Goal: Information Seeking & Learning: Learn about a topic

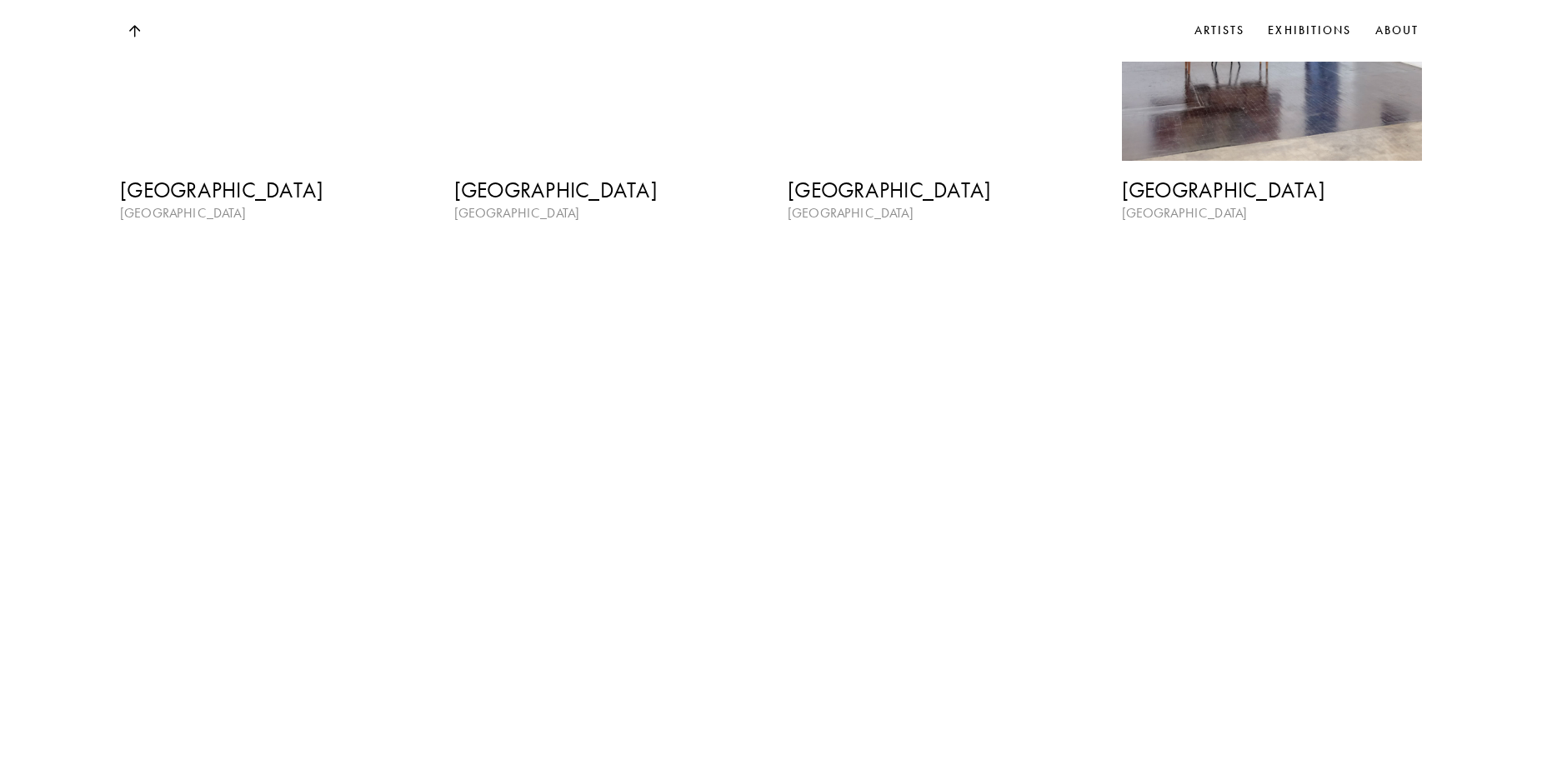
scroll to position [2476, 0]
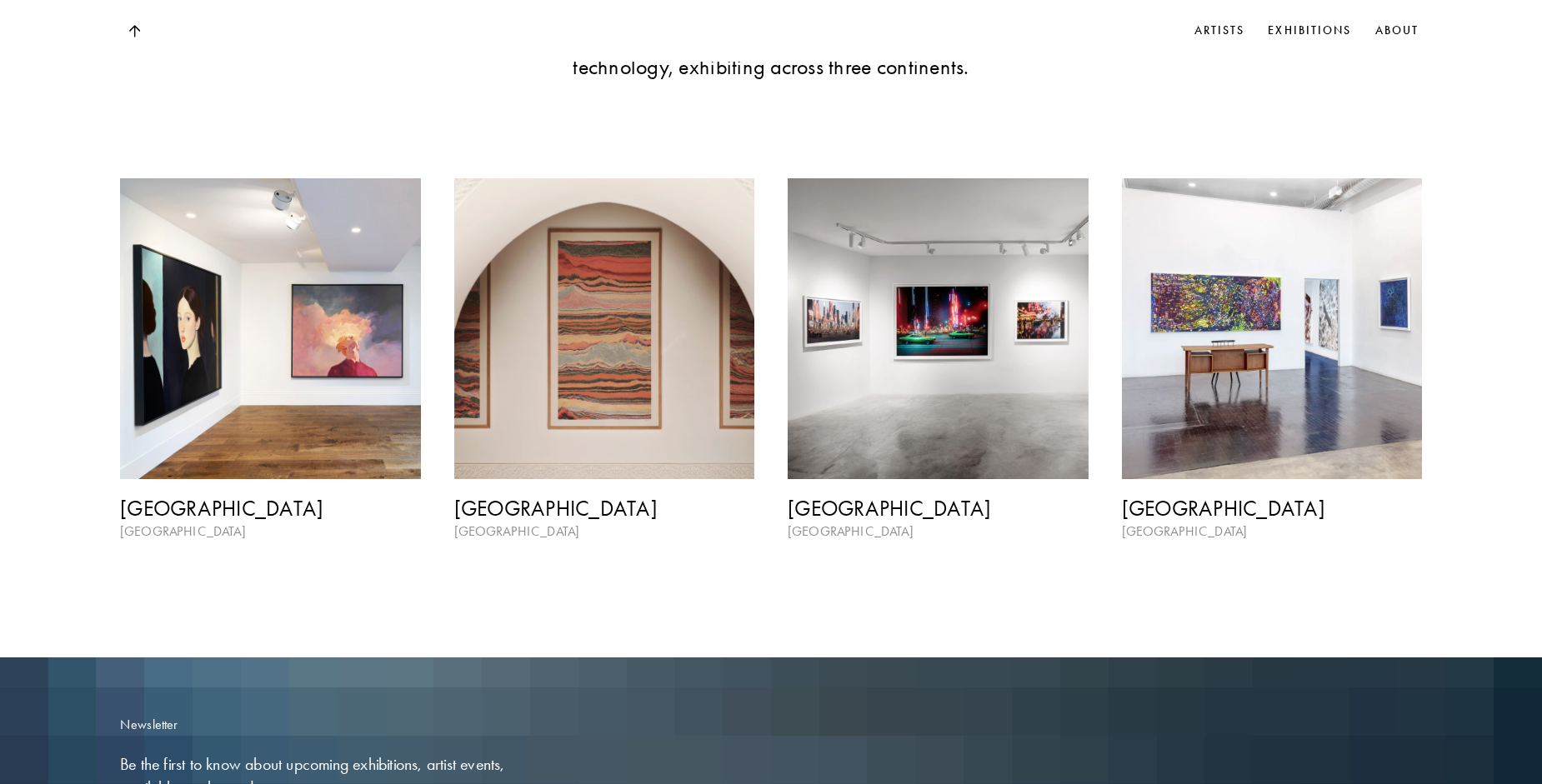
click at [883, 353] on img at bounding box center [938, 328] width 301 height 301
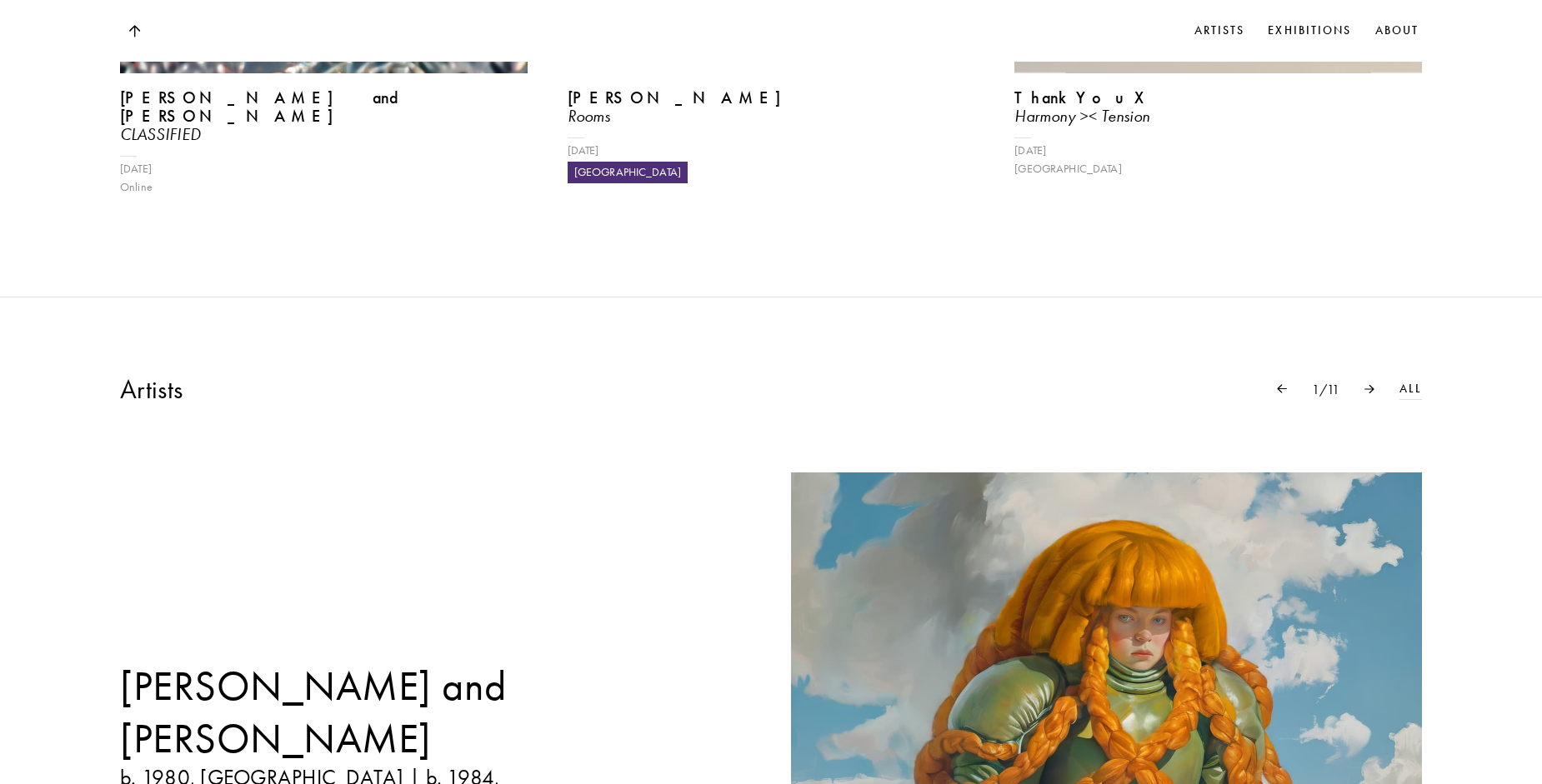
scroll to position [1226, 0]
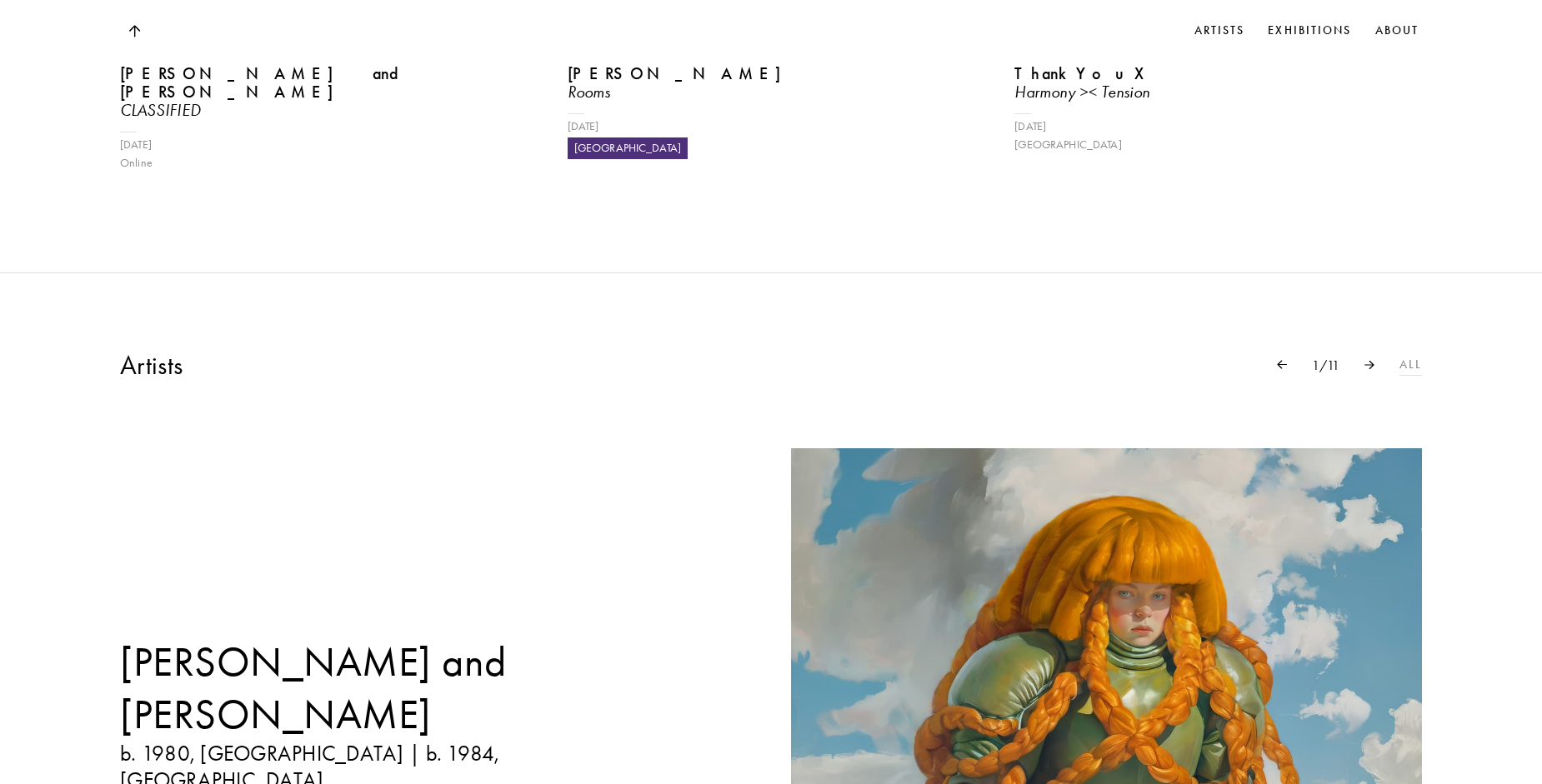
click at [1413, 361] on link "All" at bounding box center [1411, 364] width 22 height 18
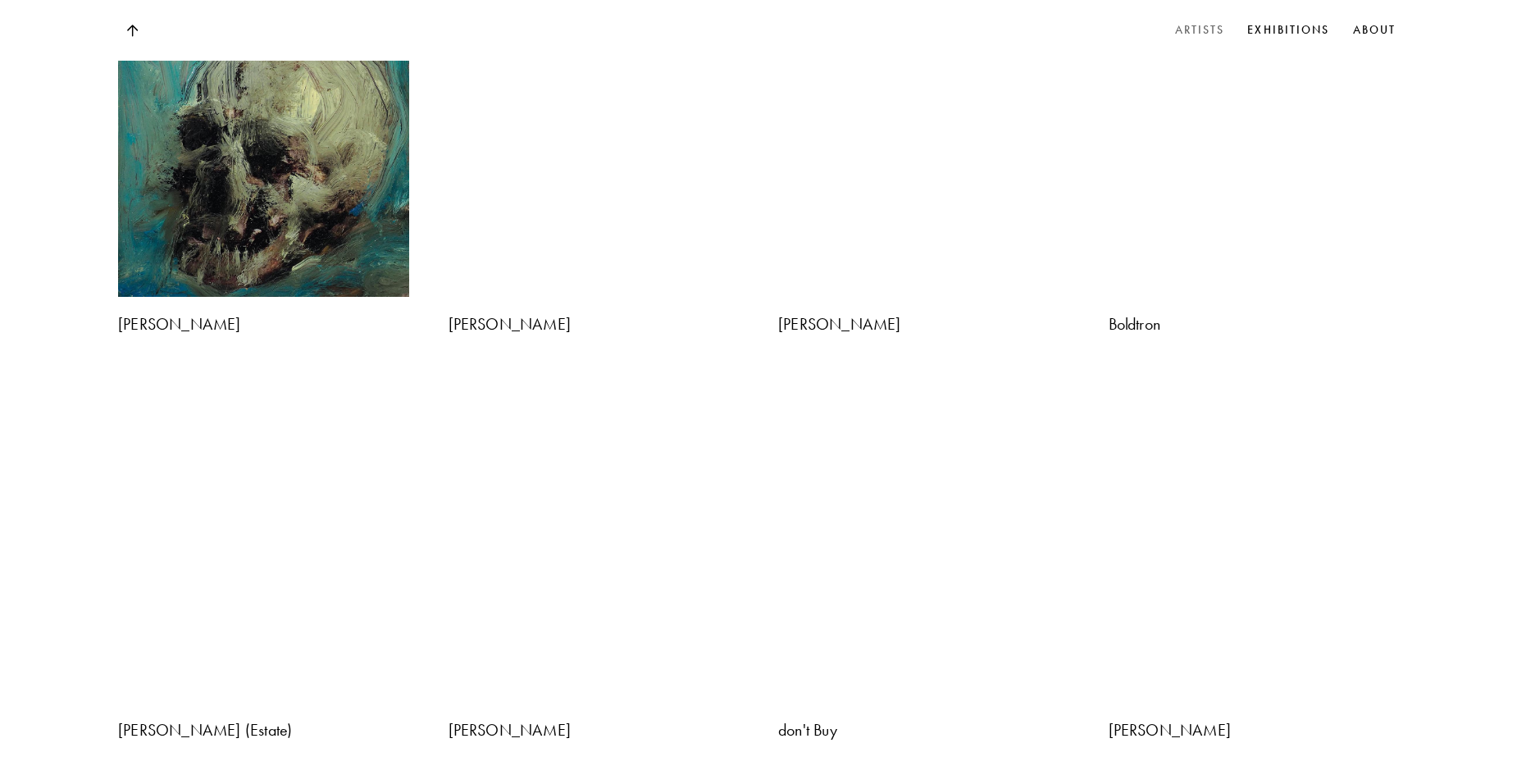
scroll to position [1804, 0]
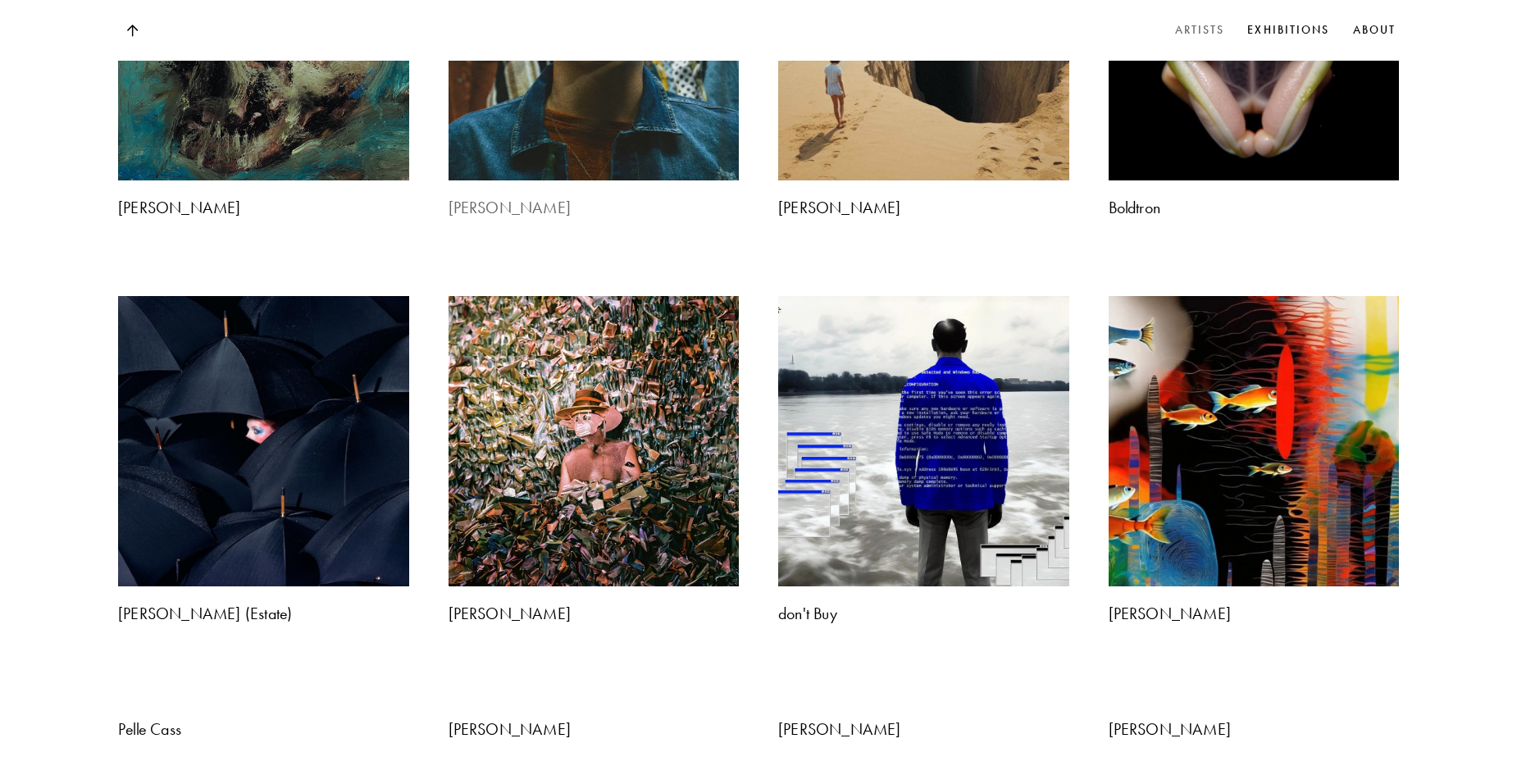
click at [669, 187] on img at bounding box center [594, 35] width 305 height 305
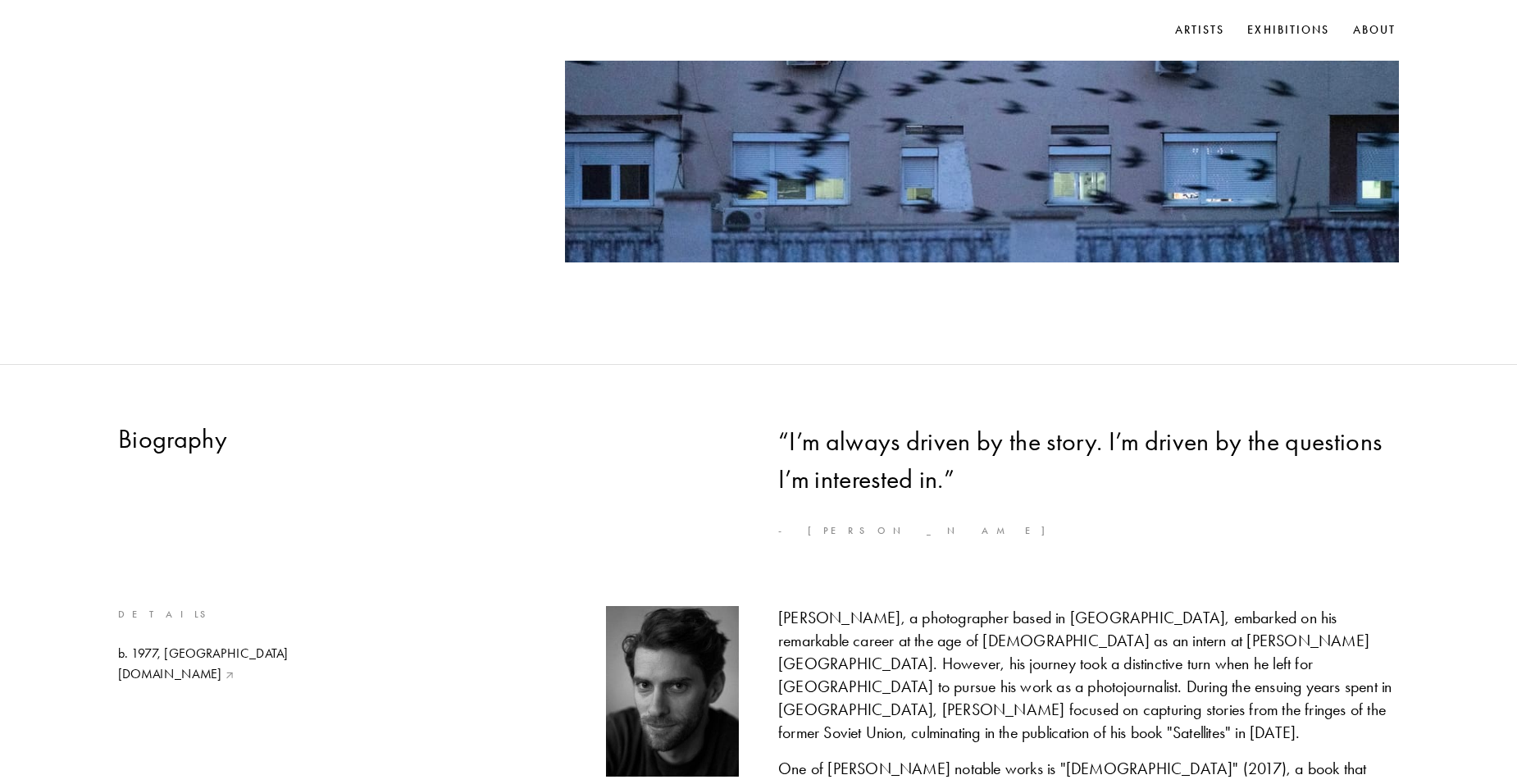
drag, startPoint x: 1165, startPoint y: 306, endPoint x: 1176, endPoint y: 217, distance: 89.7
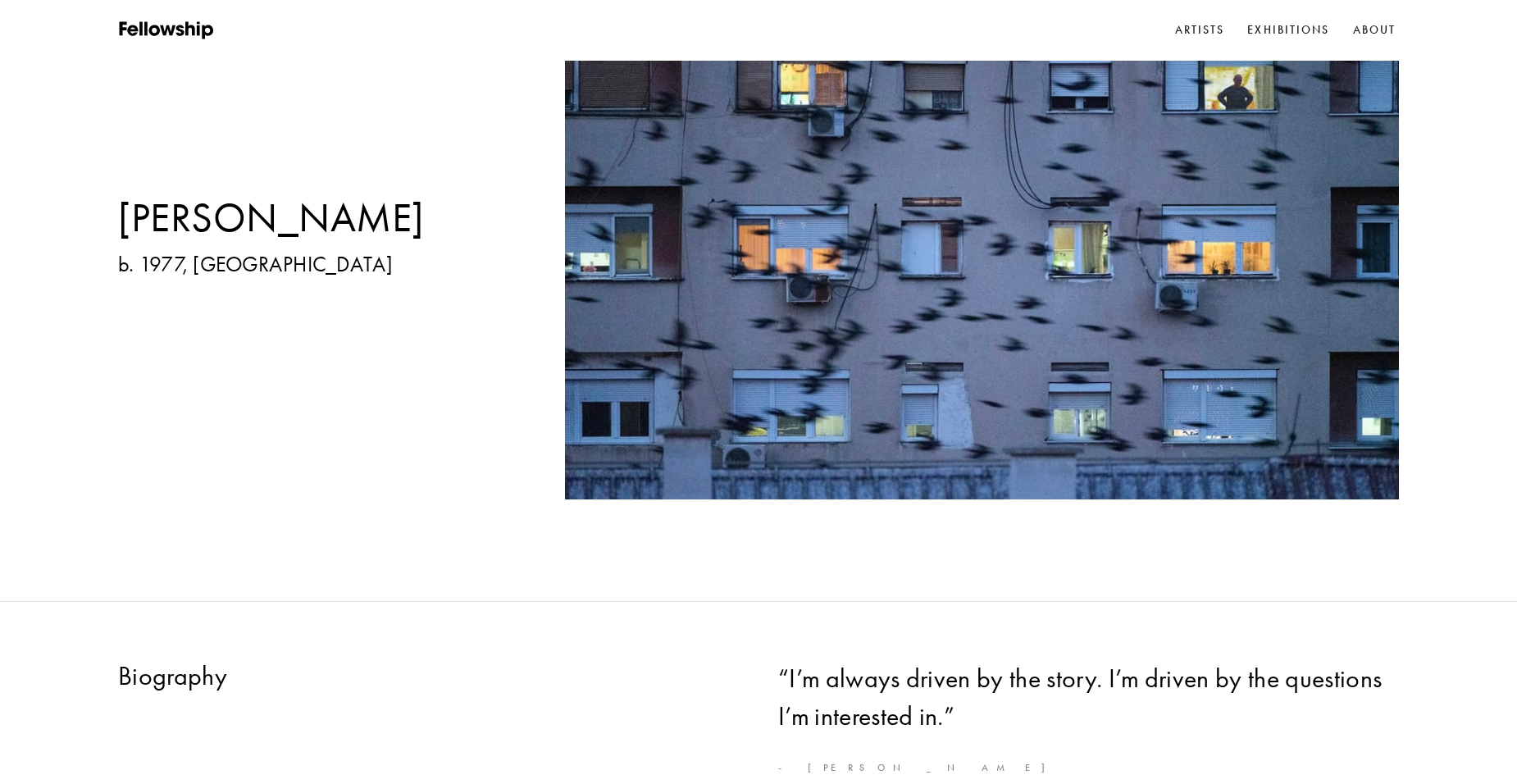
drag, startPoint x: 1244, startPoint y: 500, endPoint x: 1223, endPoint y: 480, distance: 29.0
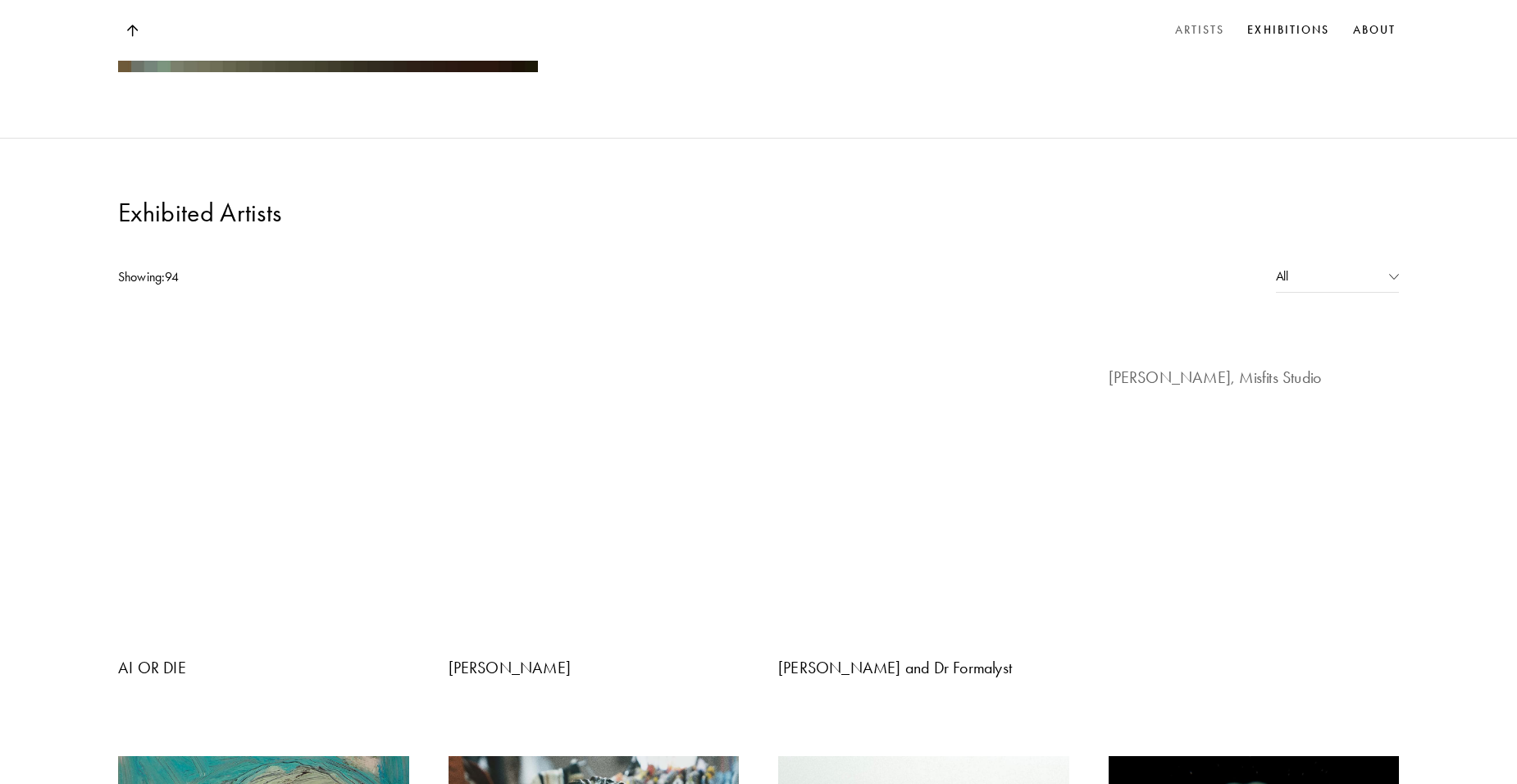
scroll to position [1447, 0]
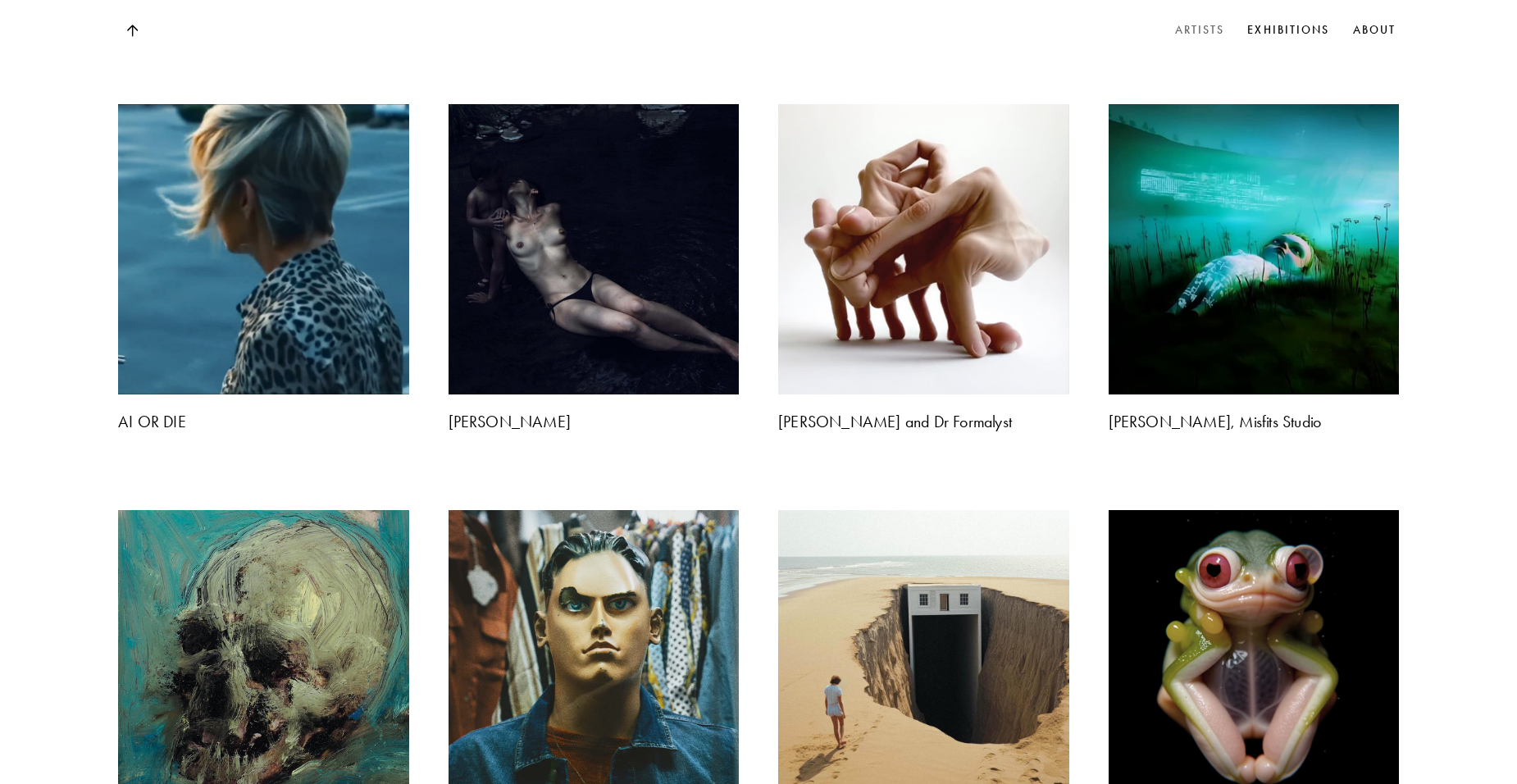
click at [1257, 503] on img at bounding box center [1254, 656] width 305 height 305
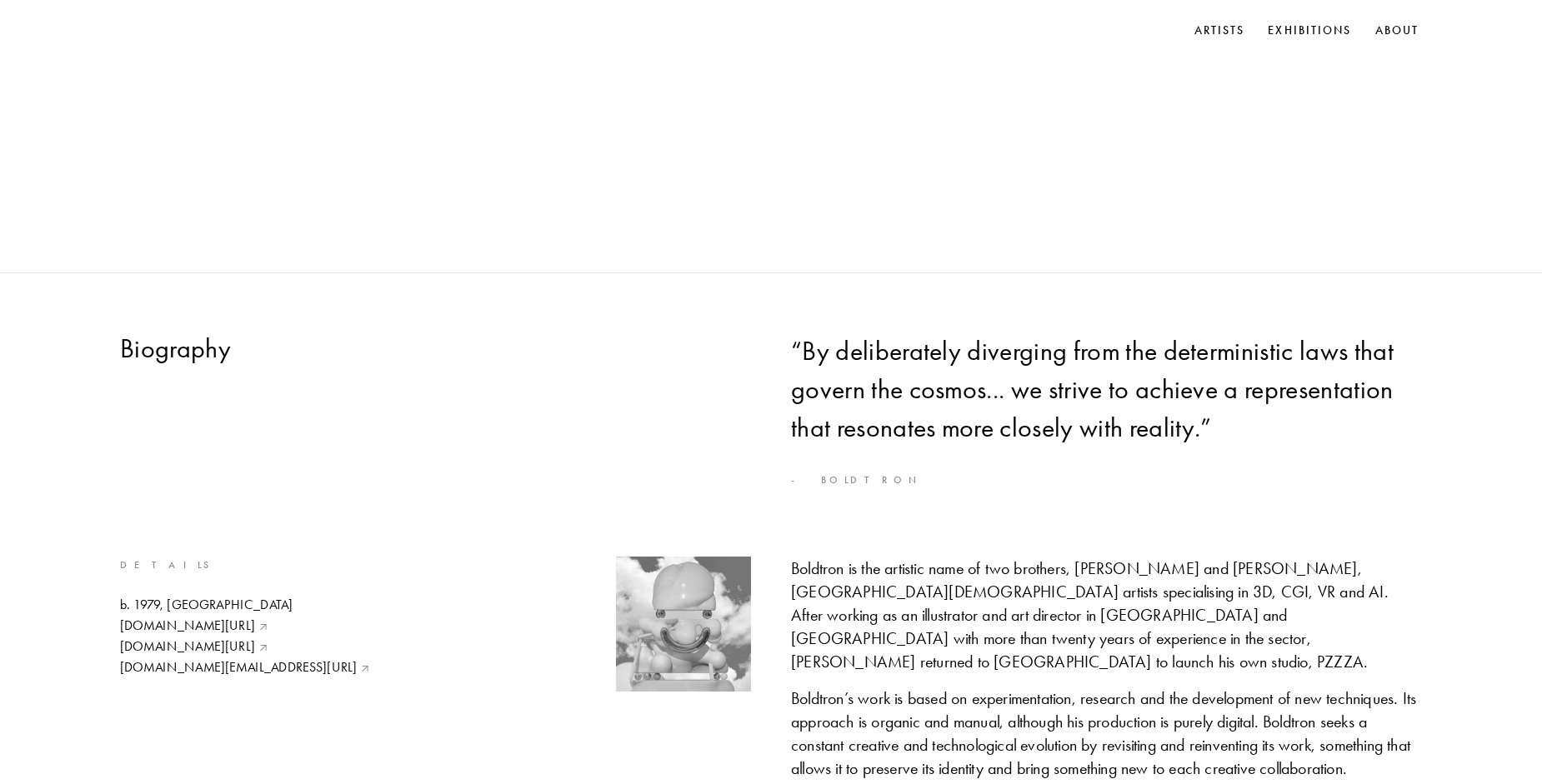
scroll to position [750, 0]
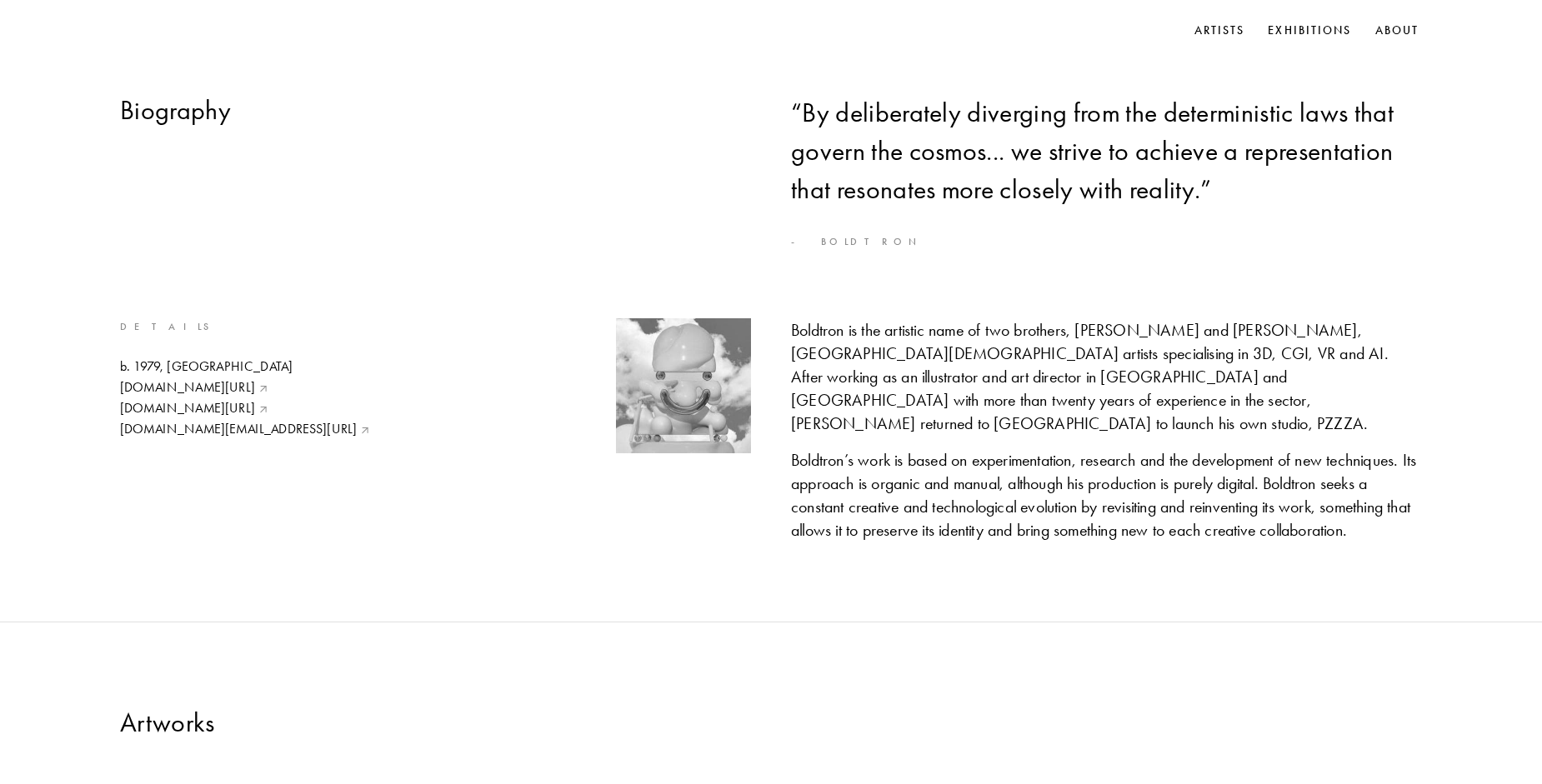
click at [928, 354] on div "Boldtron is the artistic name of two brothers, [PERSON_NAME] and [PERSON_NAME],…" at bounding box center [1107, 377] width 631 height 117
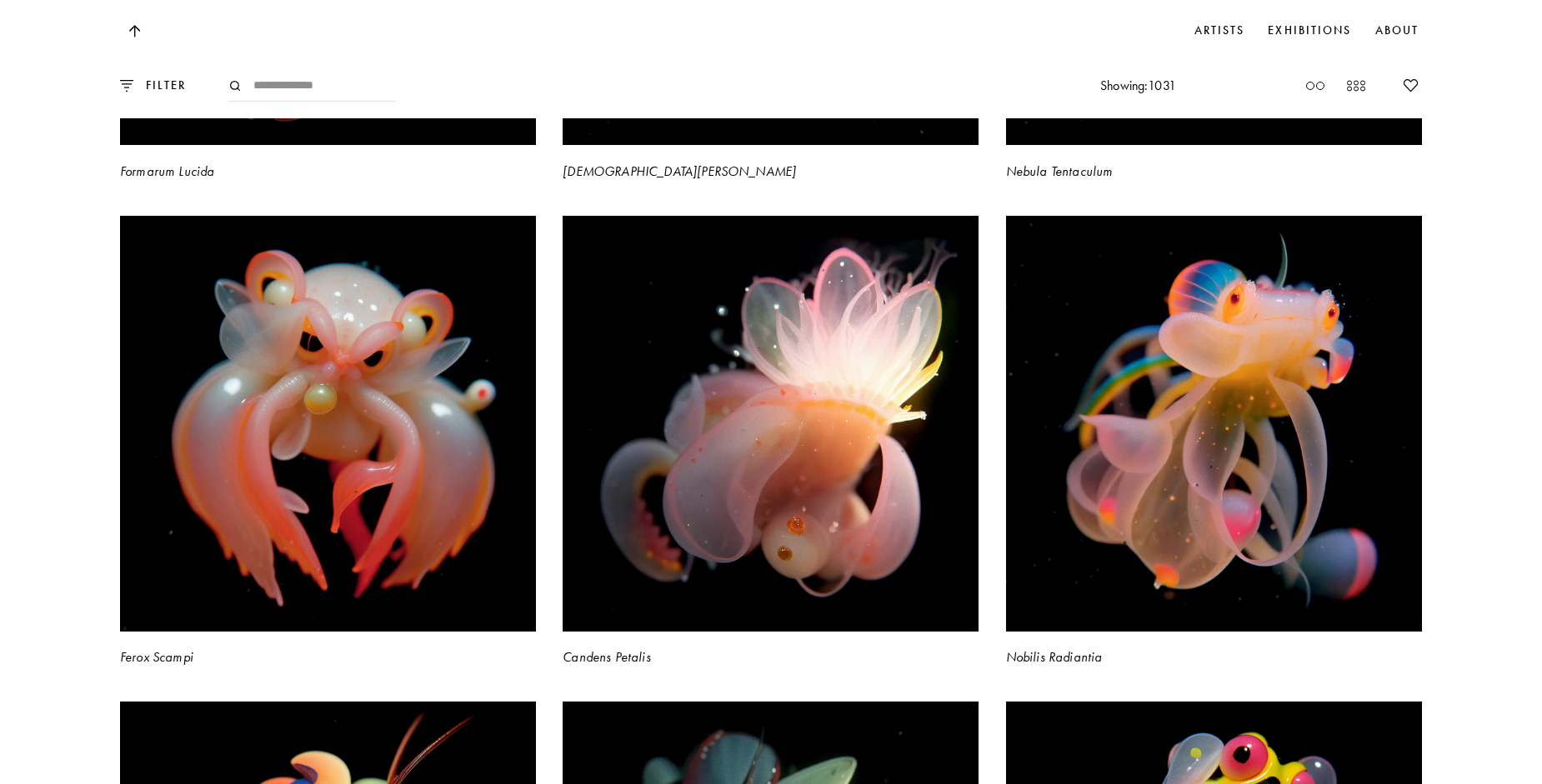
scroll to position [5084, 0]
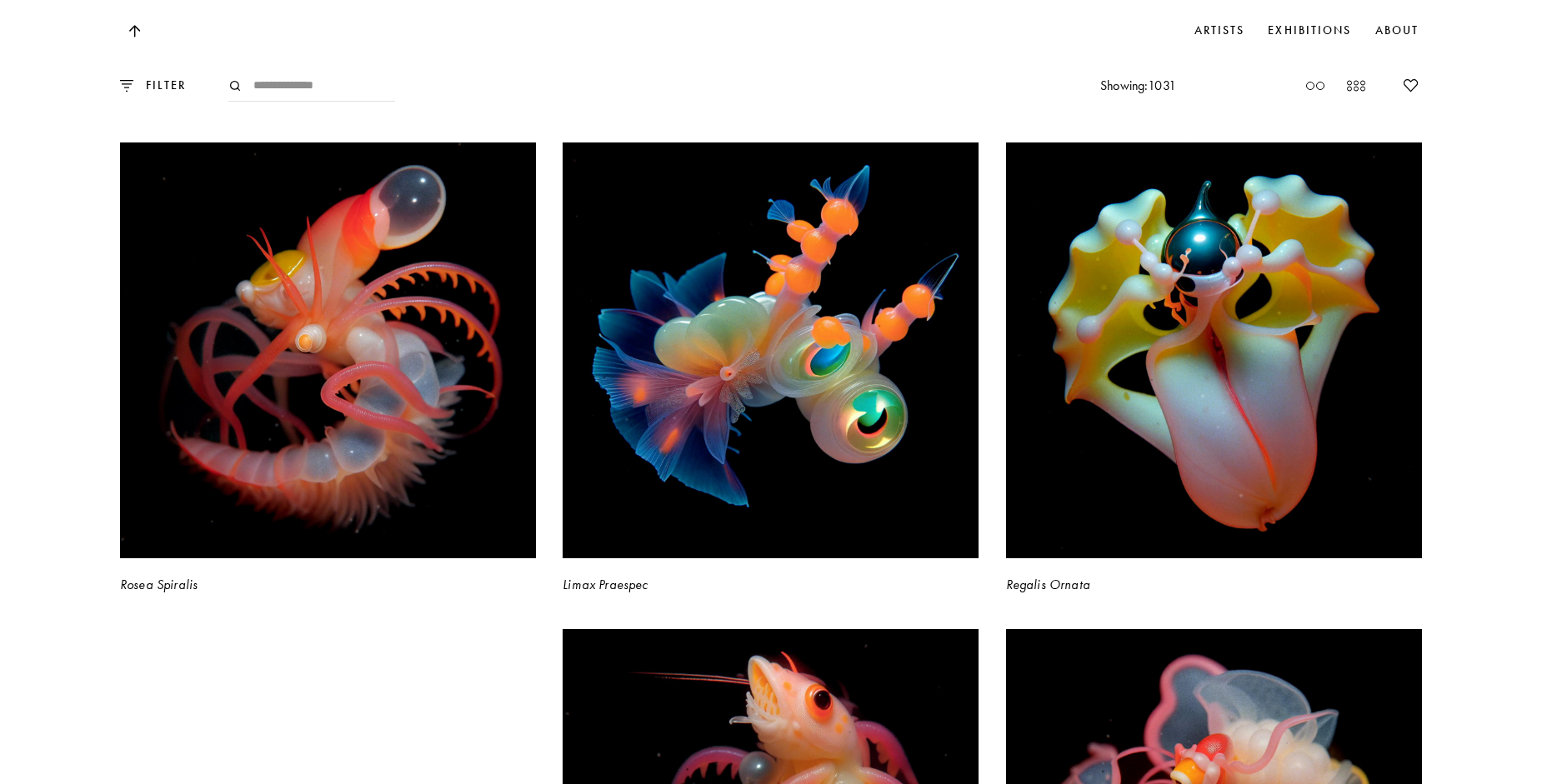
scroll to position [6167, 0]
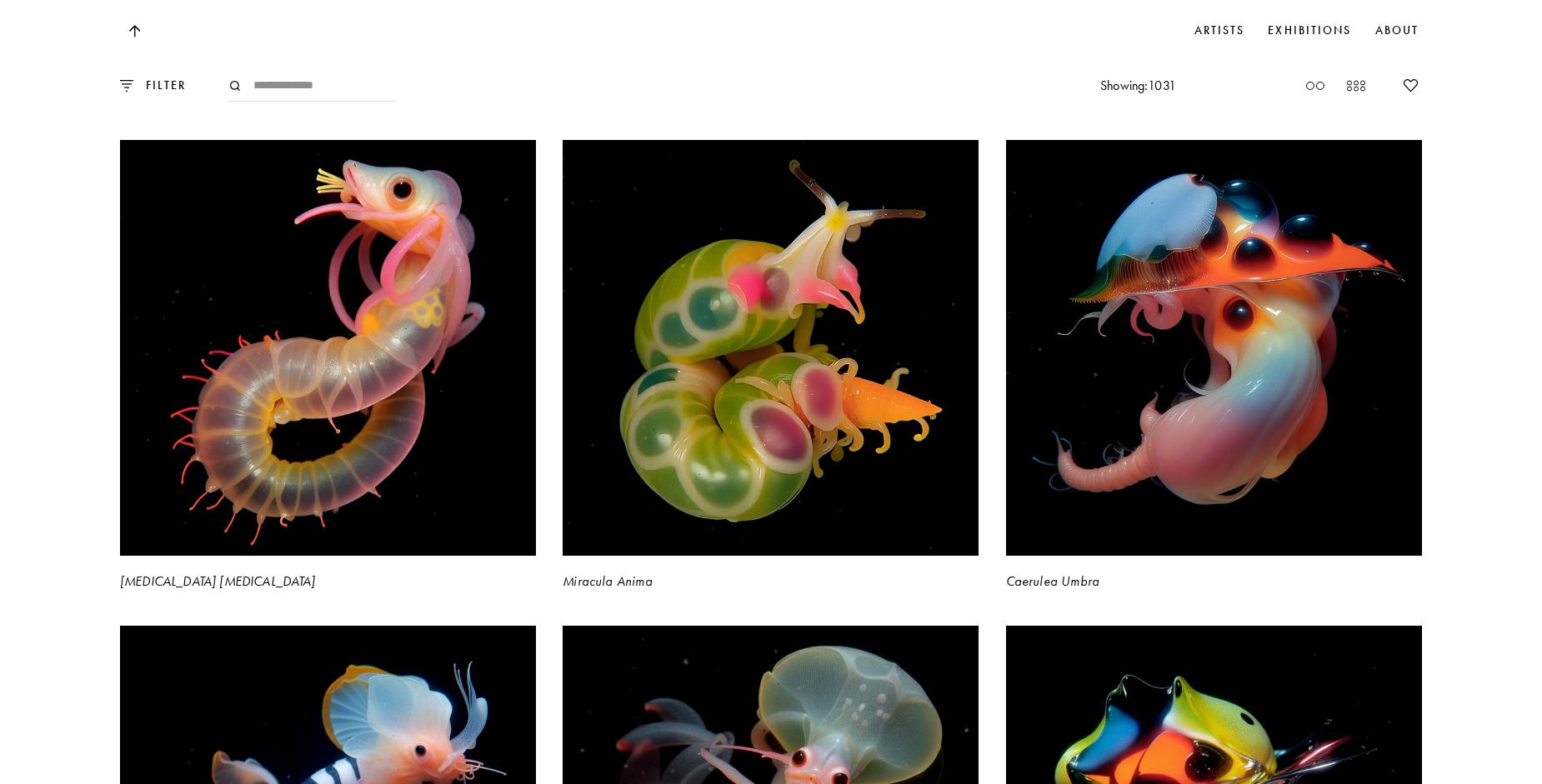
scroll to position [9584, 0]
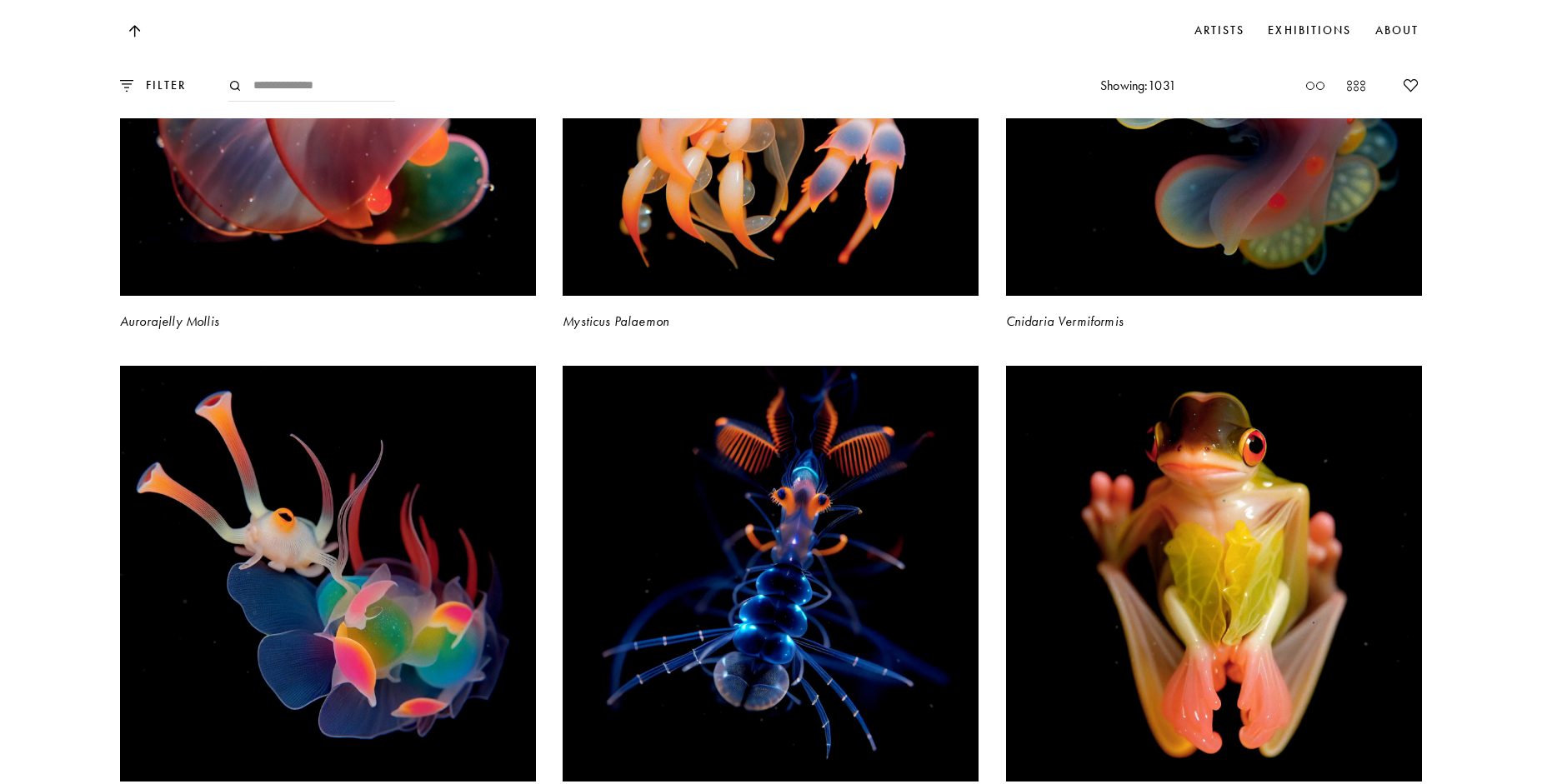
scroll to position [11333, 0]
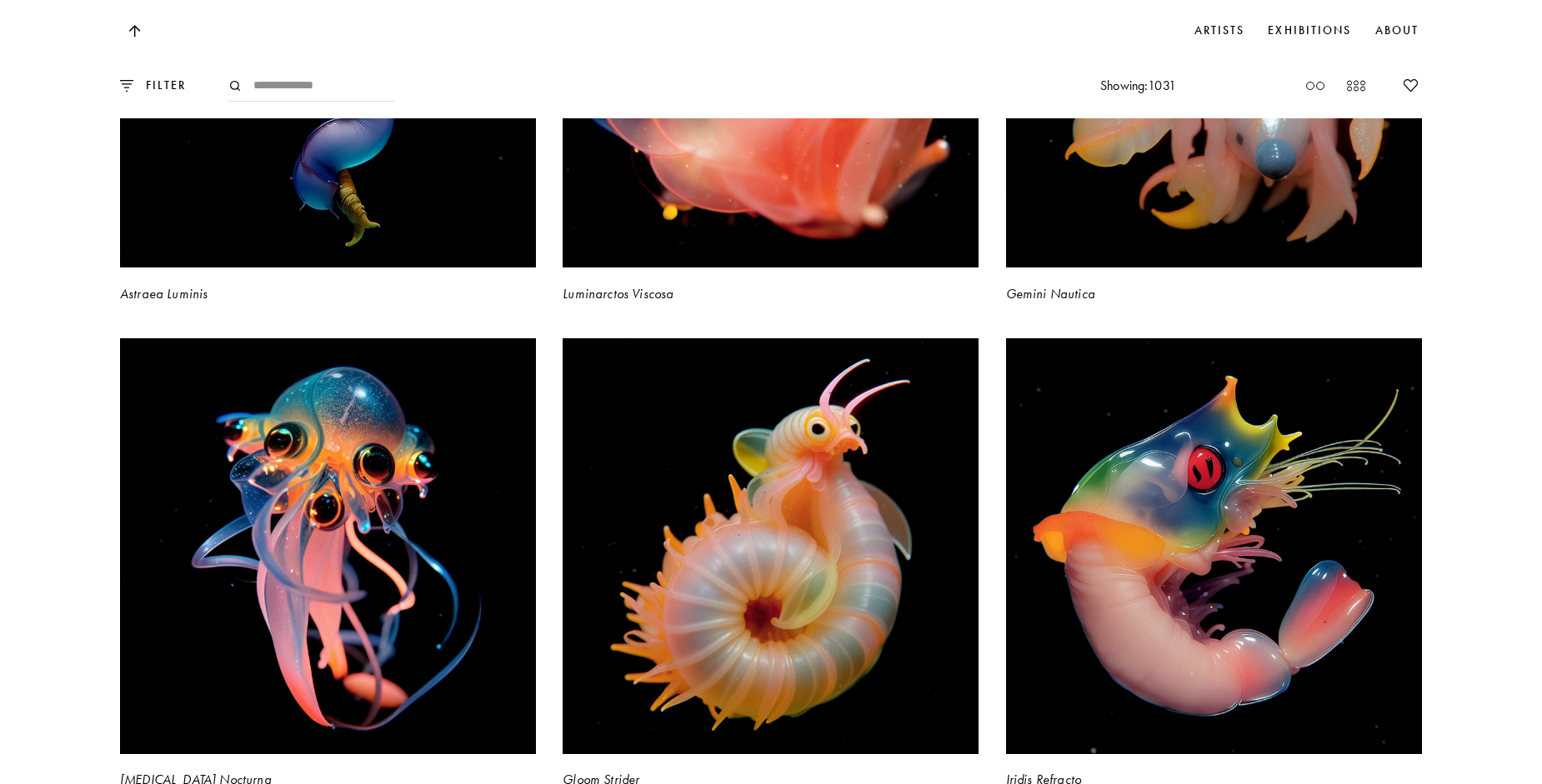
scroll to position [12333, 0]
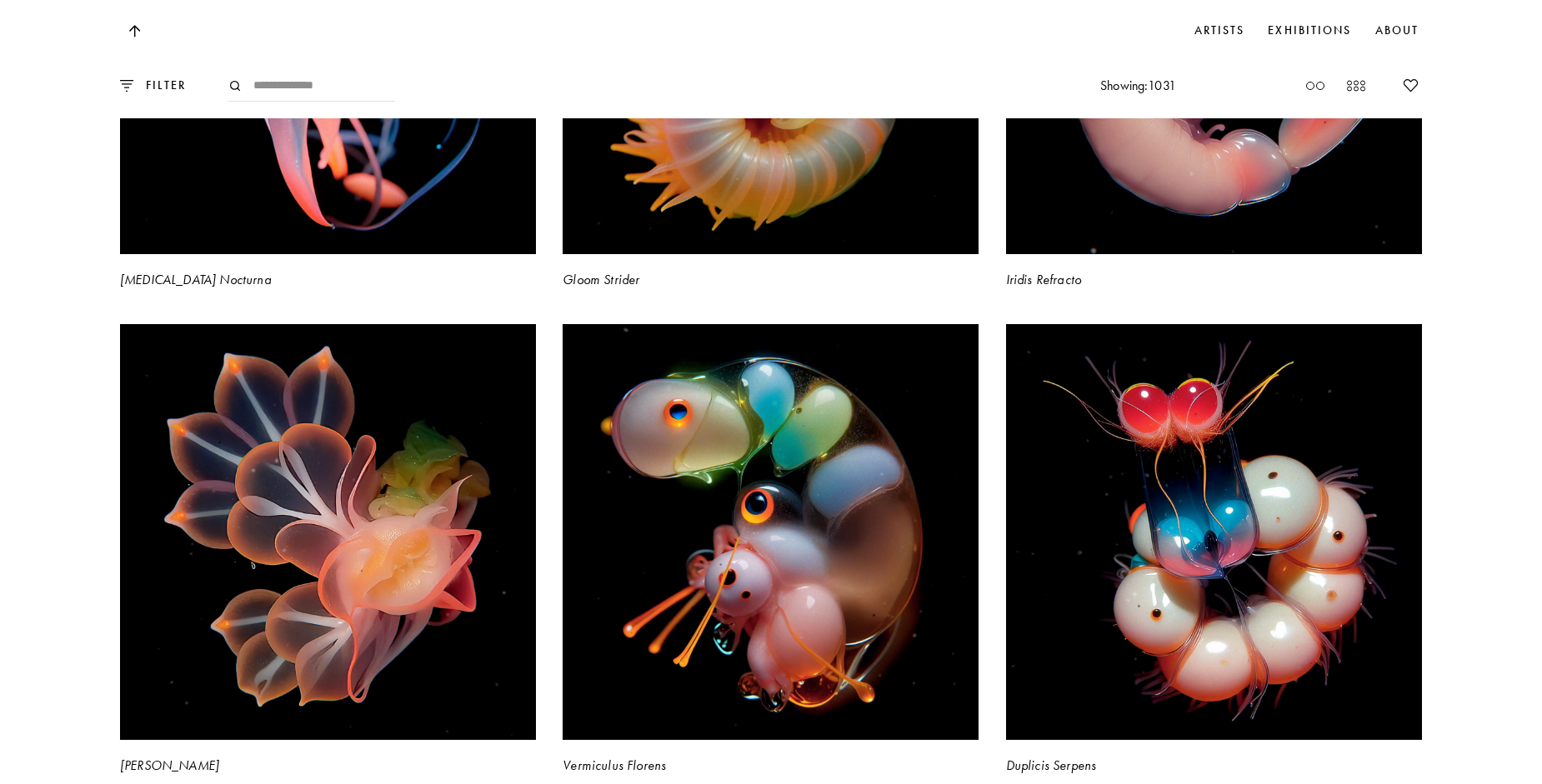
scroll to position [12834, 0]
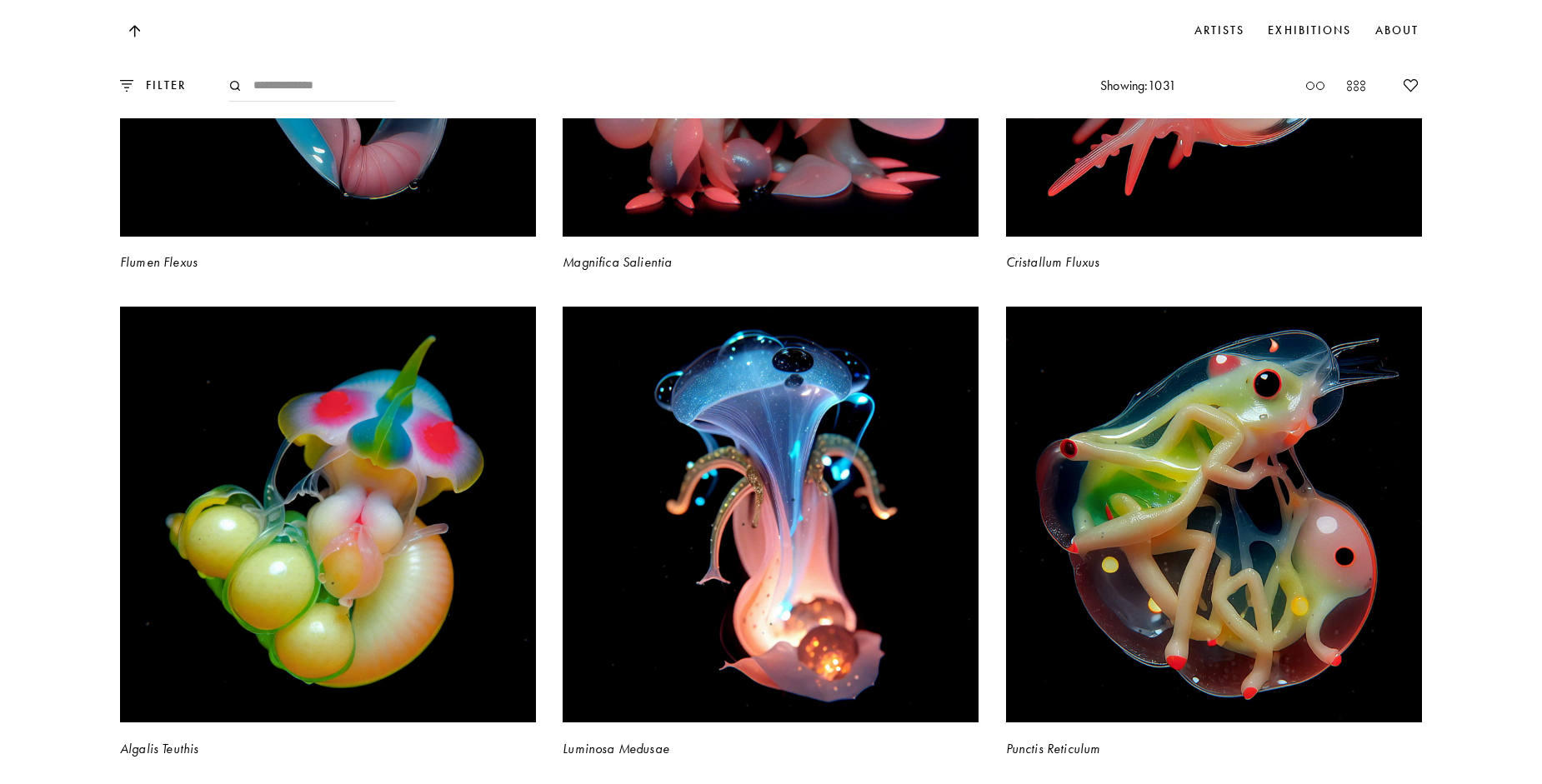
scroll to position [14750, 0]
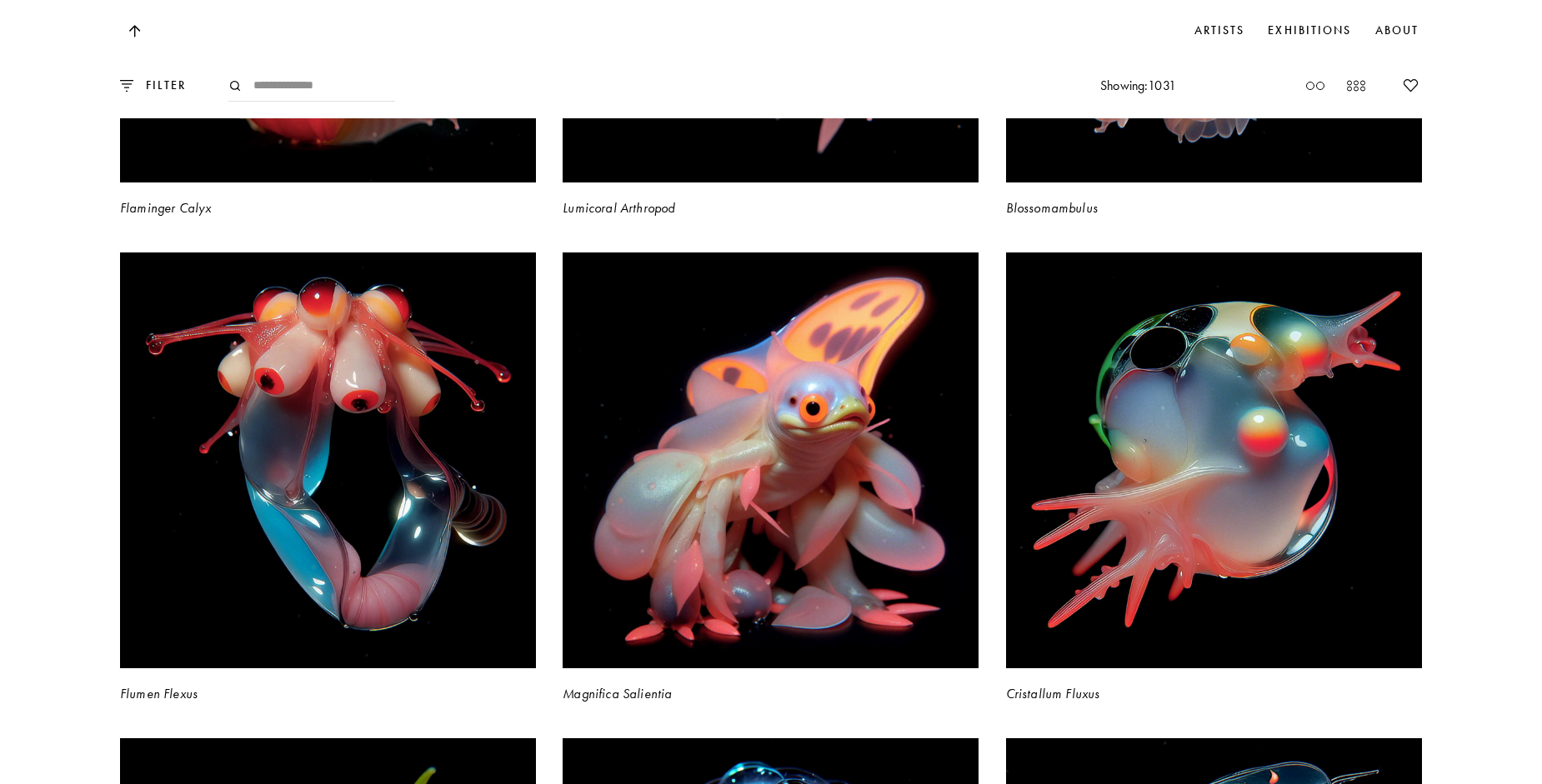
scroll to position [14250, 0]
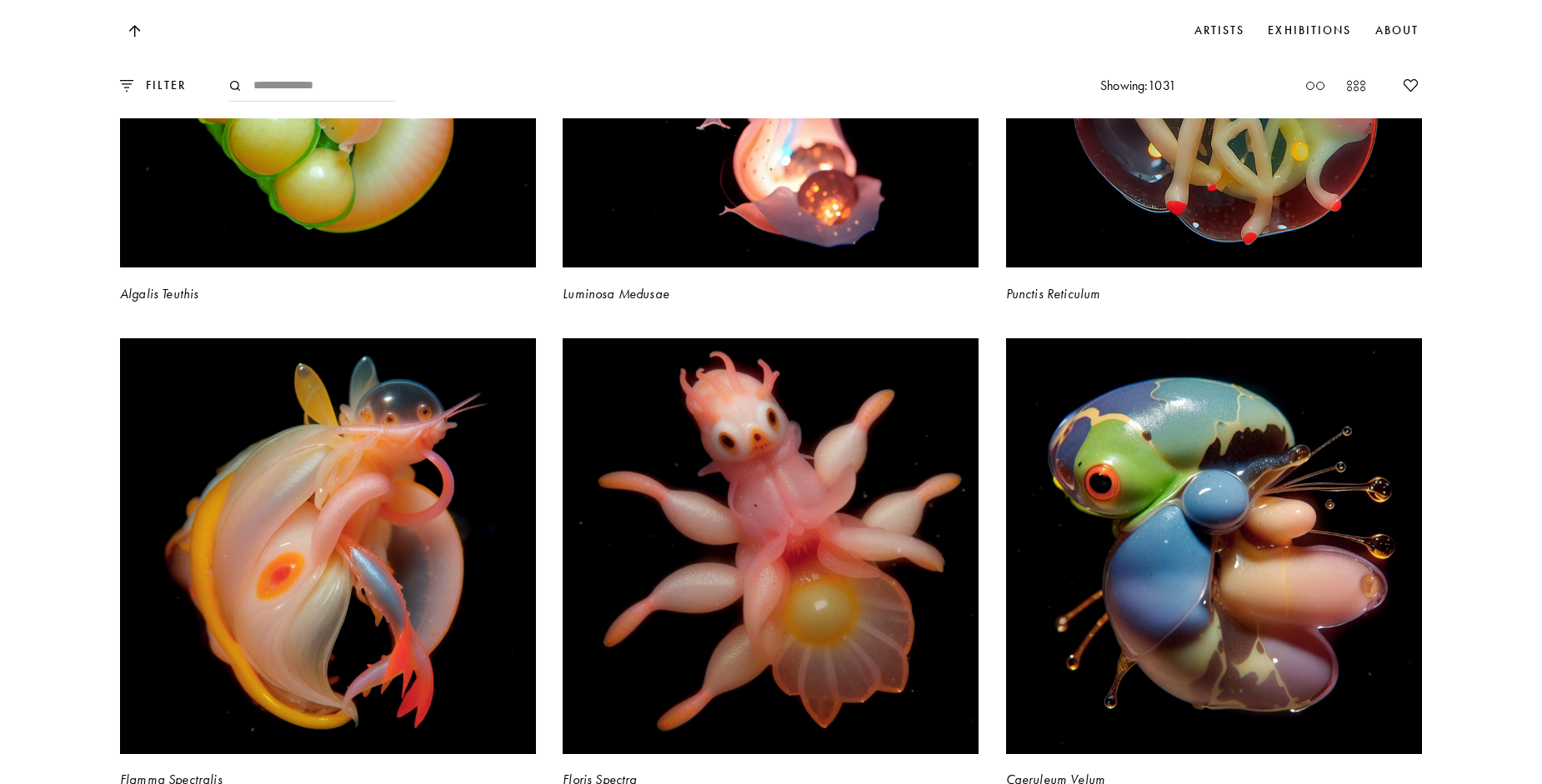
scroll to position [15250, 0]
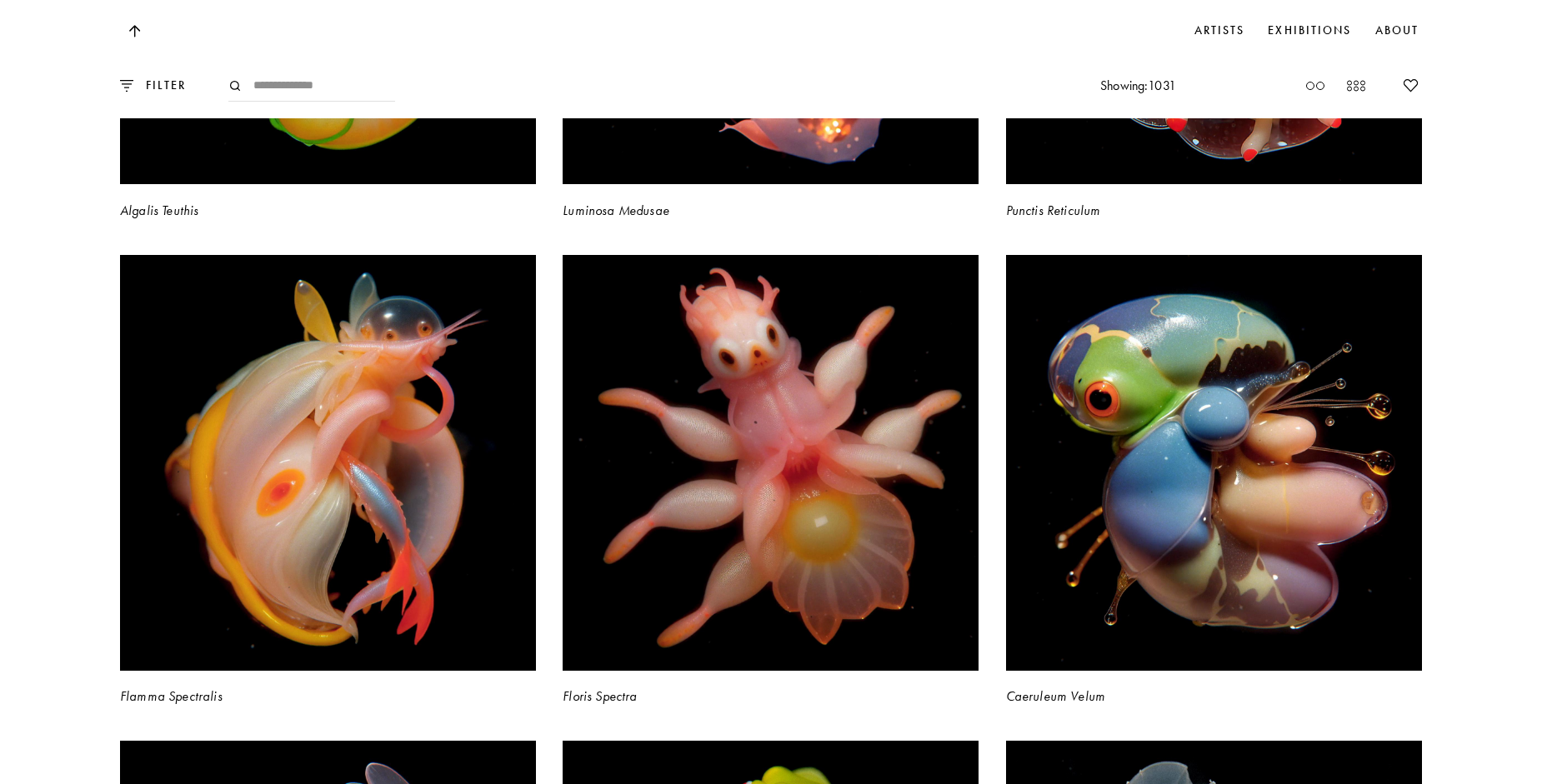
drag, startPoint x: 1467, startPoint y: 489, endPoint x: 1458, endPoint y: 489, distance: 9.0
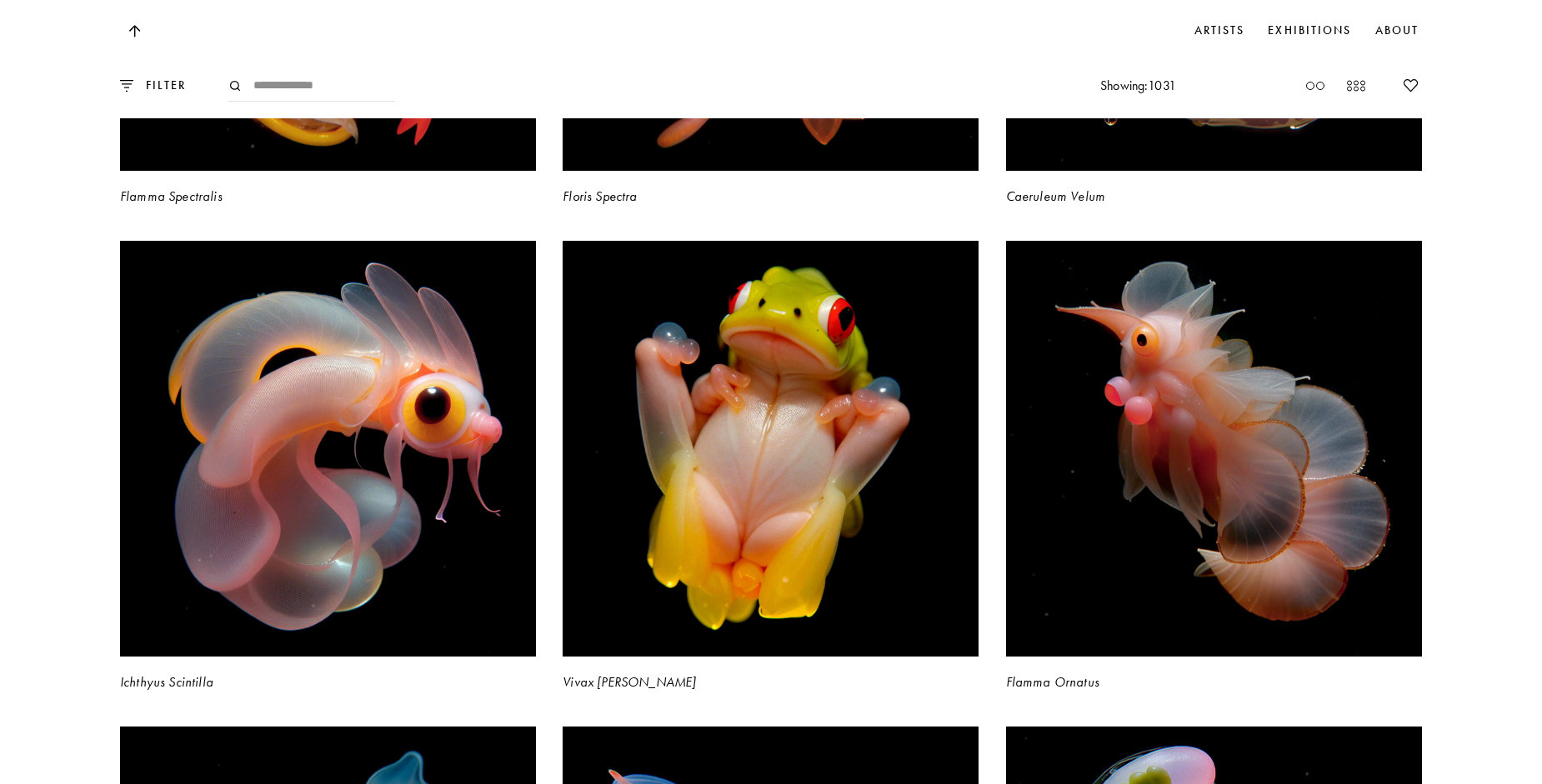
scroll to position [15667, 0]
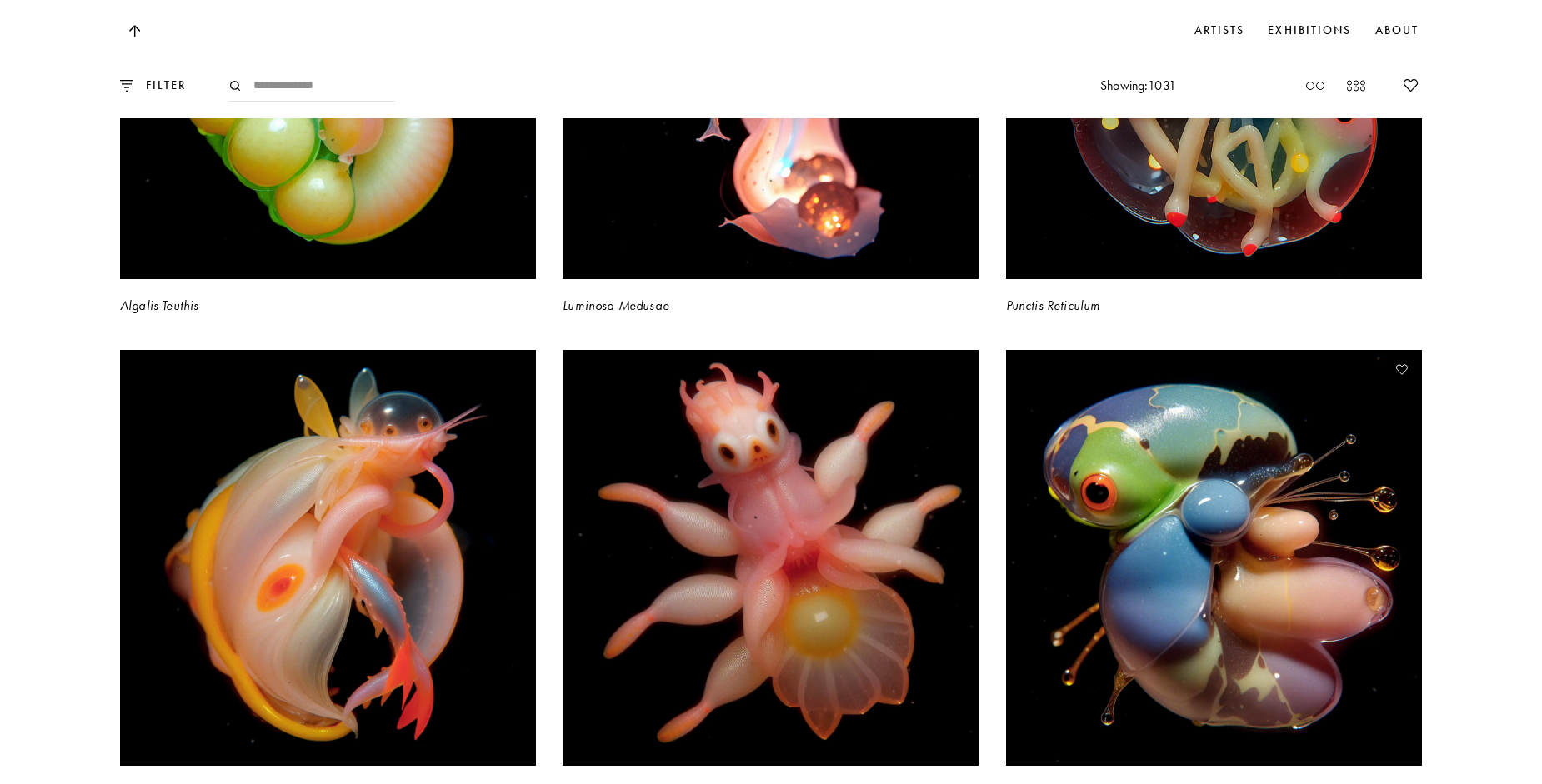
scroll to position [15250, 0]
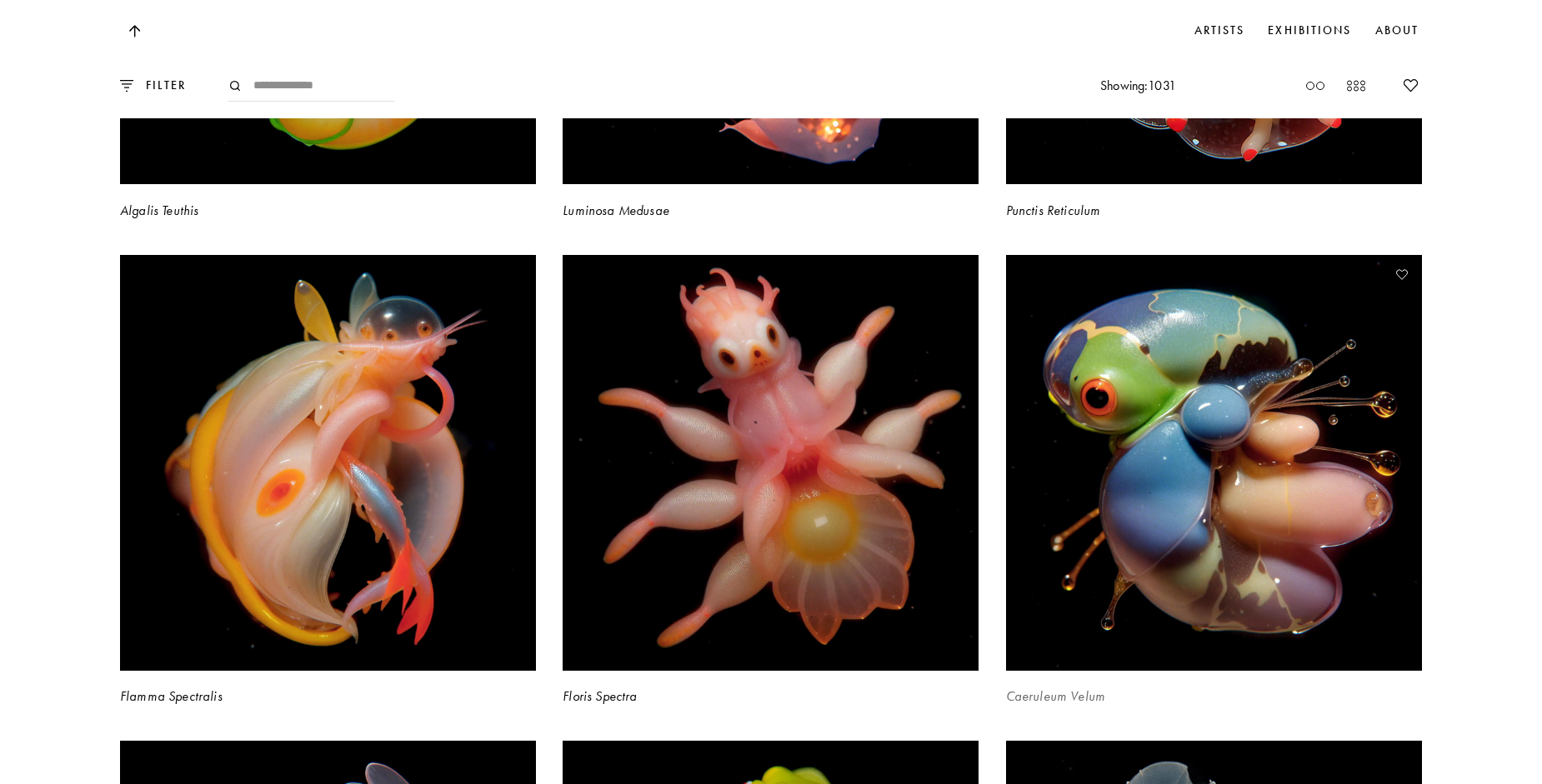
drag, startPoint x: 1322, startPoint y: 320, endPoint x: 1152, endPoint y: 365, distance: 175.9
click at [1152, 365] on video at bounding box center [1214, 463] width 429 height 428
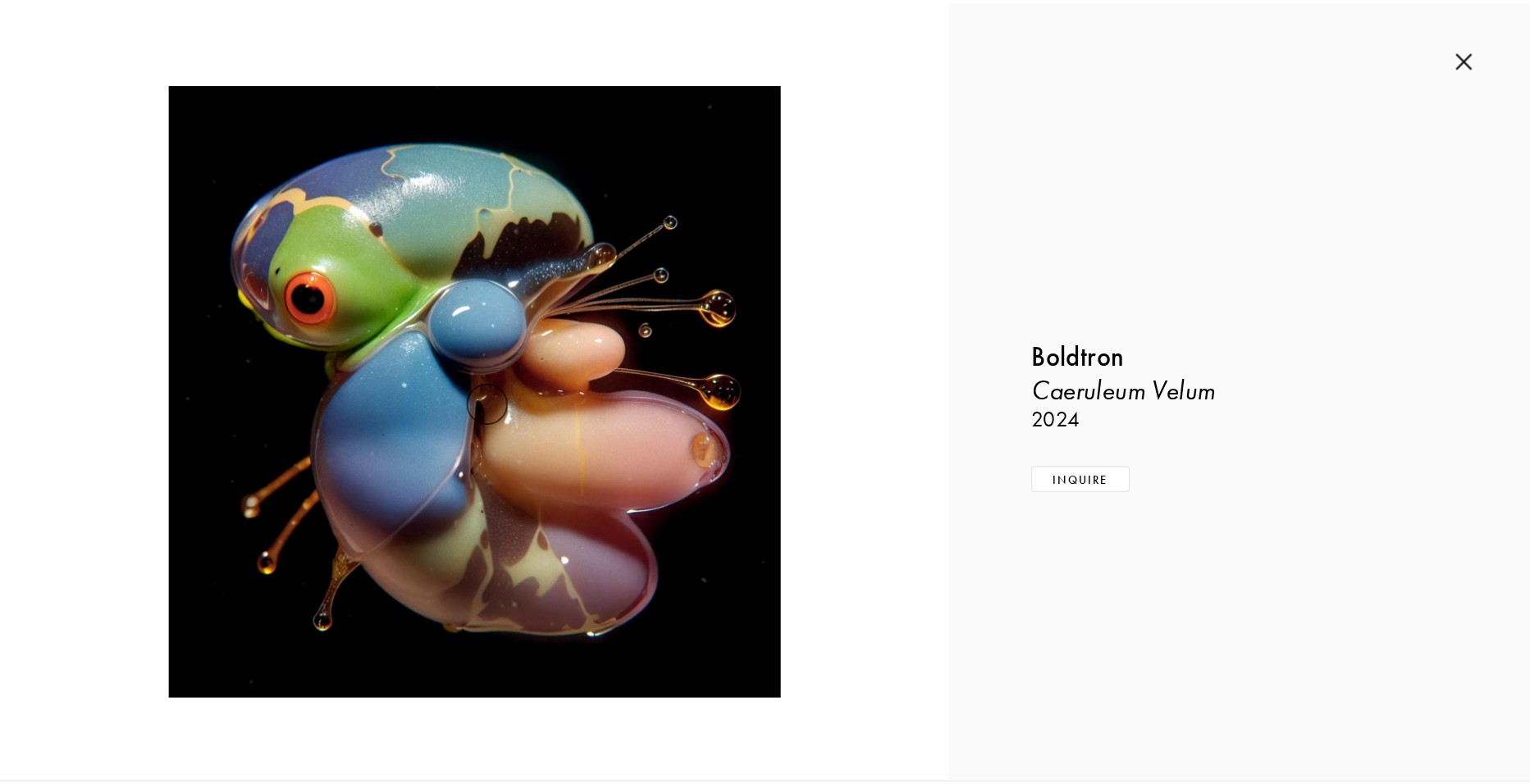
scroll to position [15116, 0]
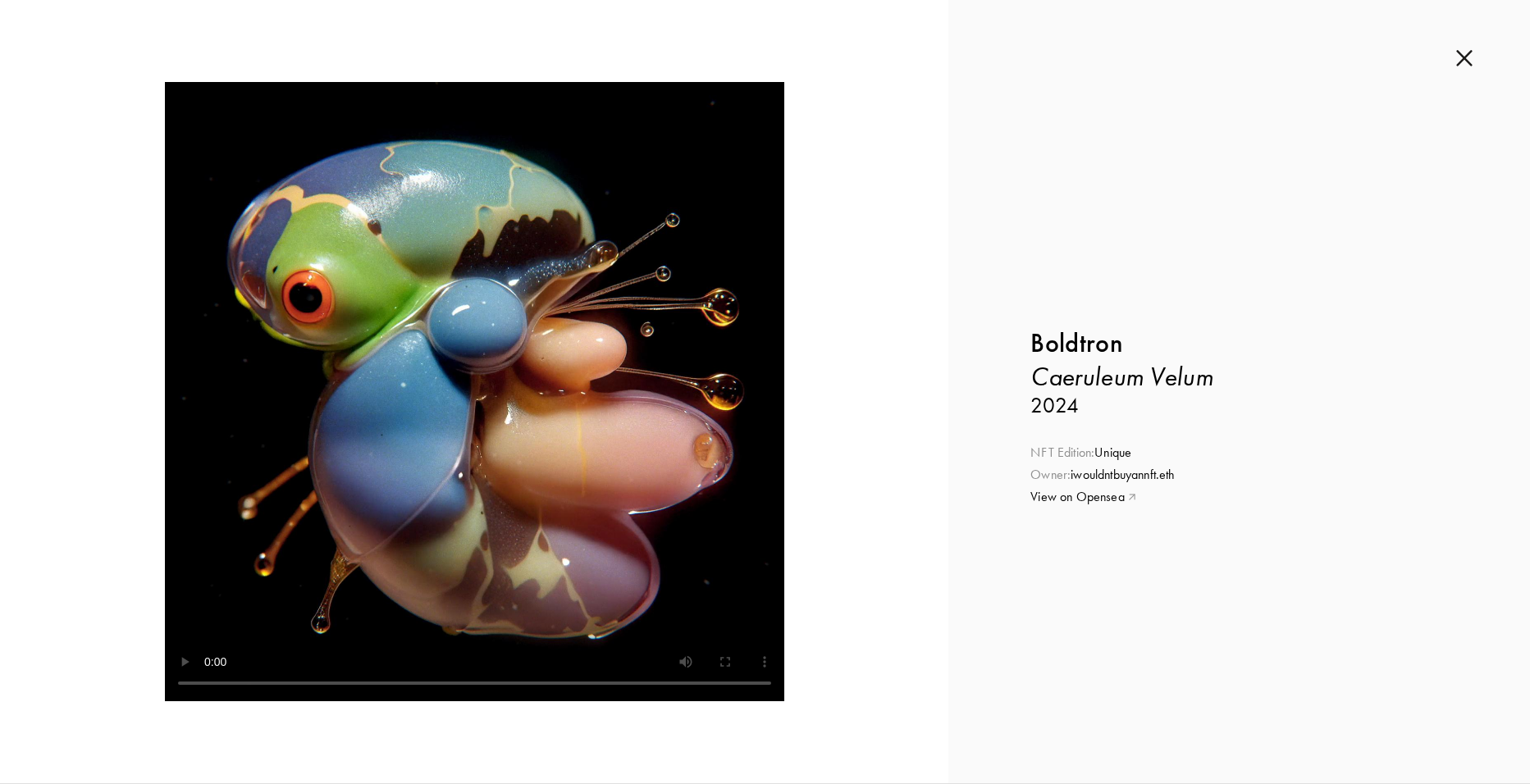
click at [834, 544] on div at bounding box center [474, 391] width 784 height 619
click at [865, 497] on div at bounding box center [474, 391] width 948 height 783
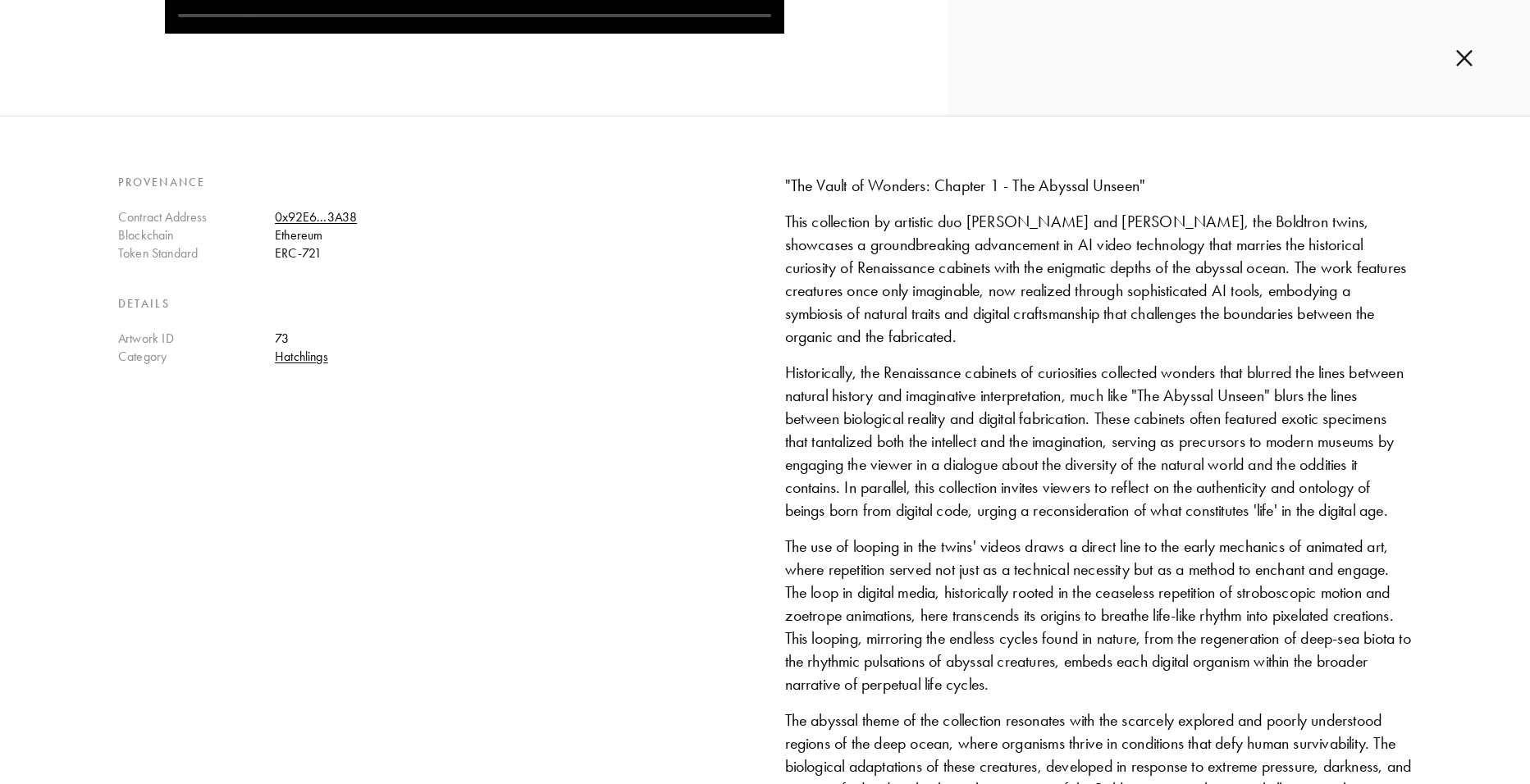
scroll to position [738, 0]
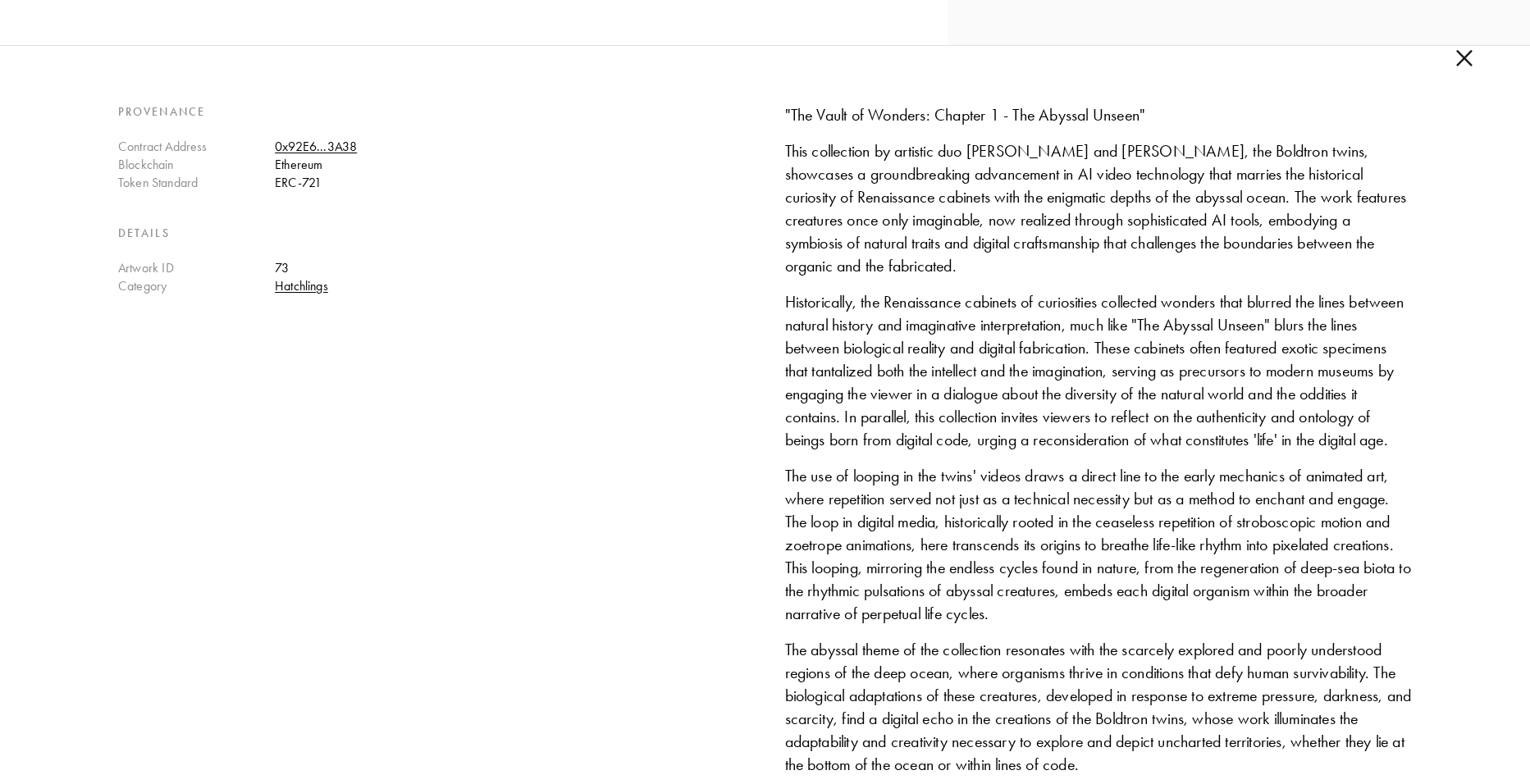
click at [1472, 63] on img at bounding box center [1463, 57] width 16 height 18
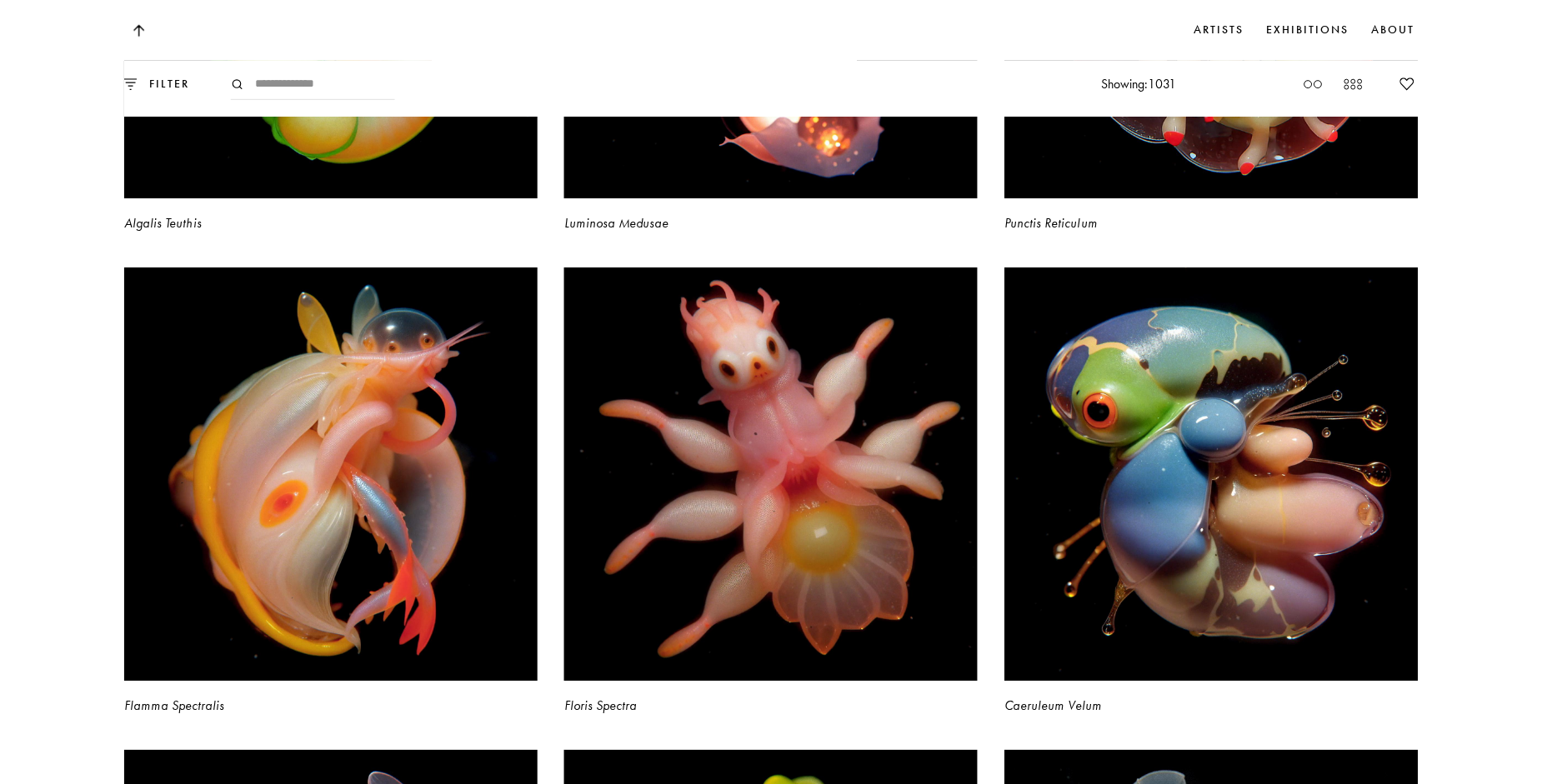
scroll to position [15250, 0]
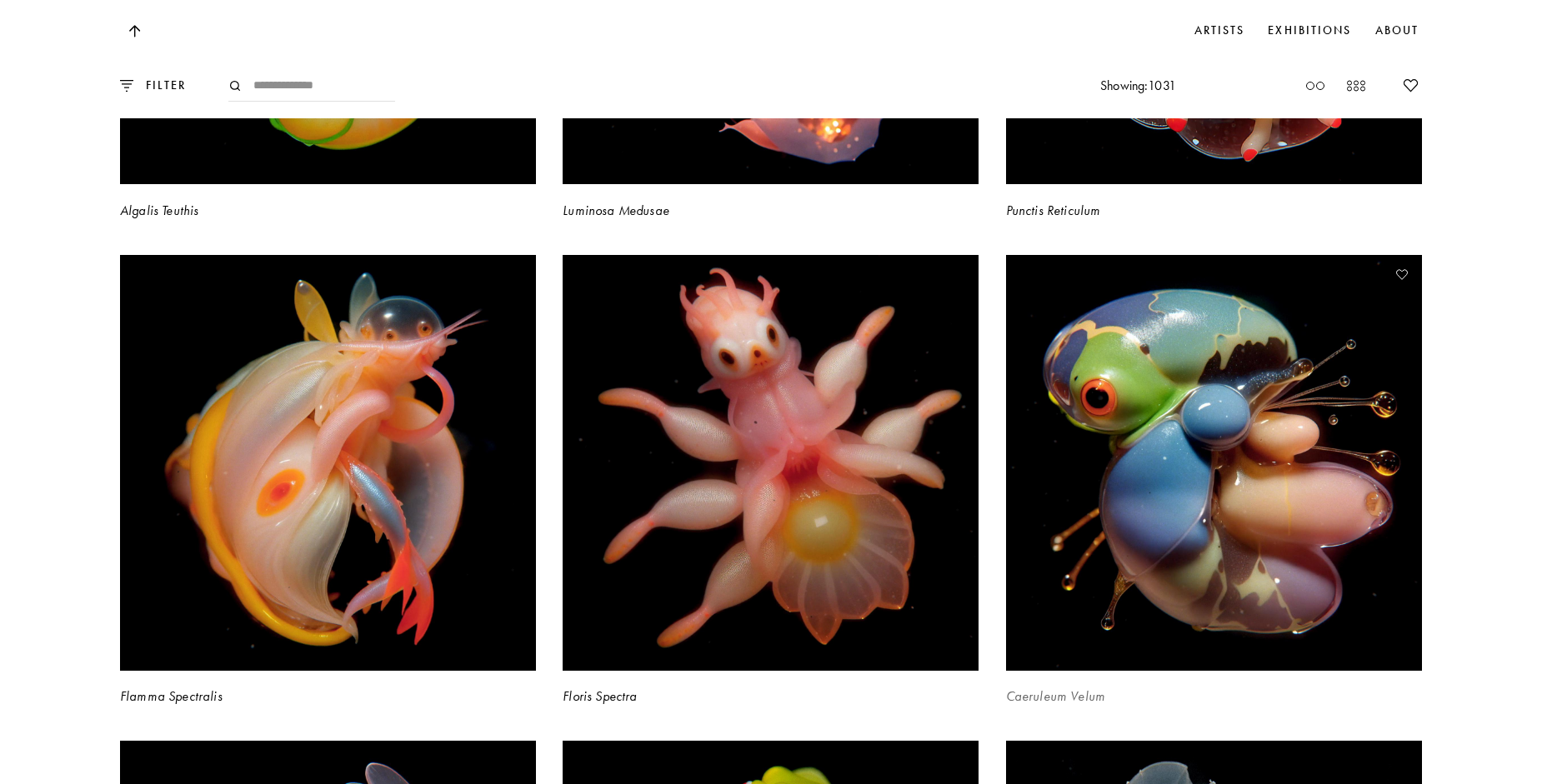
drag, startPoint x: 932, startPoint y: 415, endPoint x: 1197, endPoint y: 484, distance: 273.8
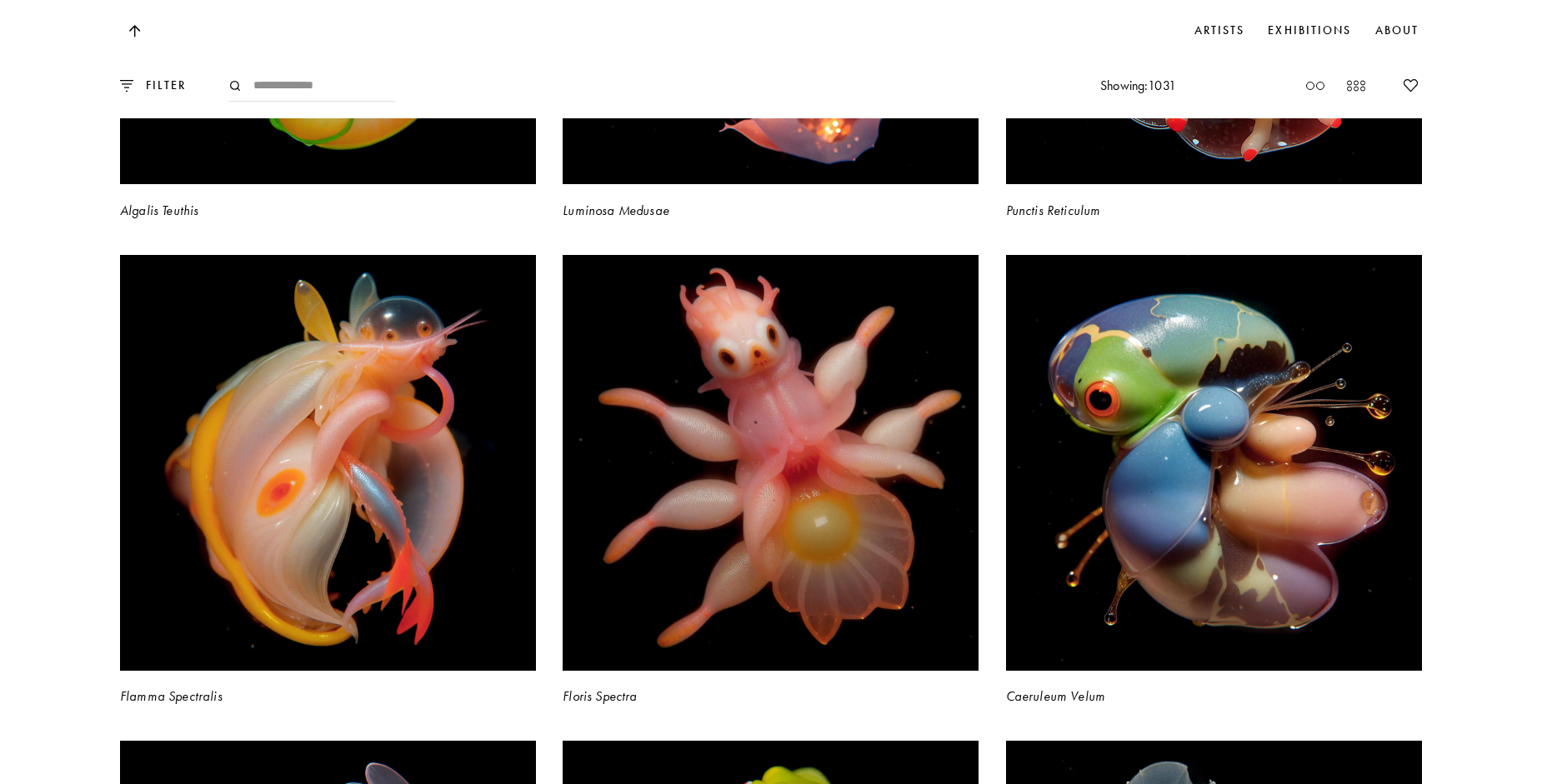
drag, startPoint x: 1197, startPoint y: 484, endPoint x: 1475, endPoint y: 560, distance: 288.2
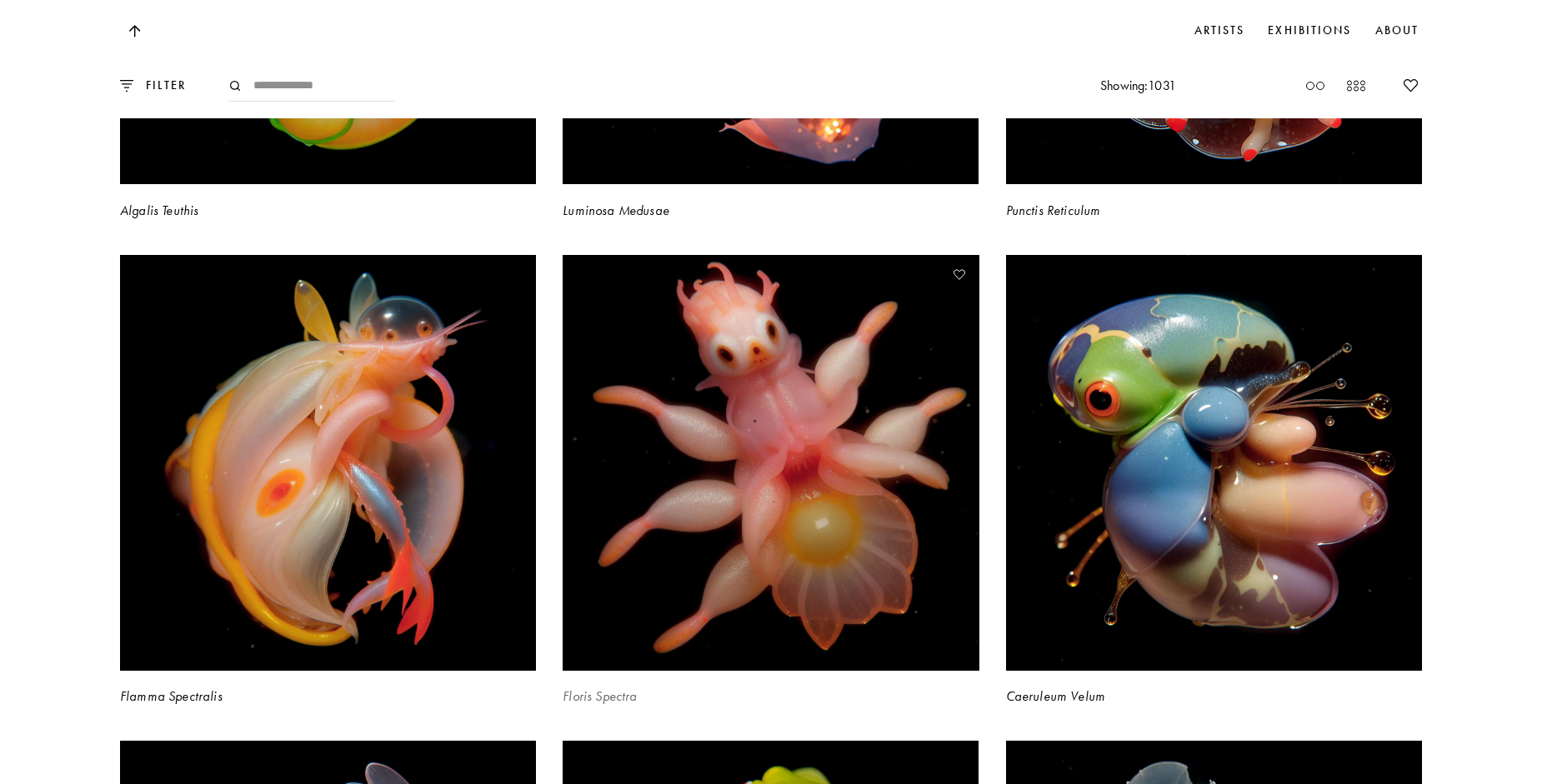
drag, startPoint x: 806, startPoint y: 414, endPoint x: 689, endPoint y: 488, distance: 138.4
click at [689, 488] on video at bounding box center [771, 463] width 429 height 428
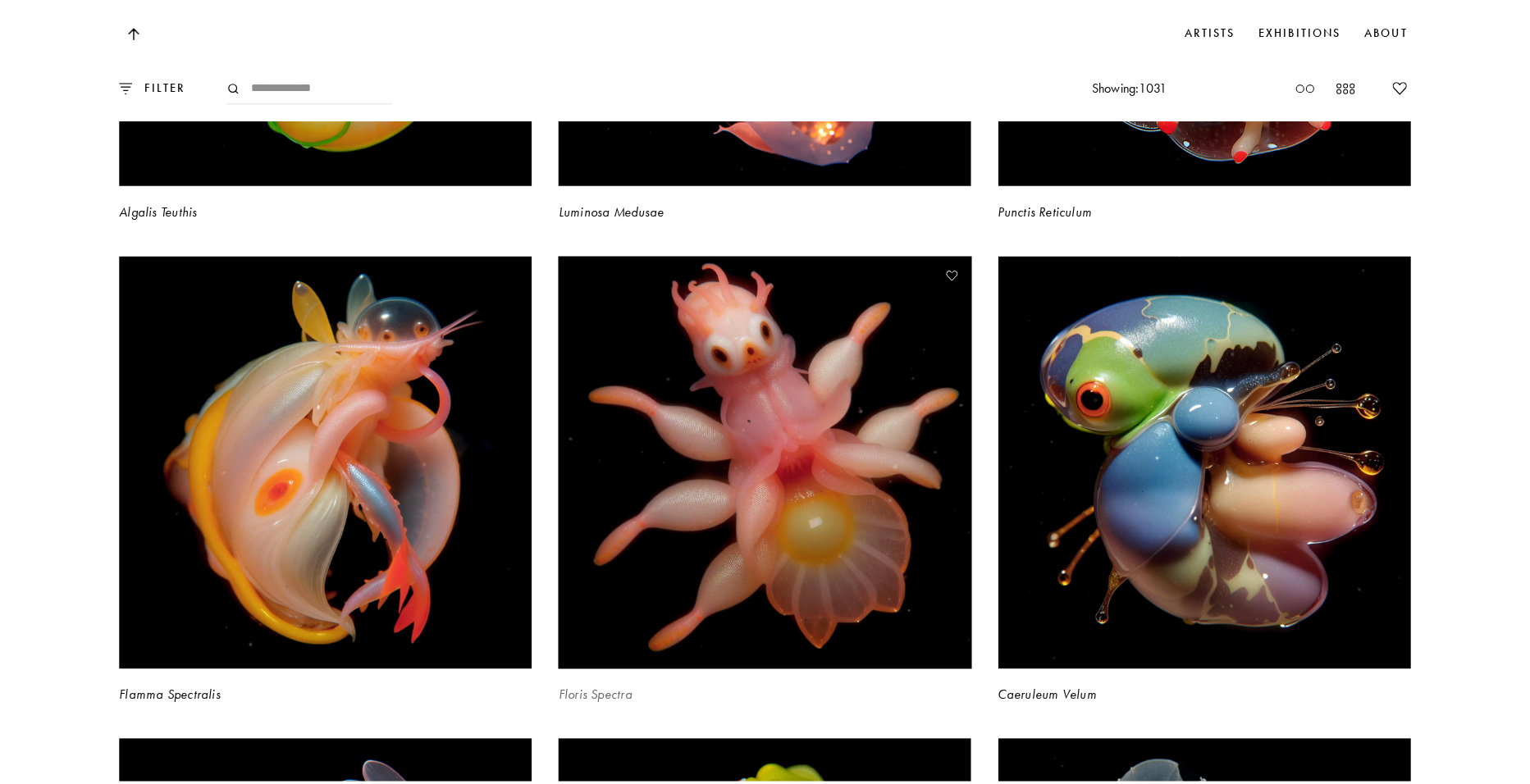
scroll to position [15116, 0]
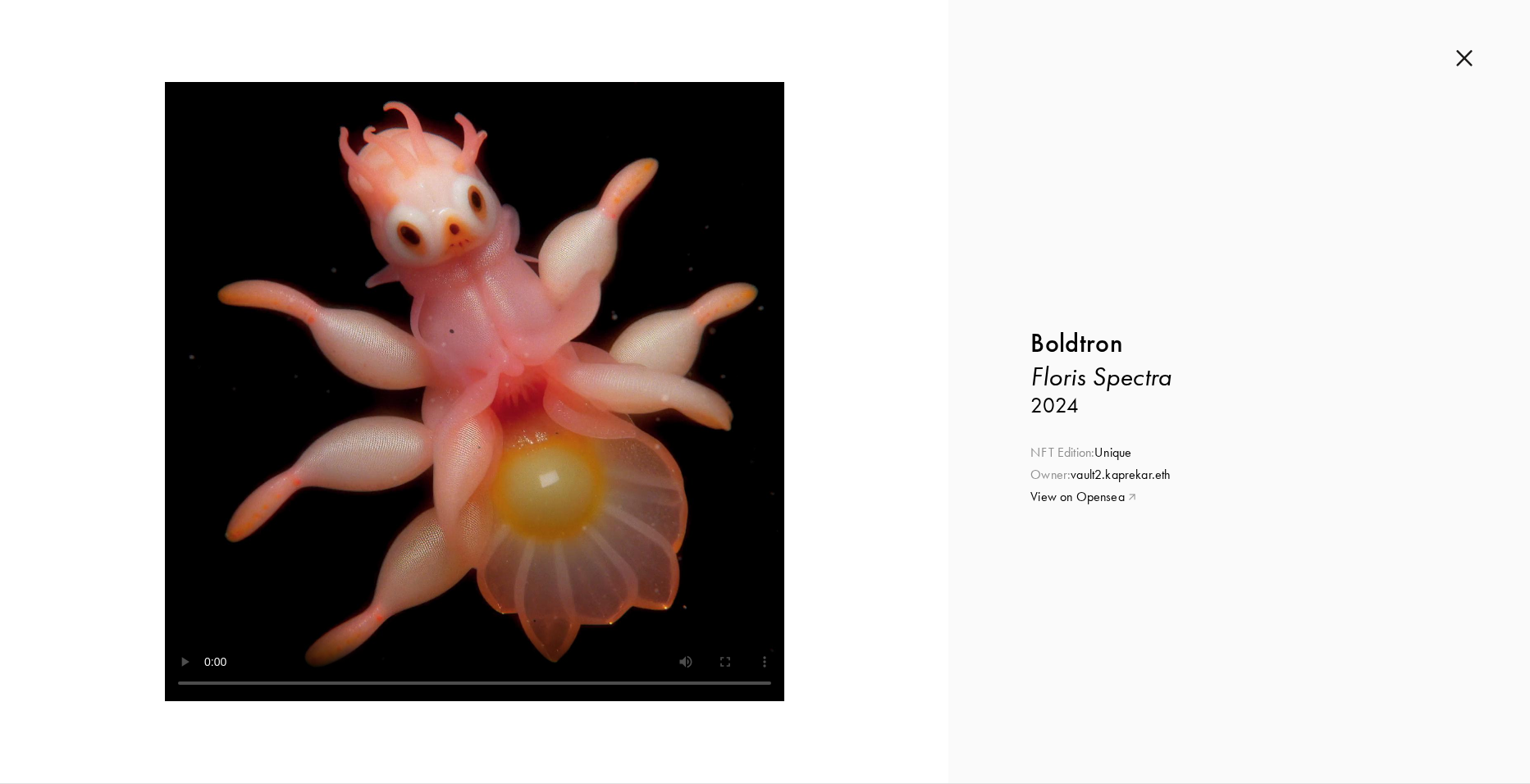
click at [1473, 69] on div "Inquire about Floris Spectra by Boldtron Submit Inquiry Back Boldtron Floris Sp…" at bounding box center [1239, 391] width 582 height 783
click at [1467, 54] on img at bounding box center [1463, 57] width 16 height 18
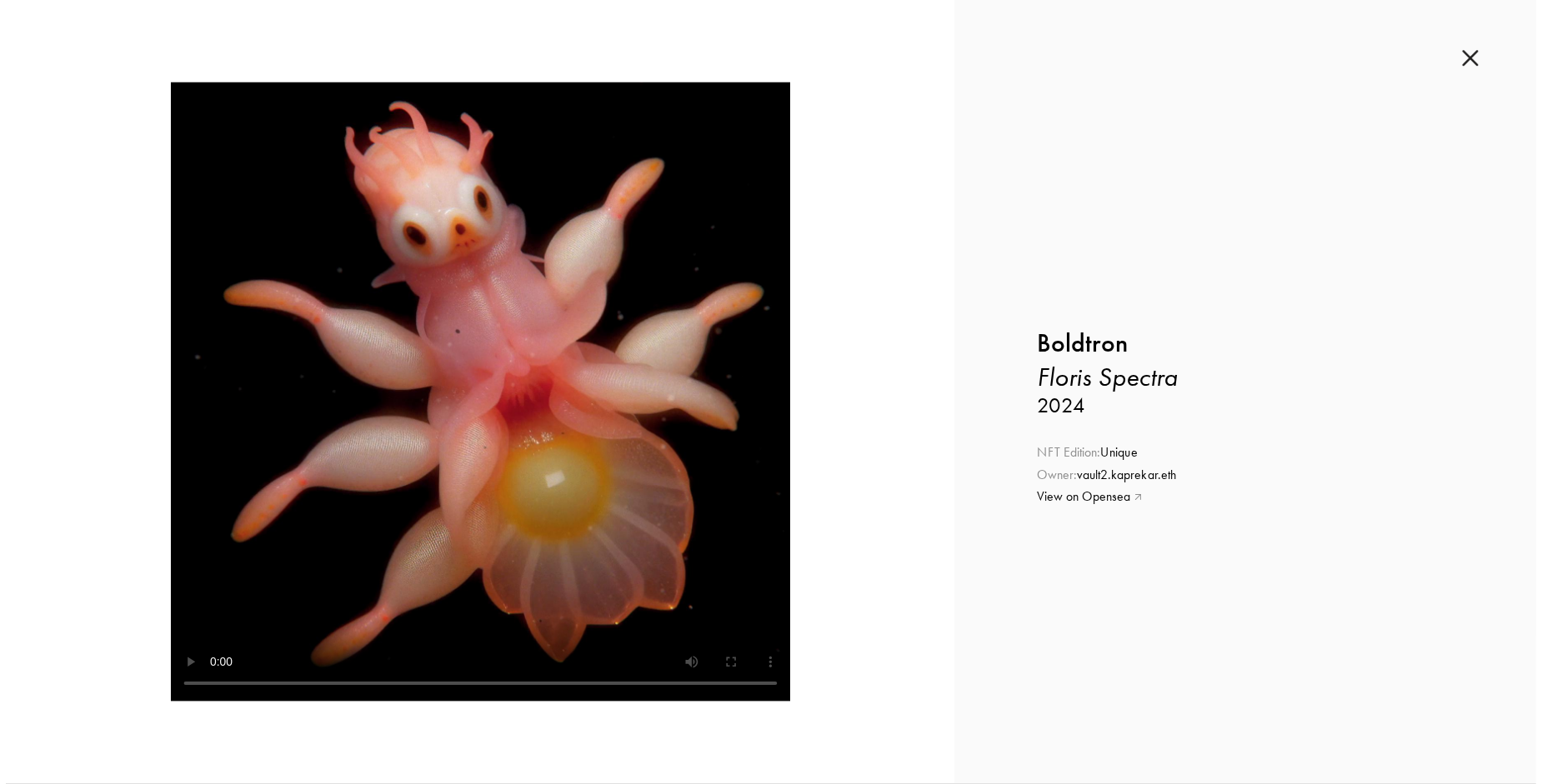
scroll to position [15250, 0]
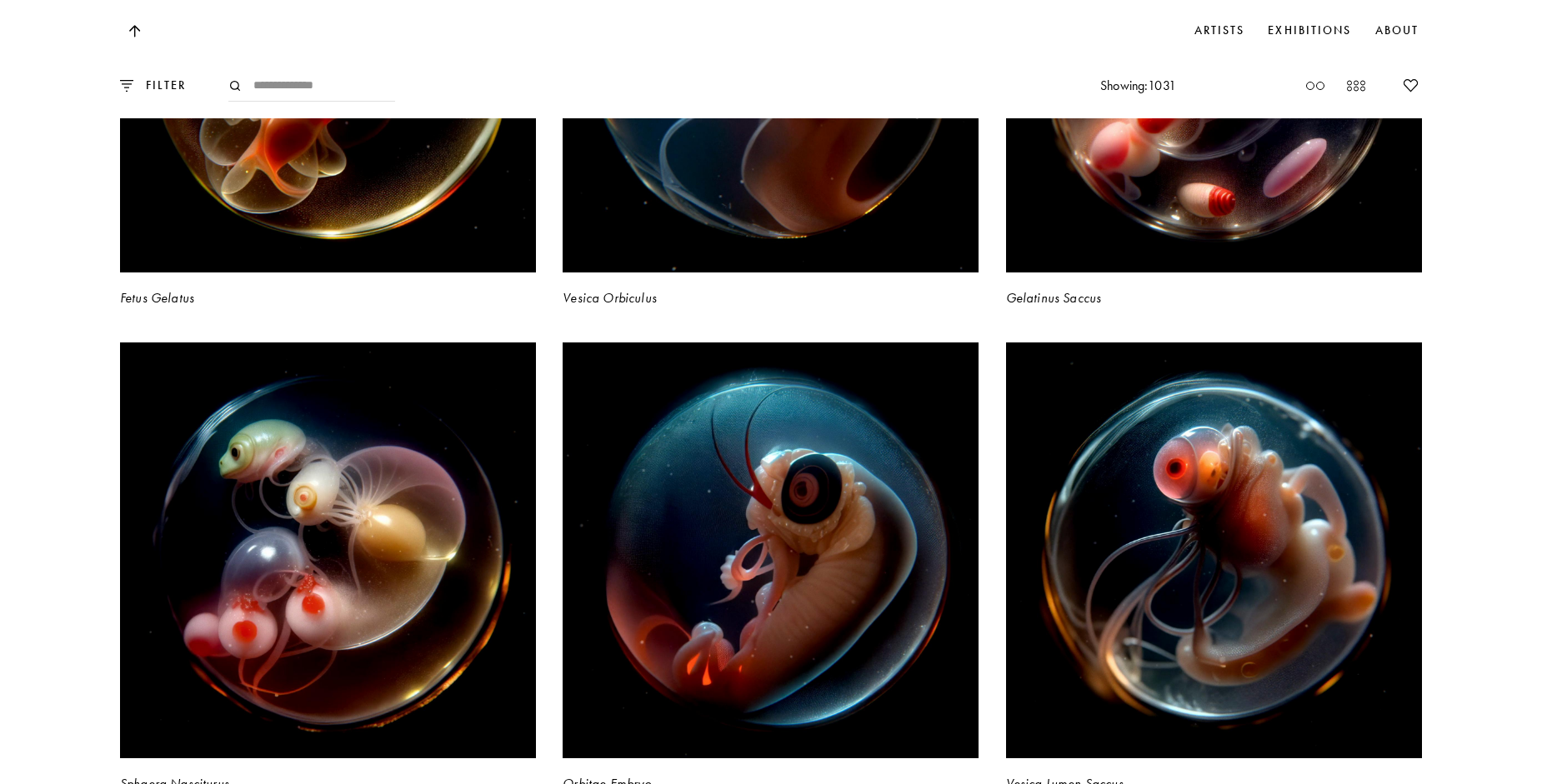
scroll to position [21000, 0]
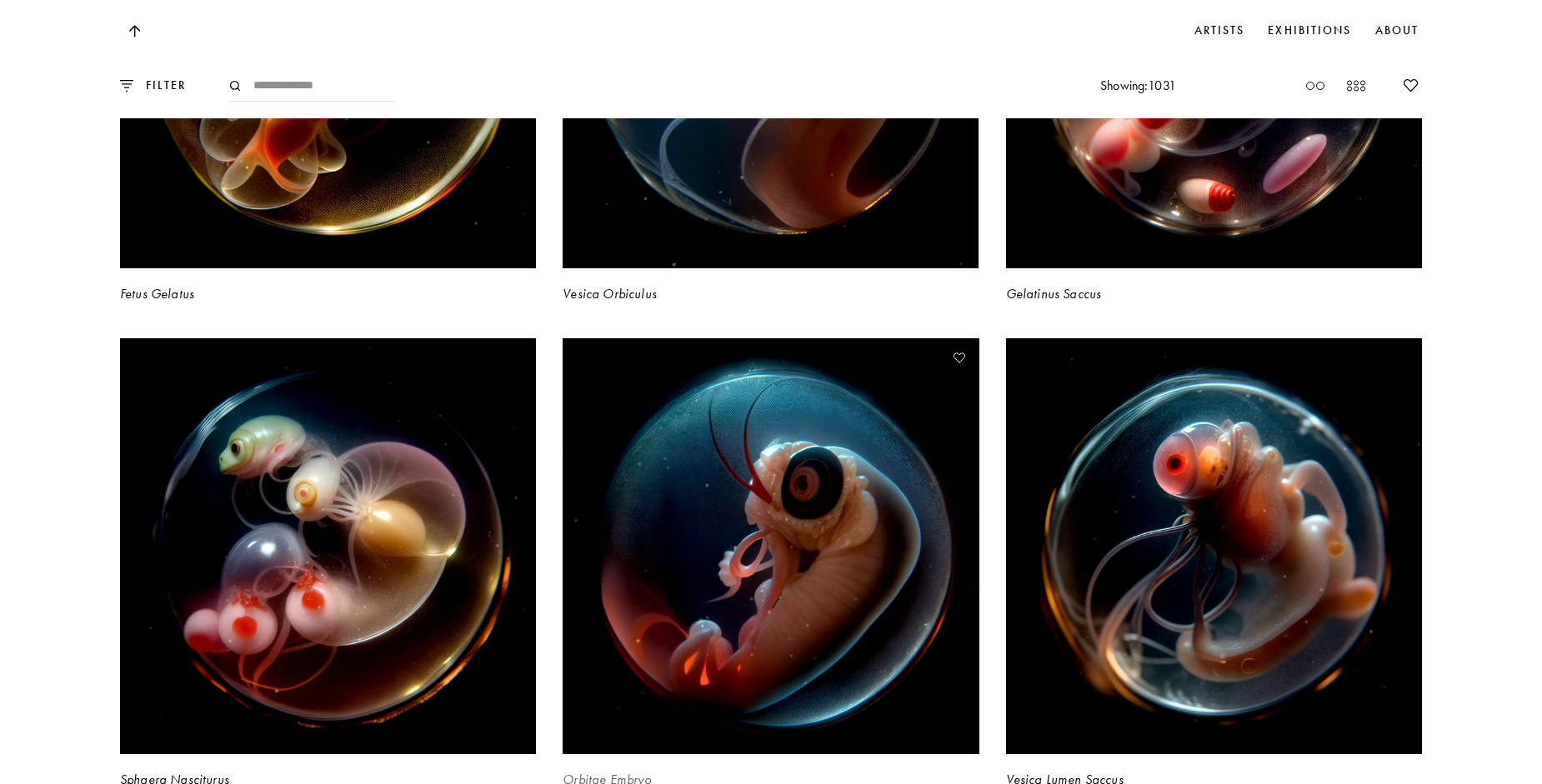
drag, startPoint x: 865, startPoint y: 518, endPoint x: 770, endPoint y: 543, distance: 98.2
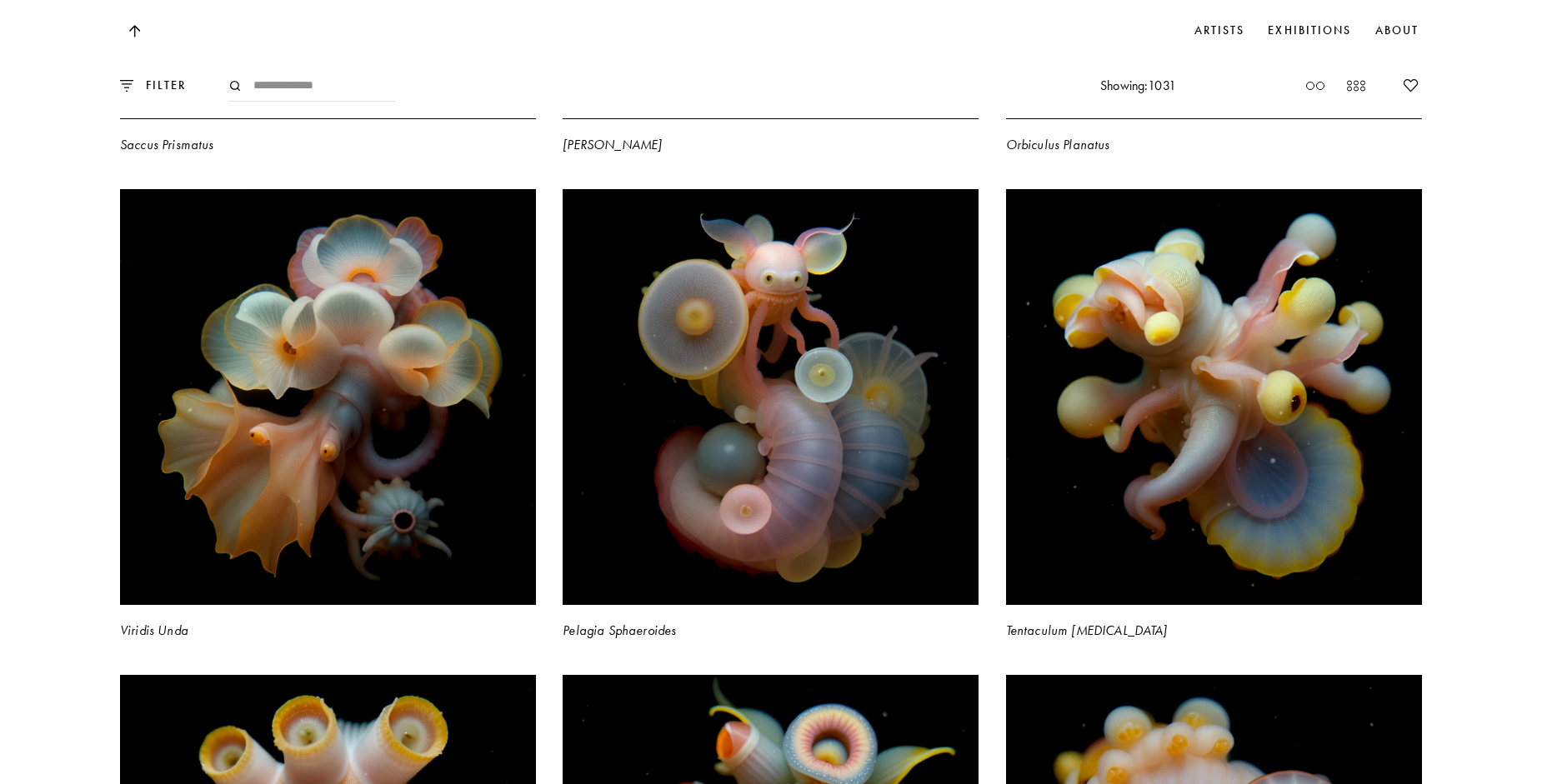
scroll to position [33705, 0]
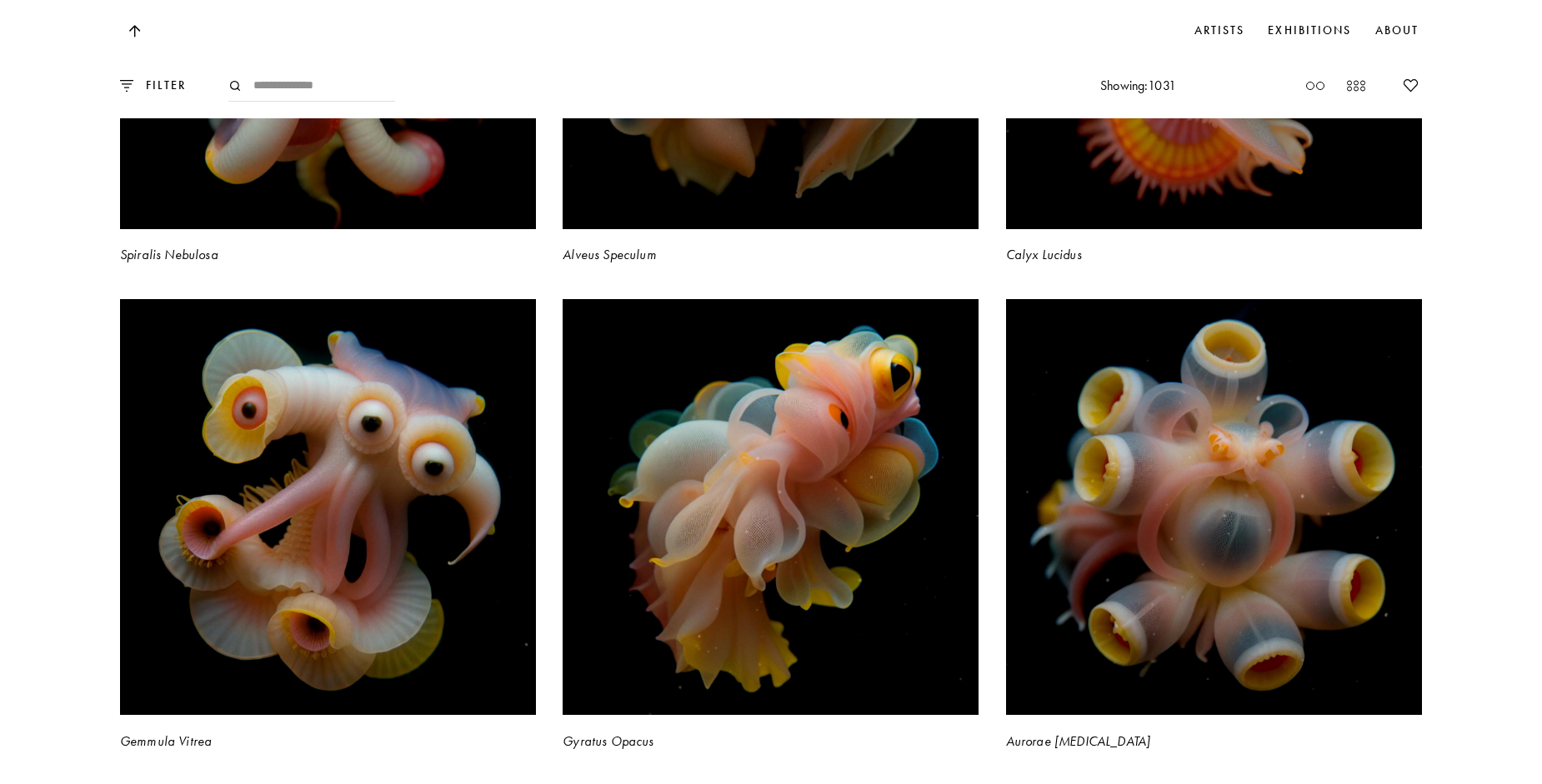
scroll to position [35705, 0]
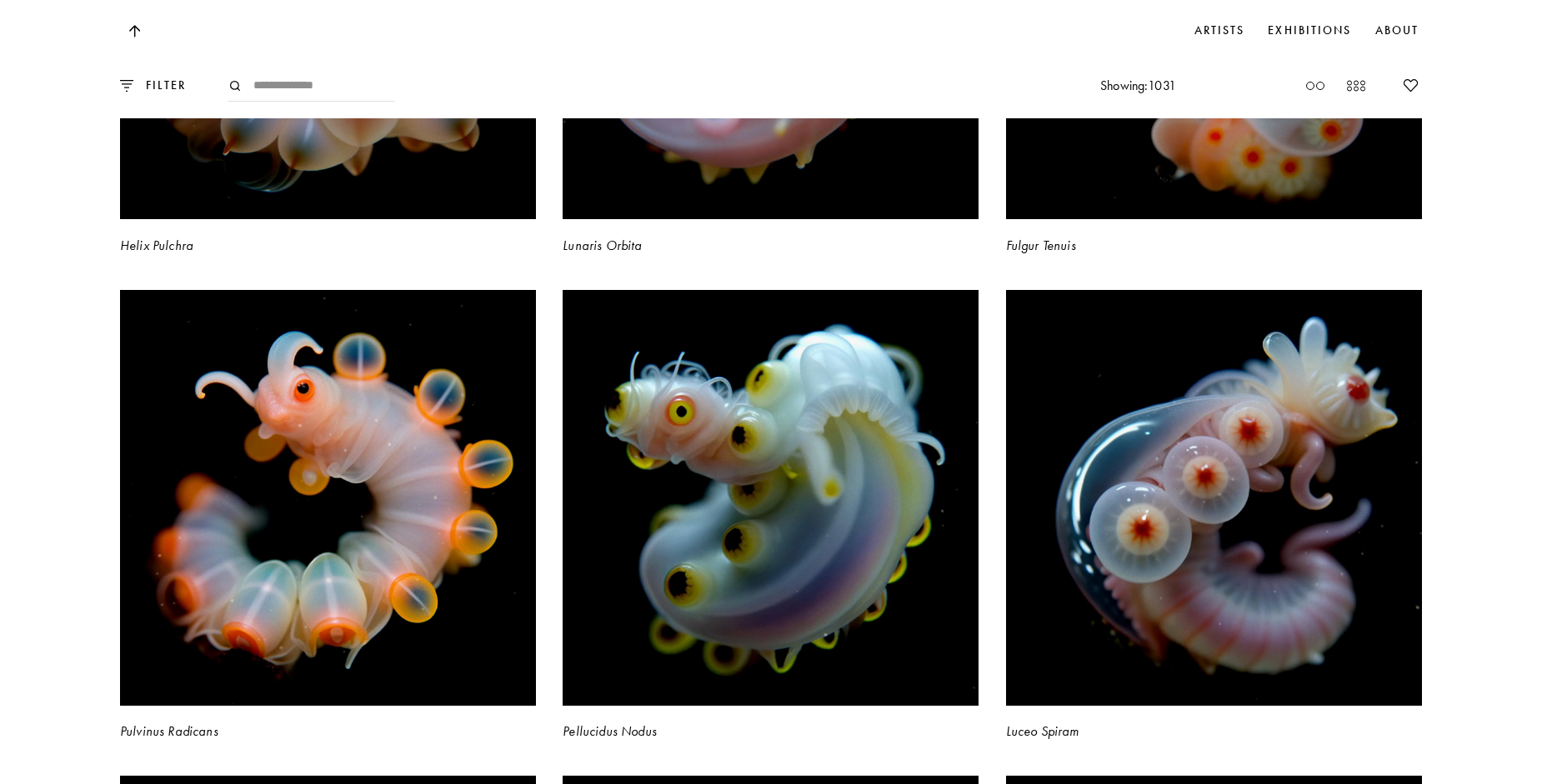
scroll to position [39039, 0]
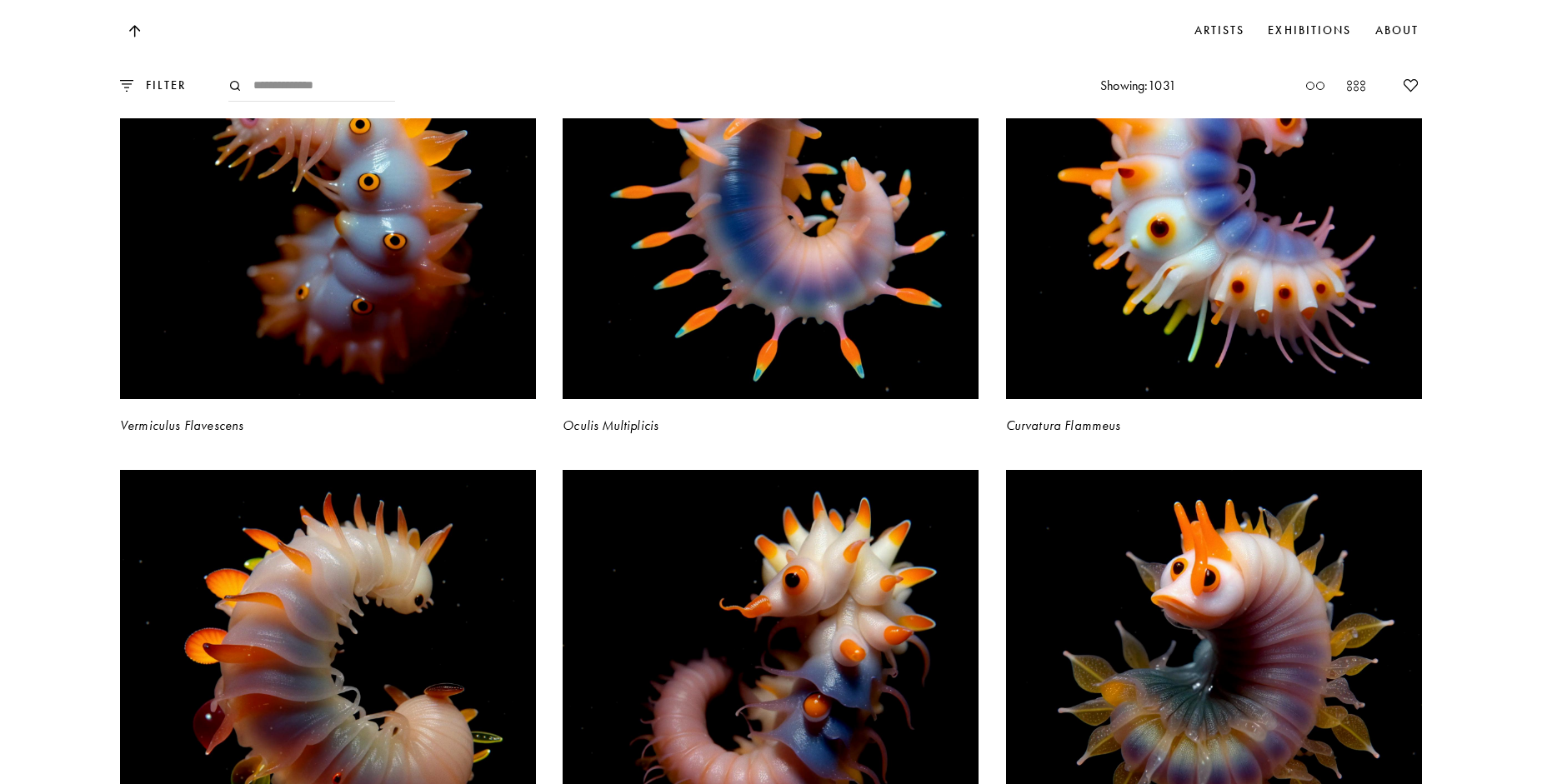
scroll to position [43456, 0]
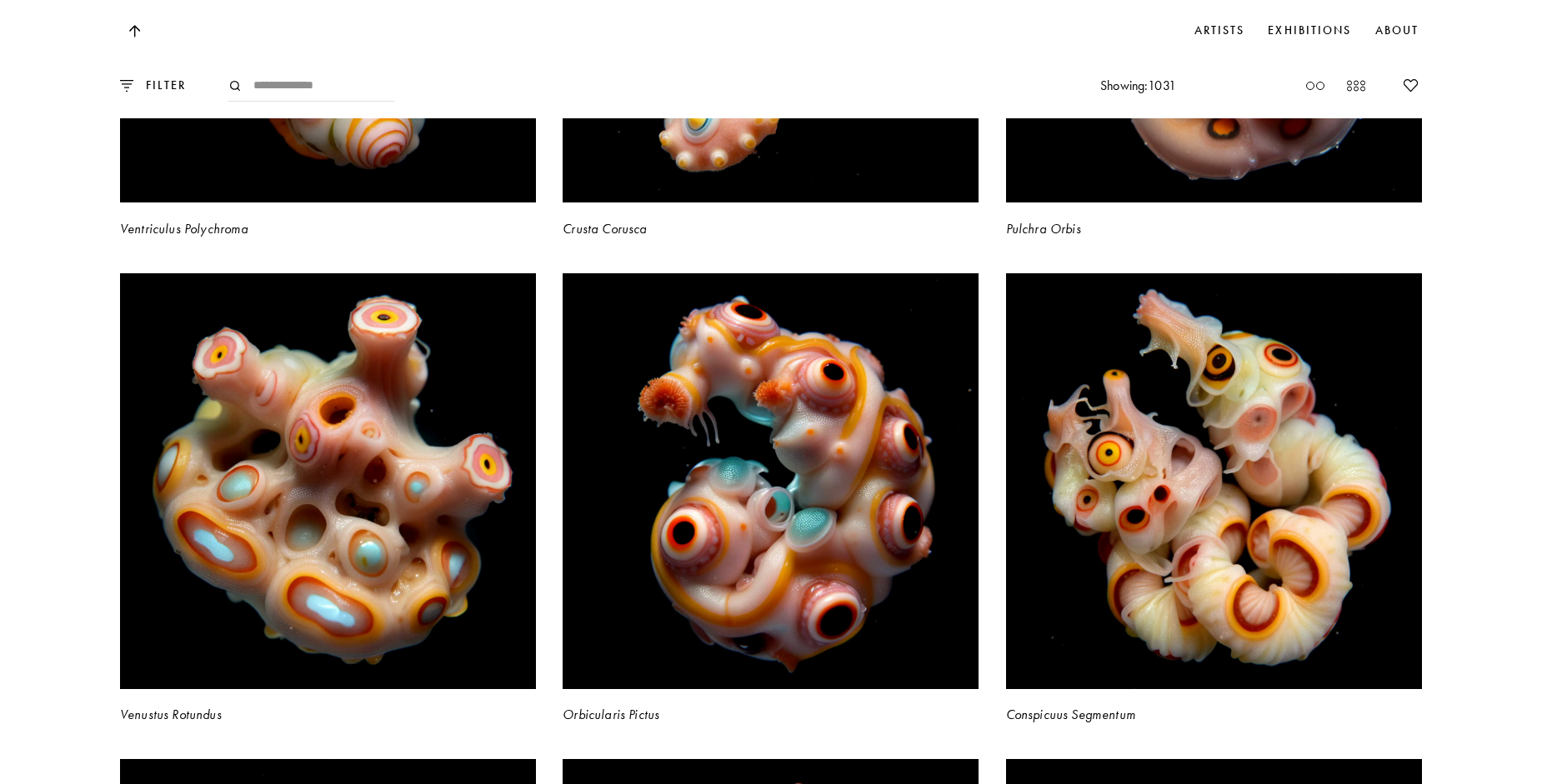
scroll to position [50289, 0]
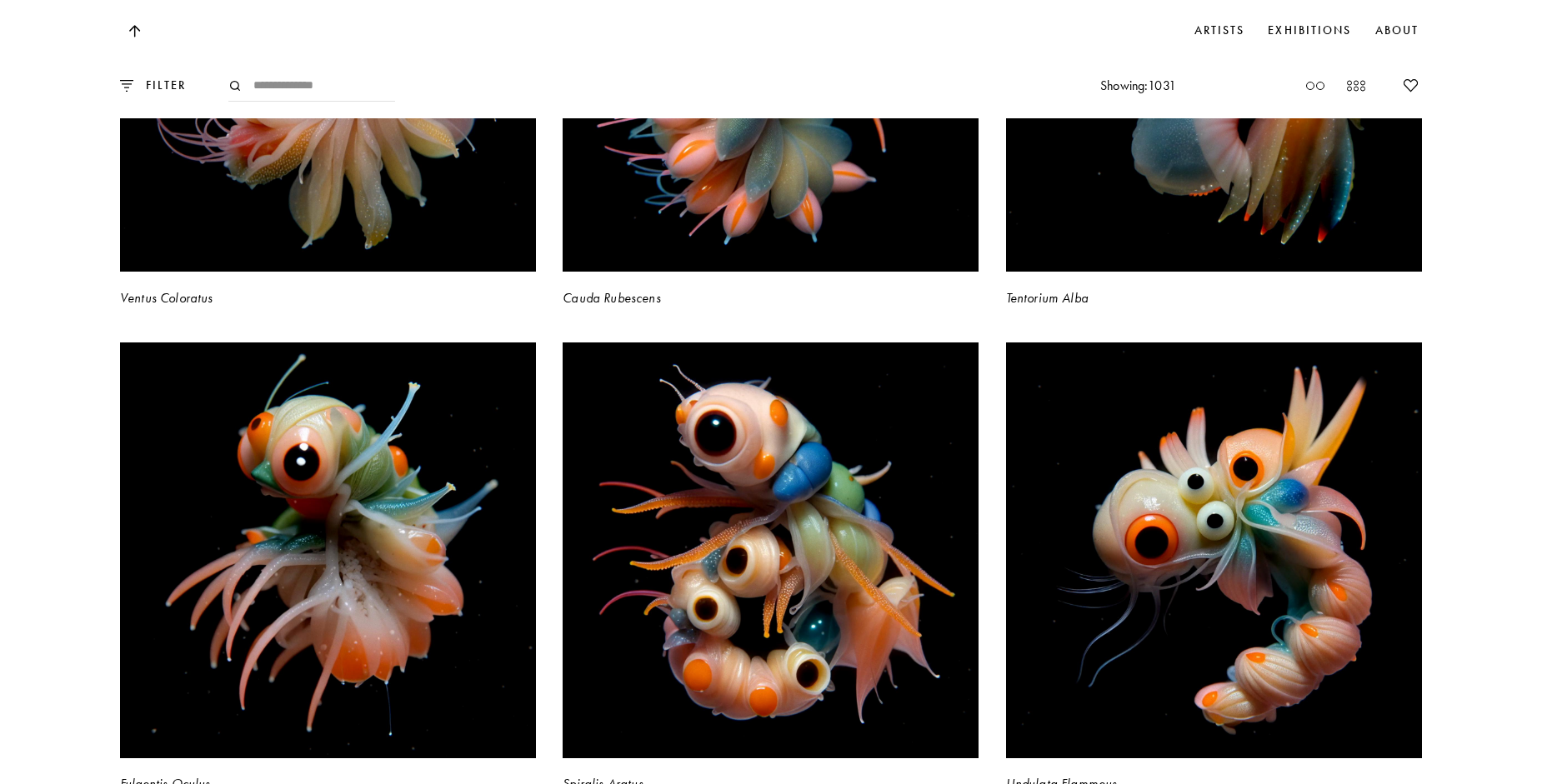
scroll to position [54622, 0]
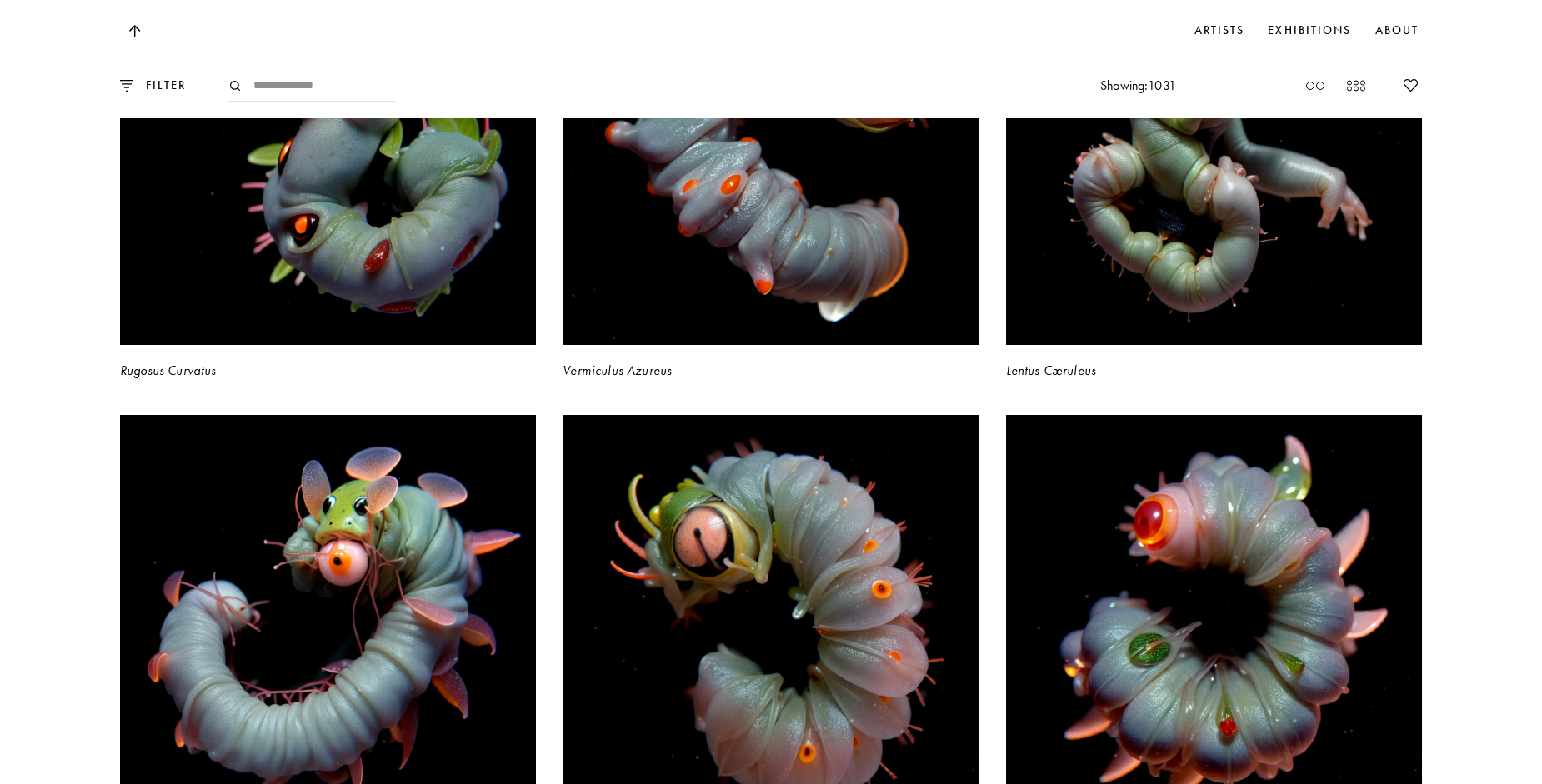
scroll to position [58456, 0]
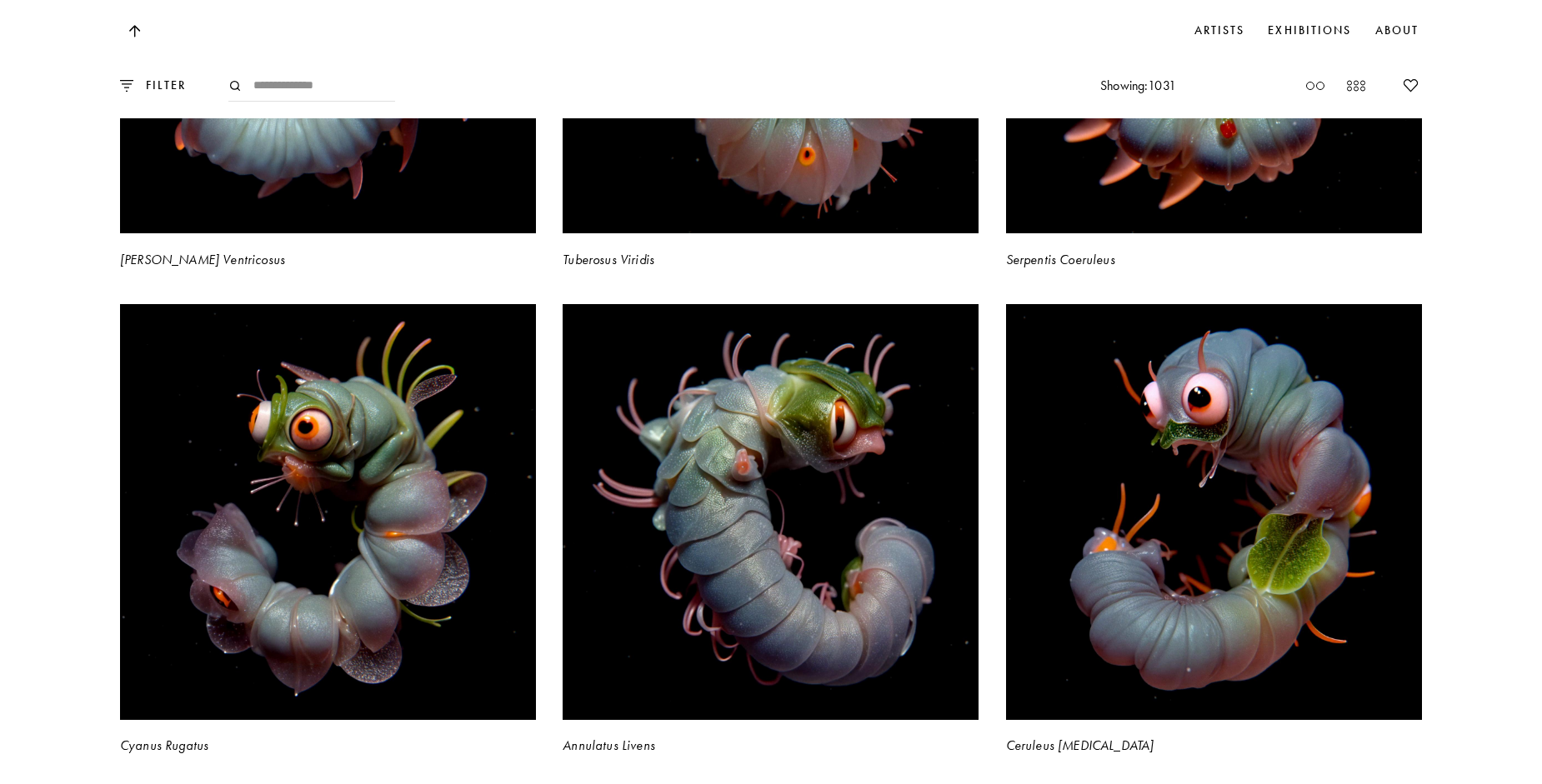
scroll to position [58956, 0]
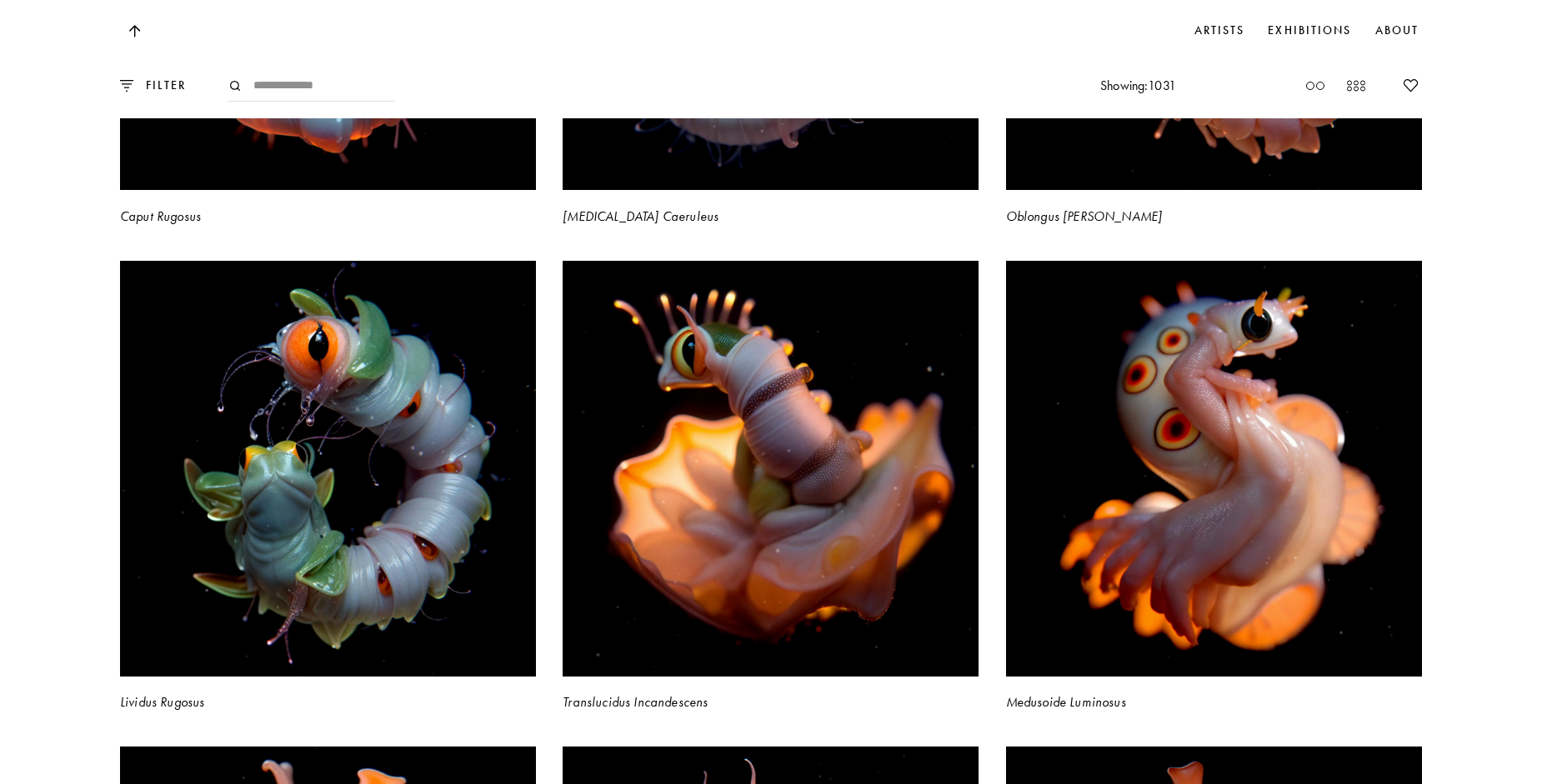
scroll to position [60455, 0]
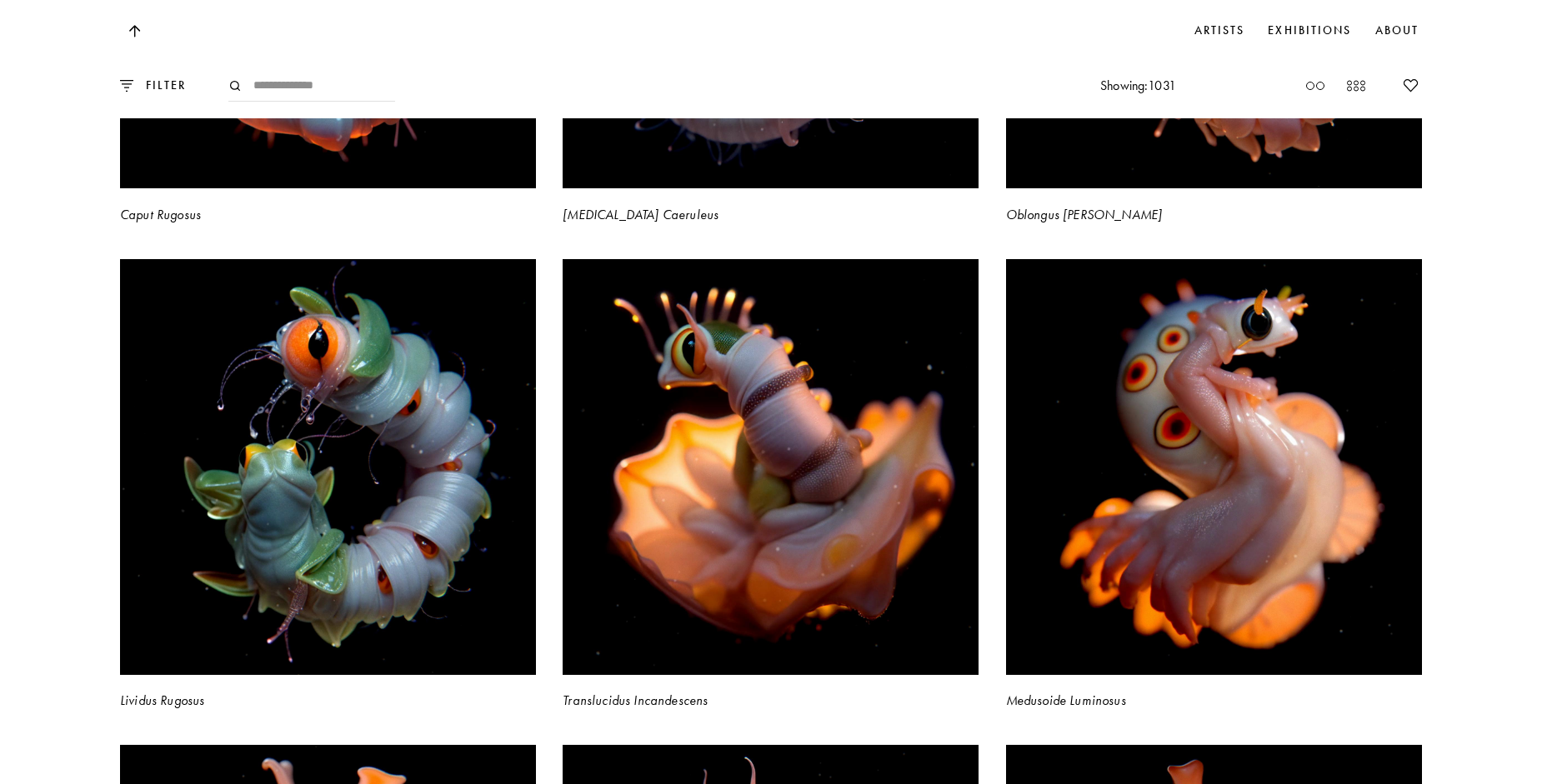
click at [1499, 386] on div "FILTER Showing: 1031 Showing: 1031 Filters Available Exhibitions The Vault of W…" at bounding box center [771, 119] width 1542 height 118054
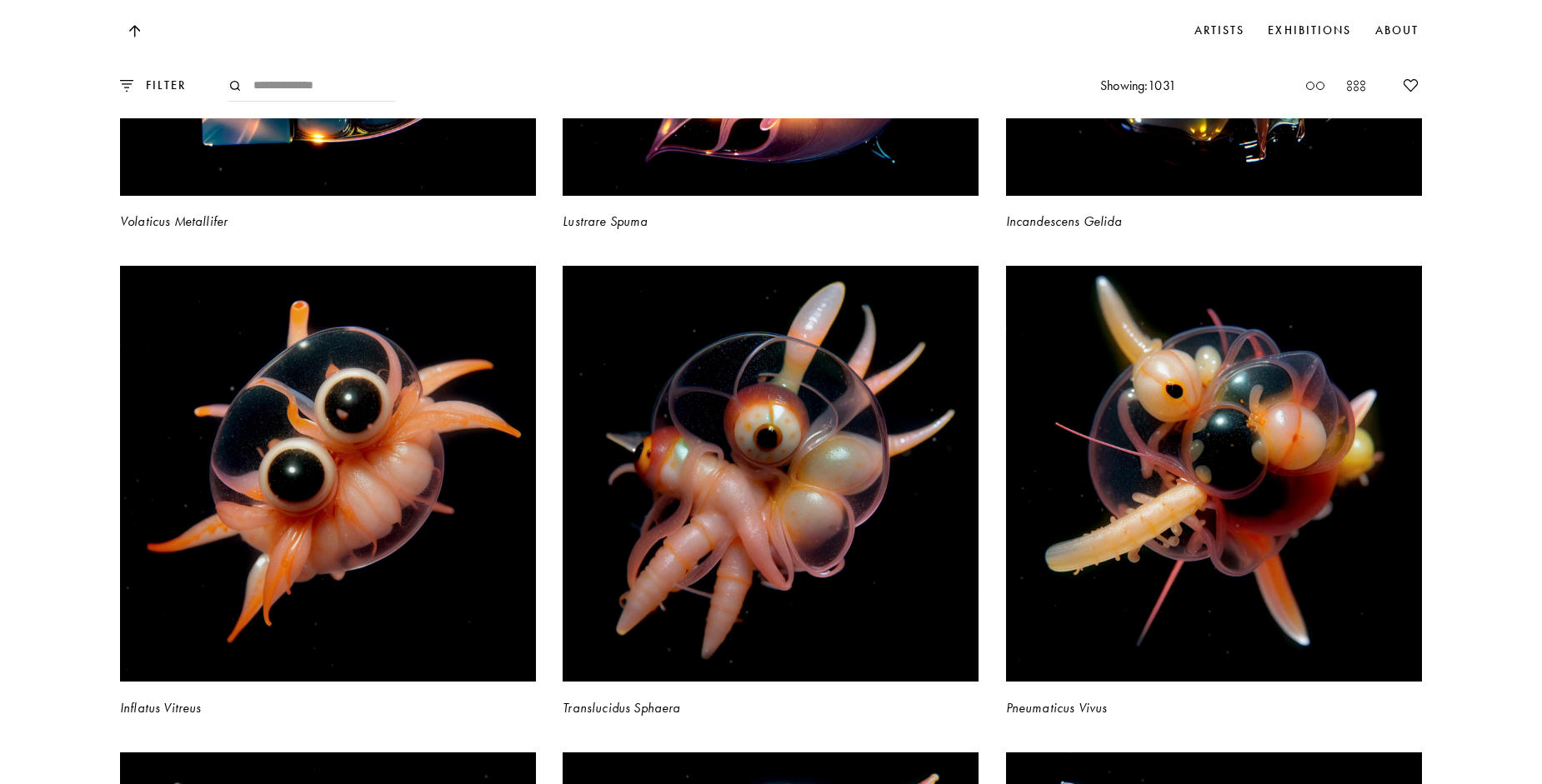
scroll to position [80873, 0]
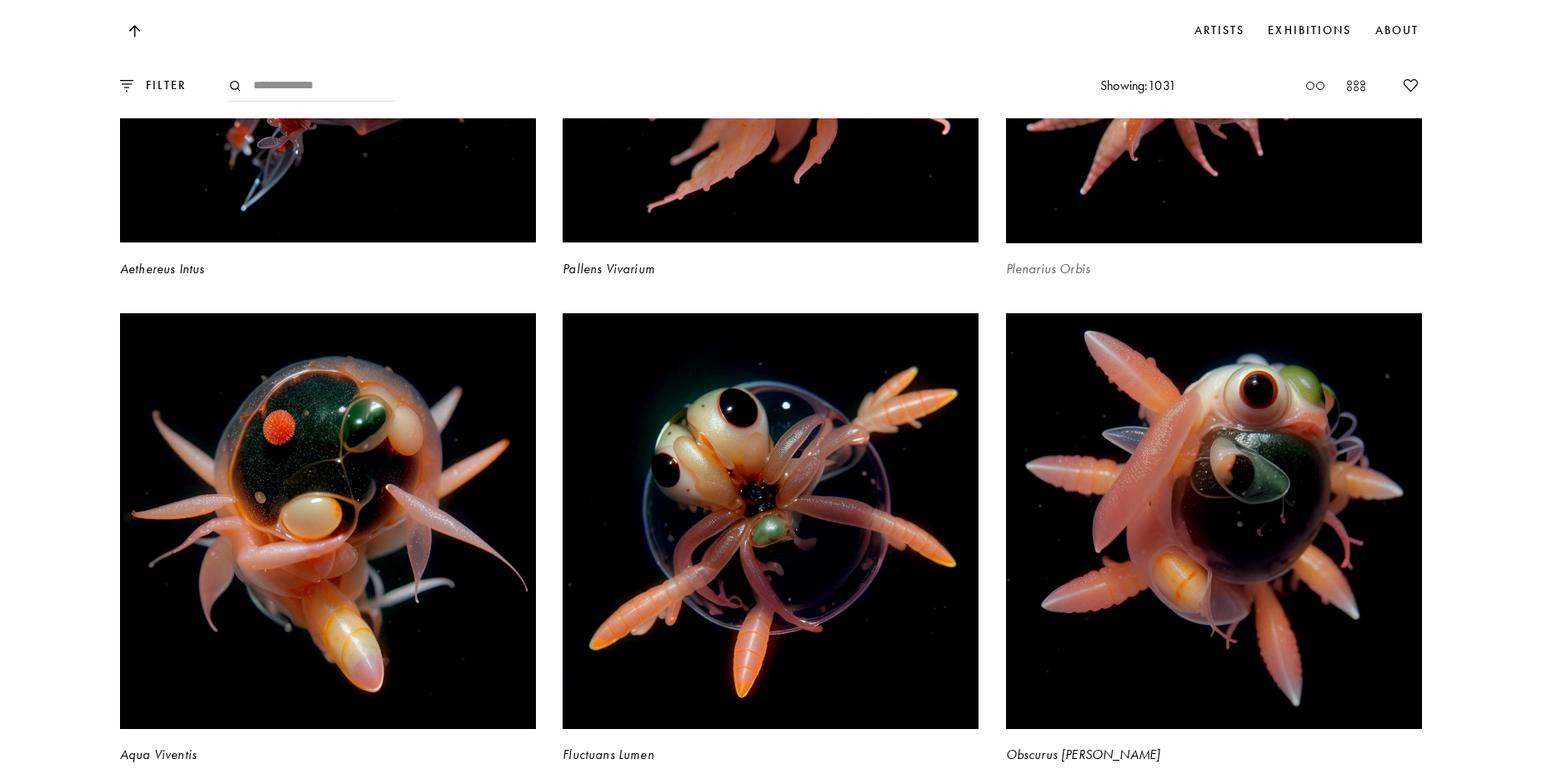
scroll to position [82790, 0]
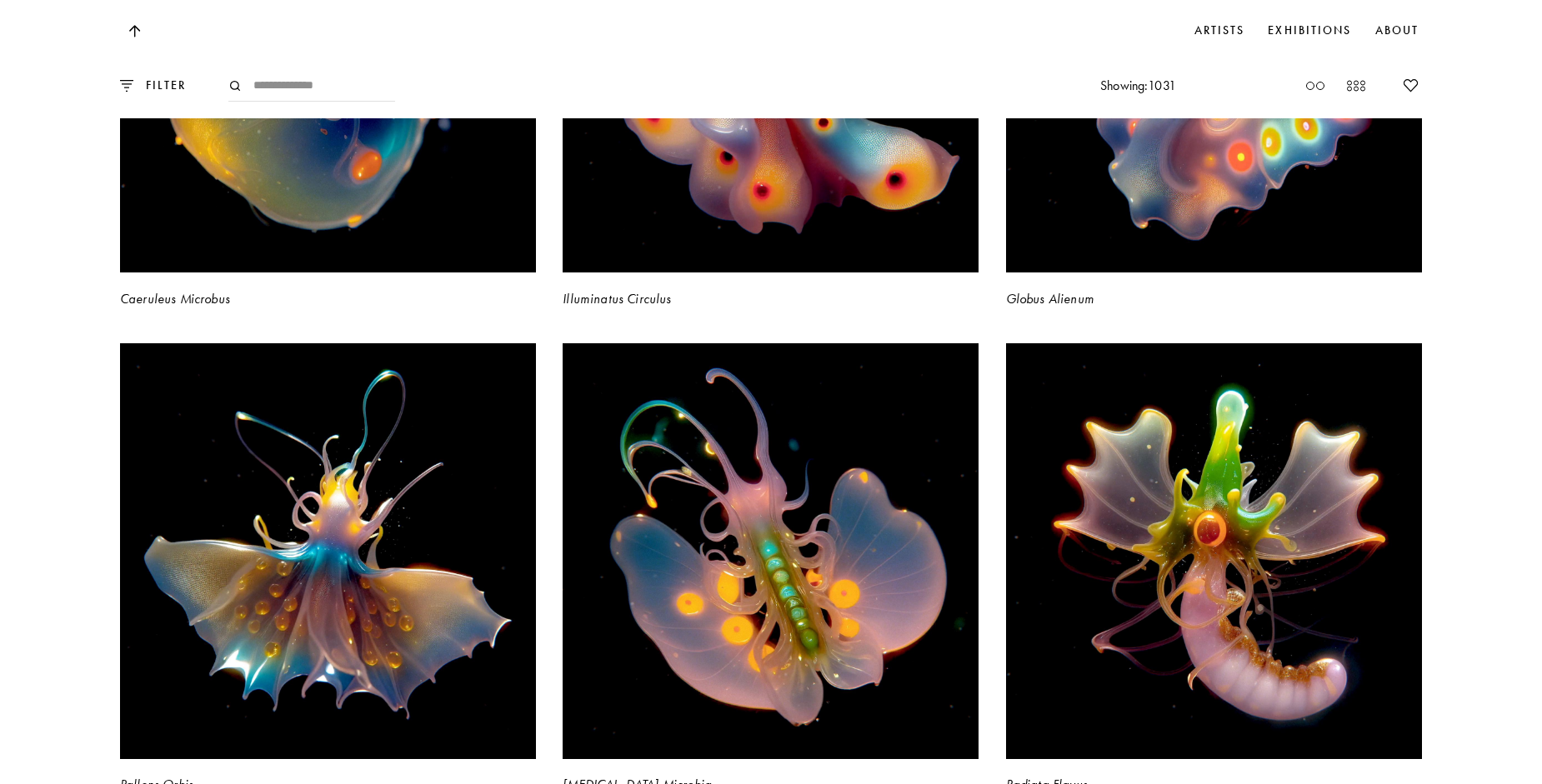
scroll to position [107207, 0]
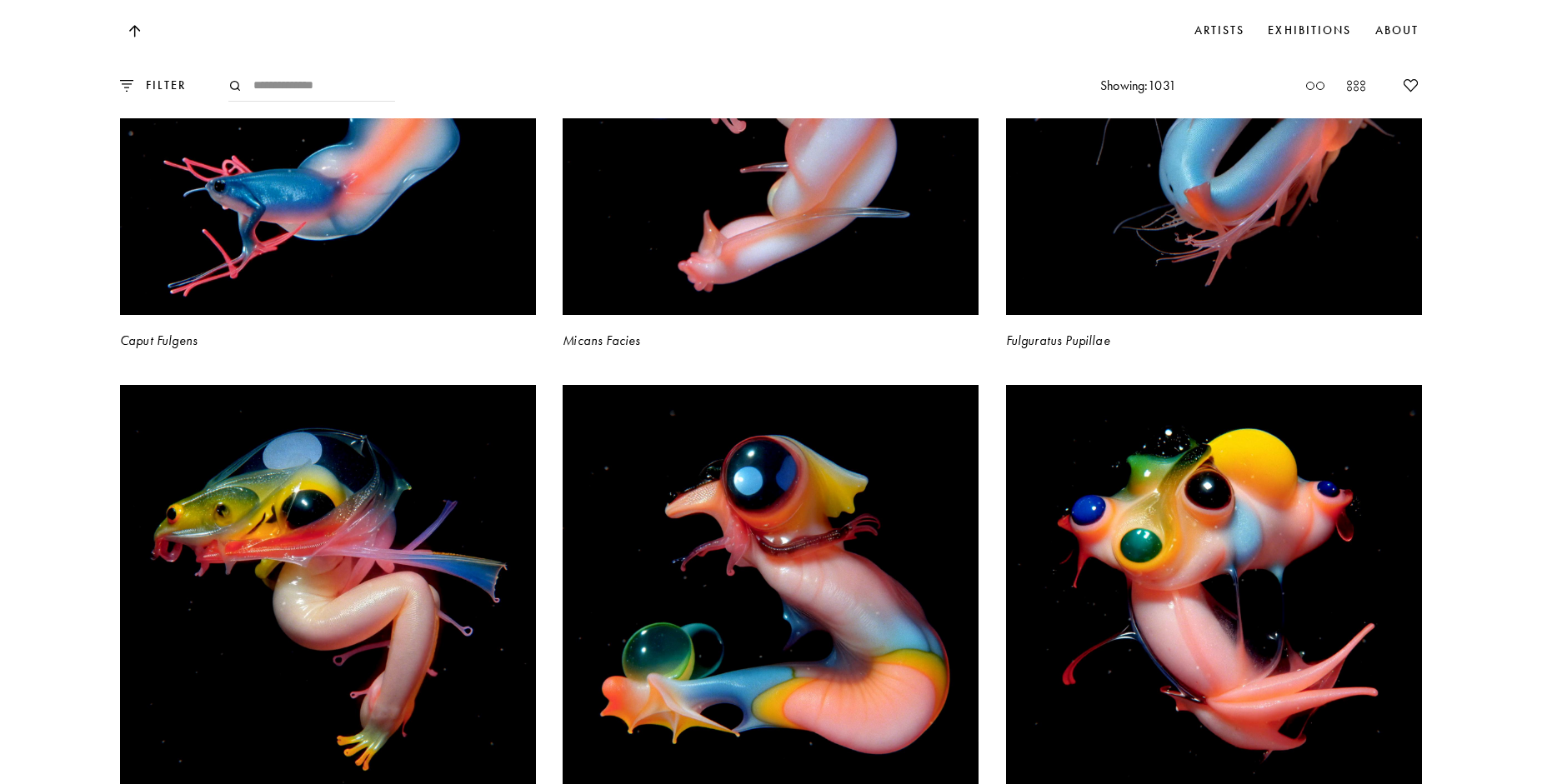
scroll to position [123123, 0]
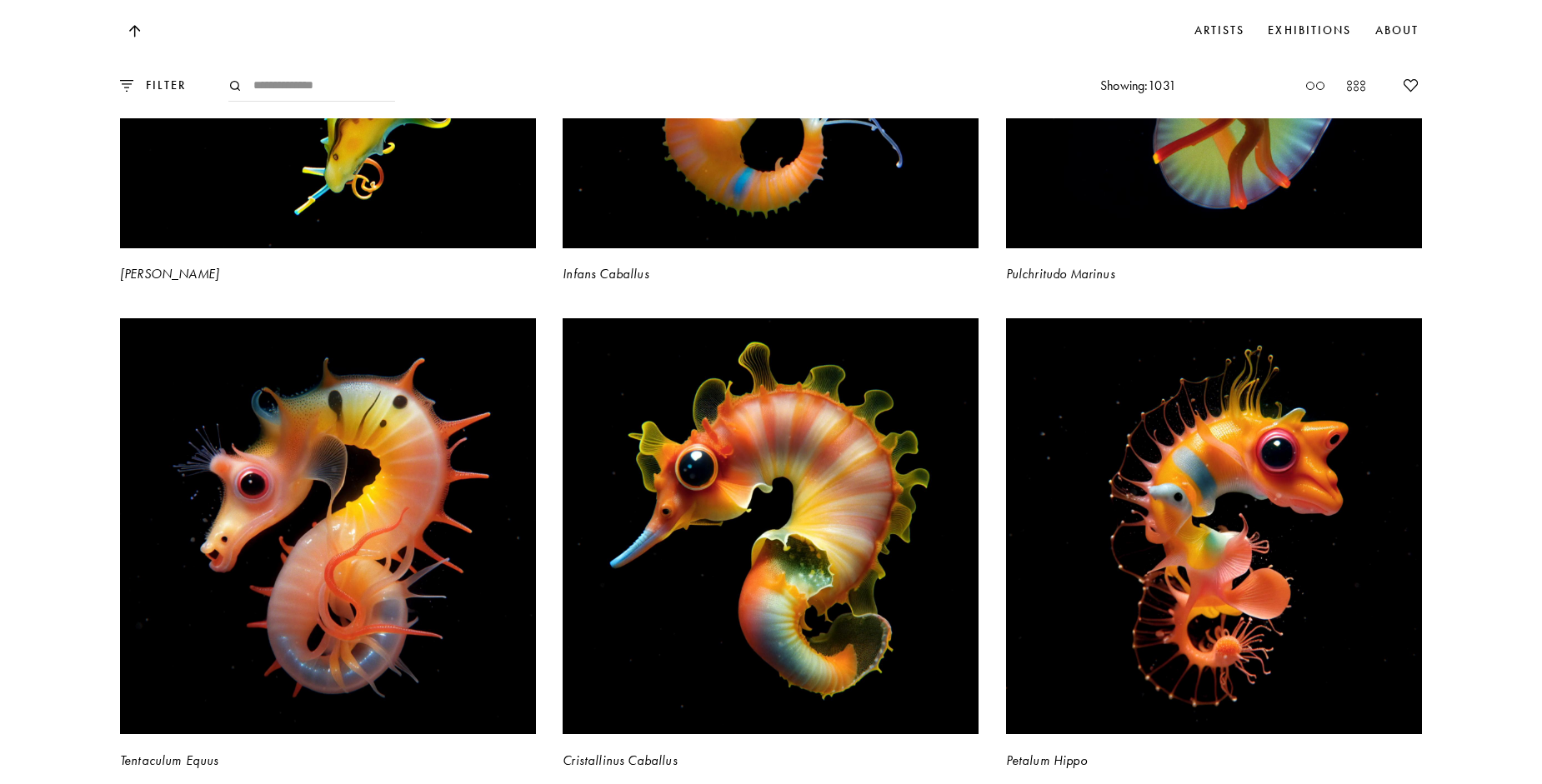
scroll to position [126040, 0]
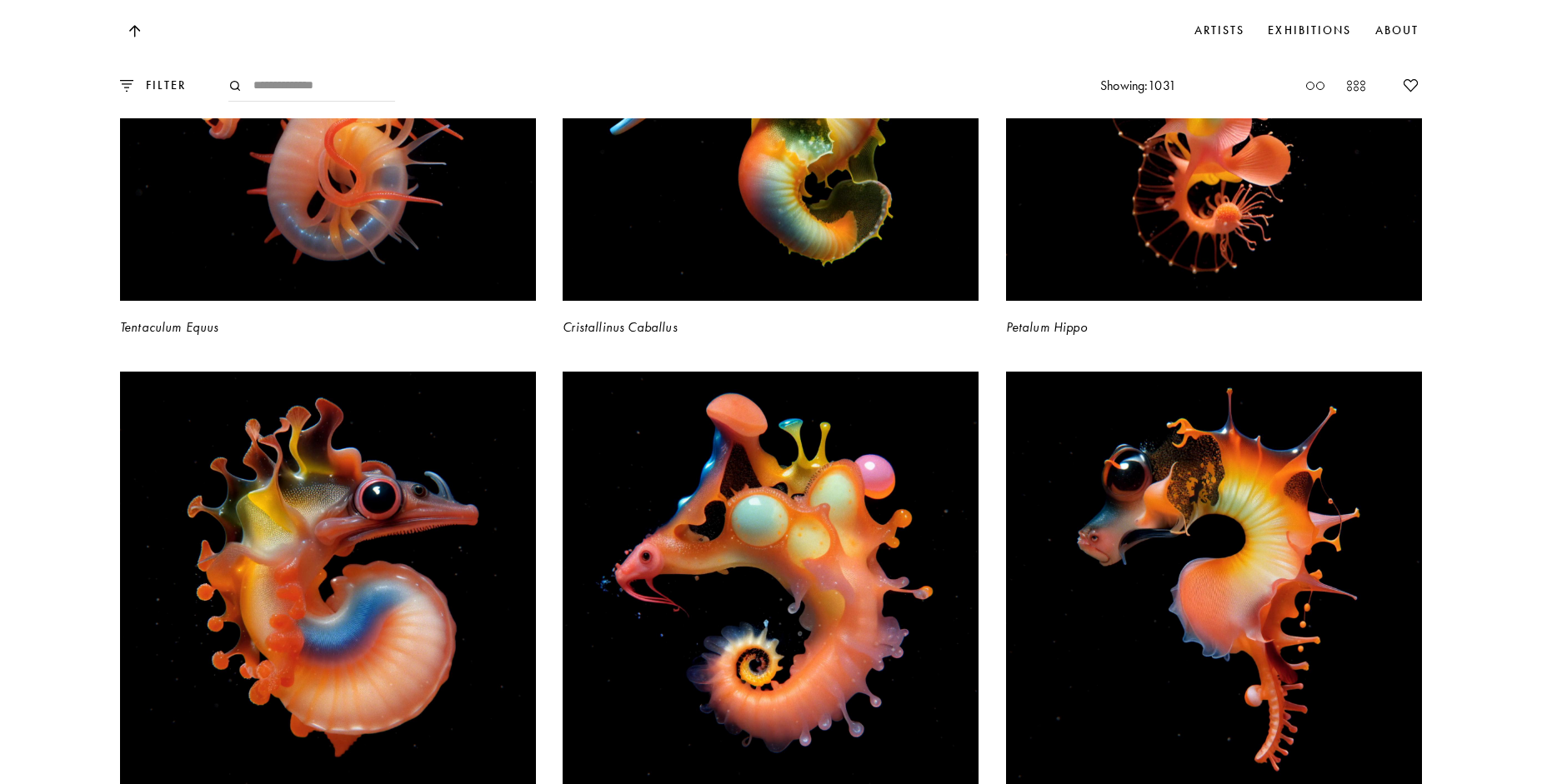
scroll to position [126540, 0]
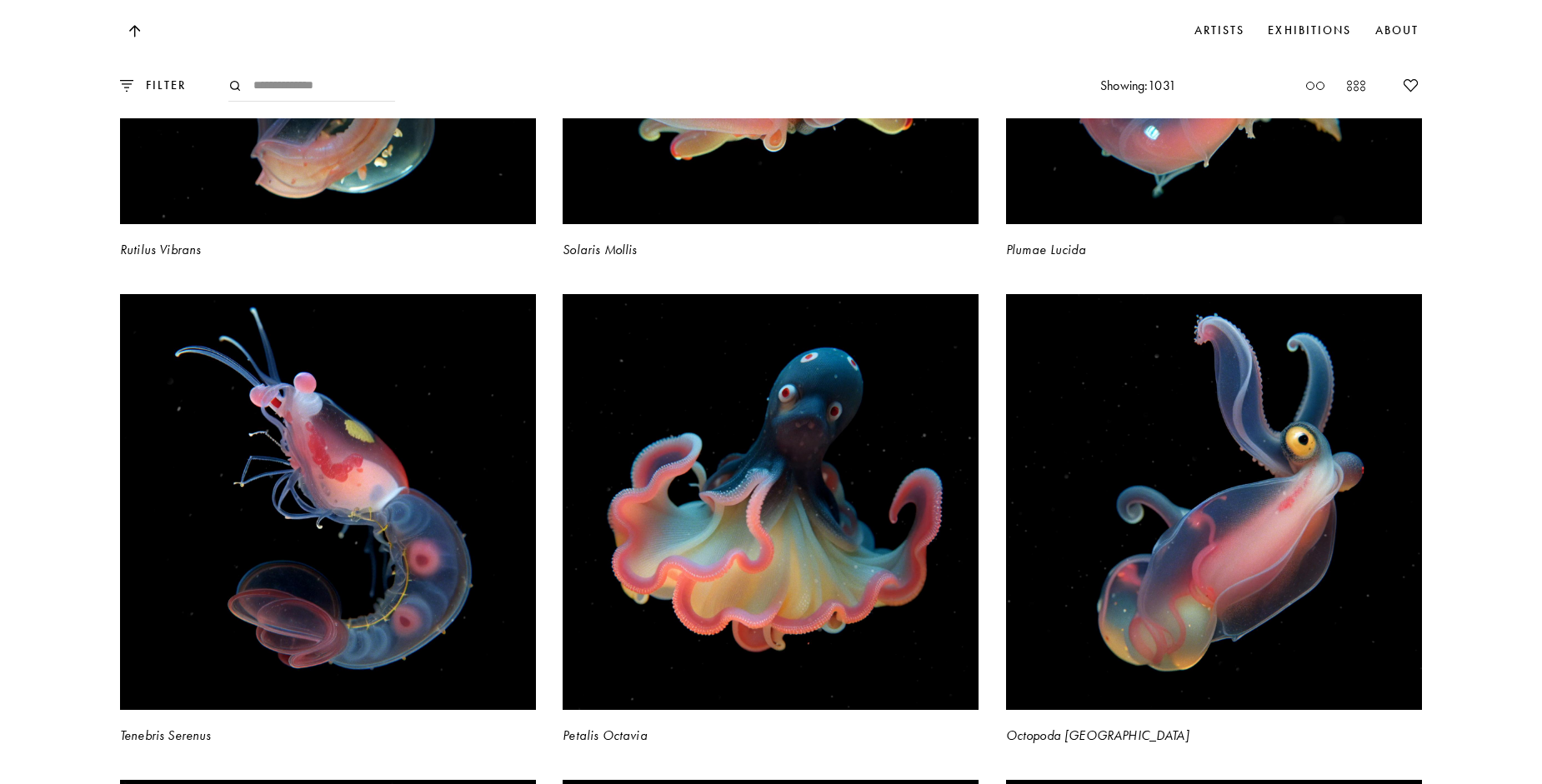
scroll to position [145540, 0]
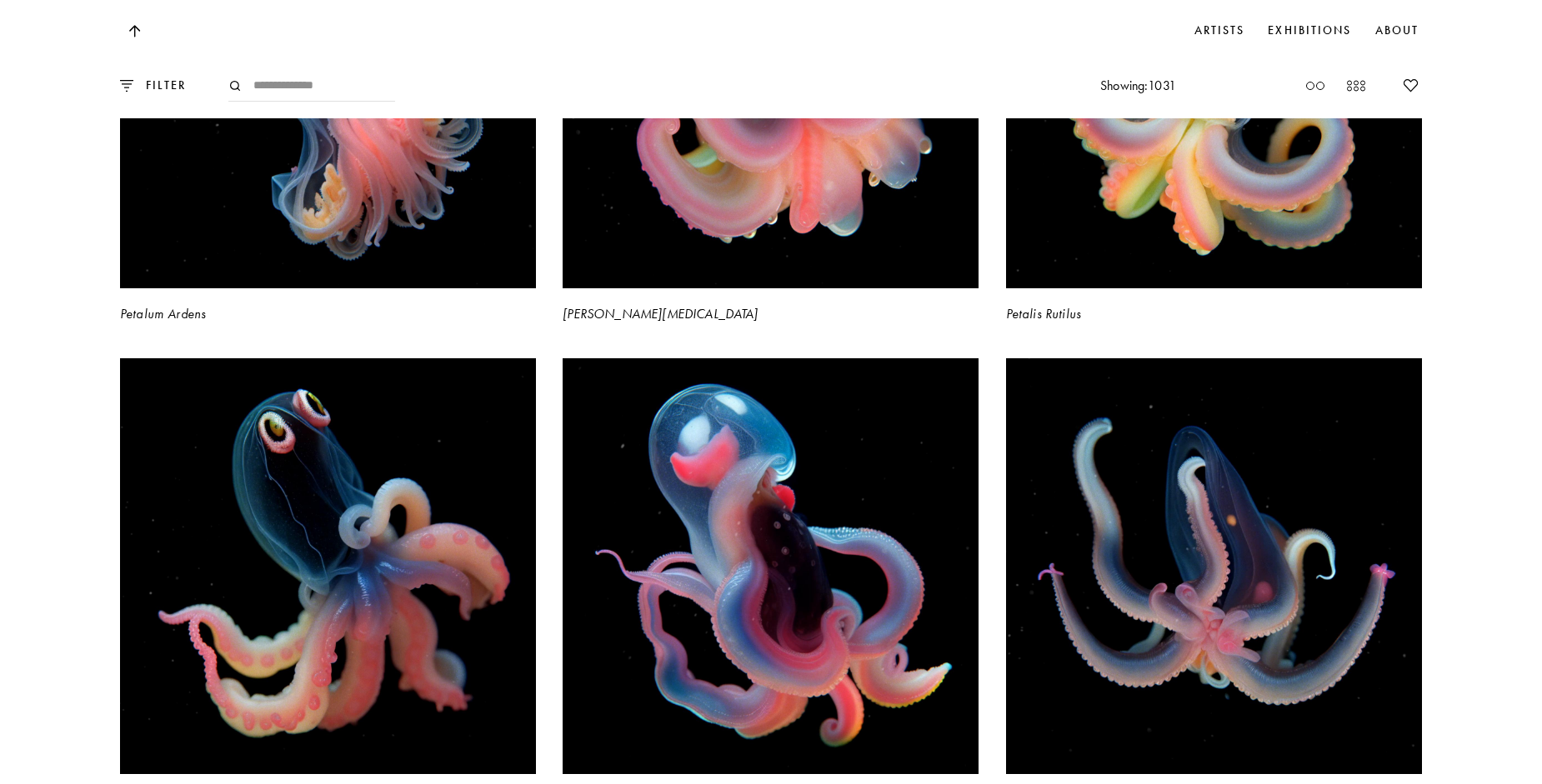
scroll to position [148373, 0]
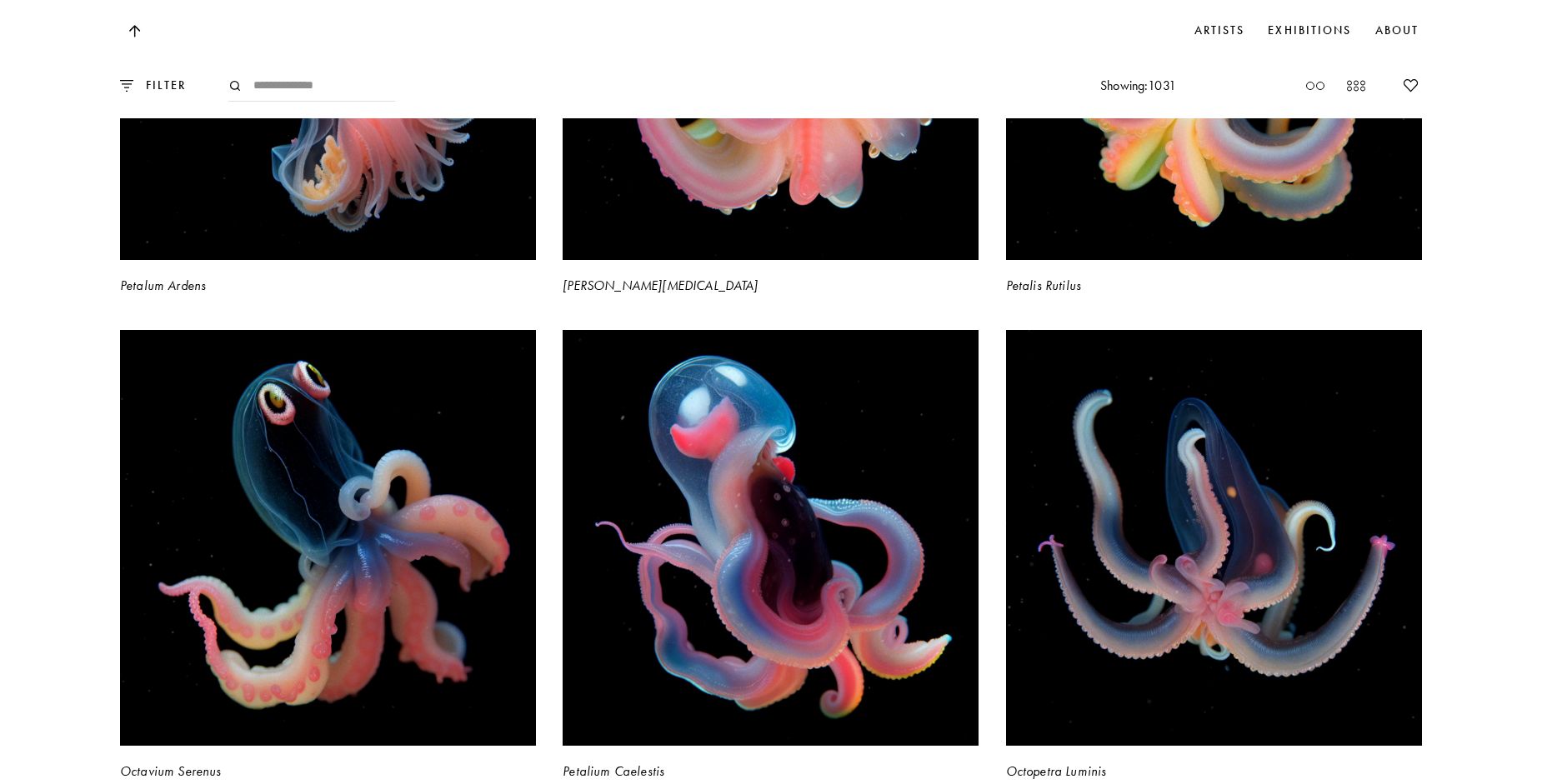
drag, startPoint x: 1478, startPoint y: 460, endPoint x: 1475, endPoint y: 493, distance: 33.1
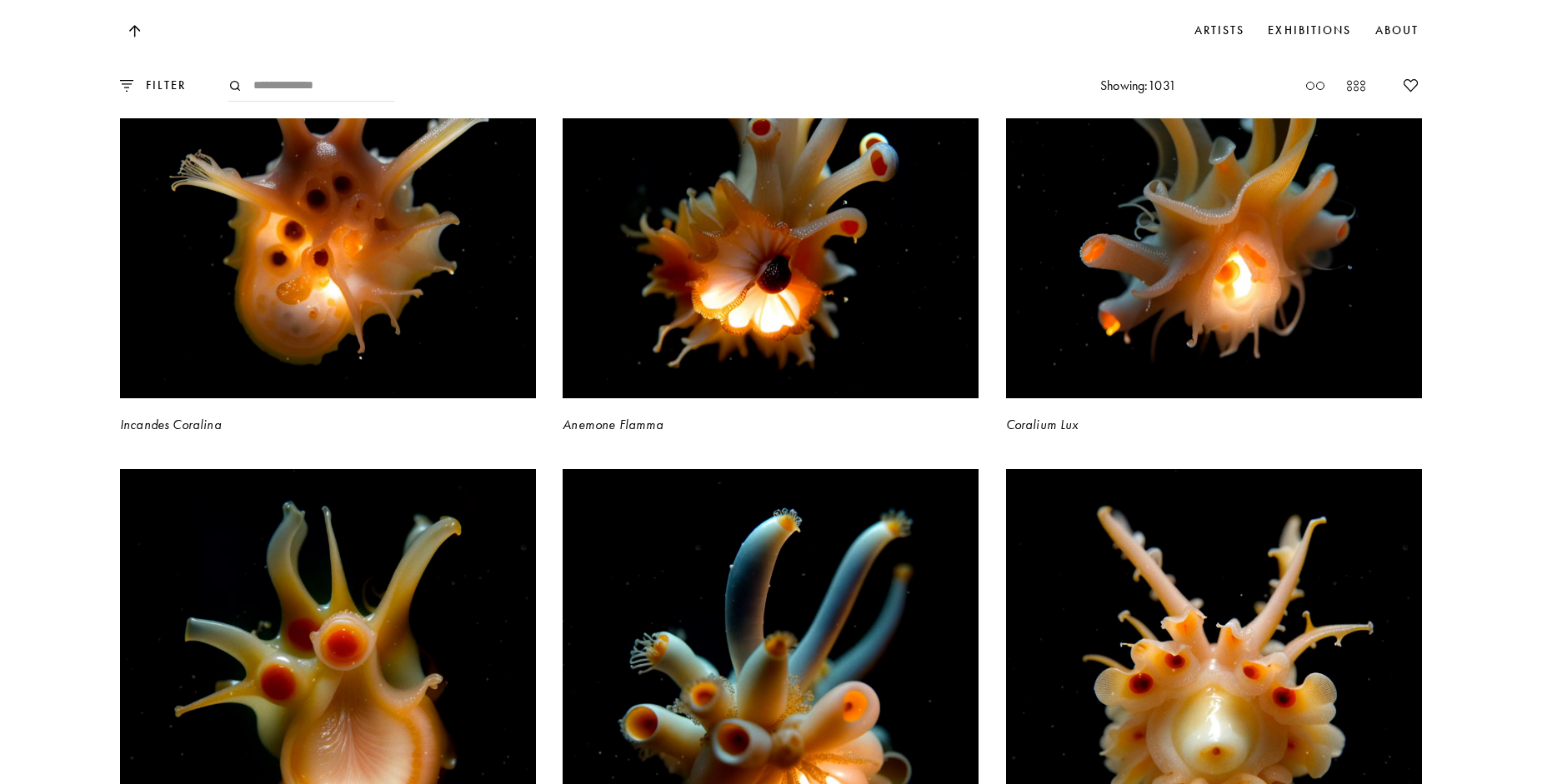
scroll to position [154957, 0]
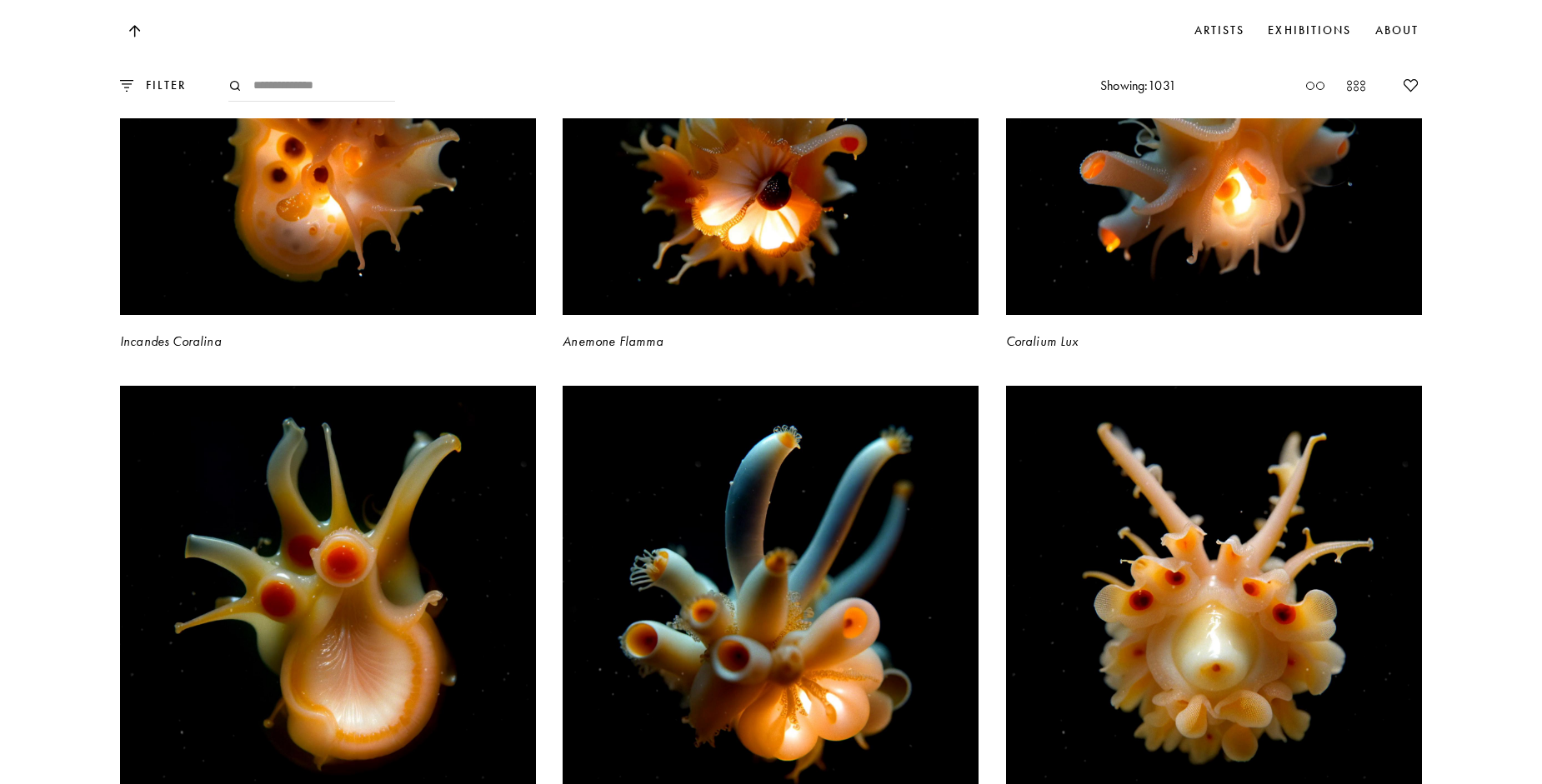
scroll to position [155207, 0]
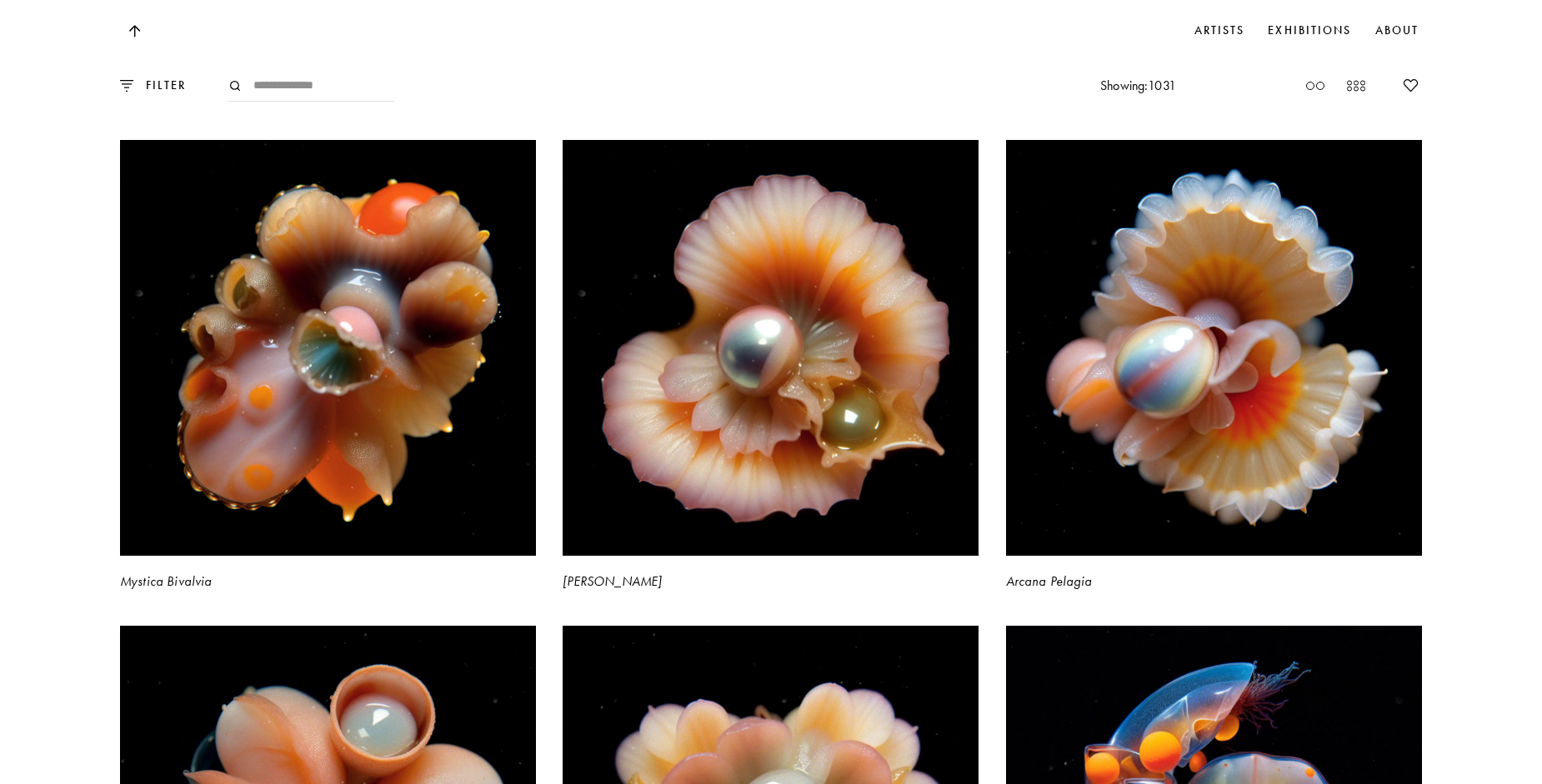
scroll to position [161207, 0]
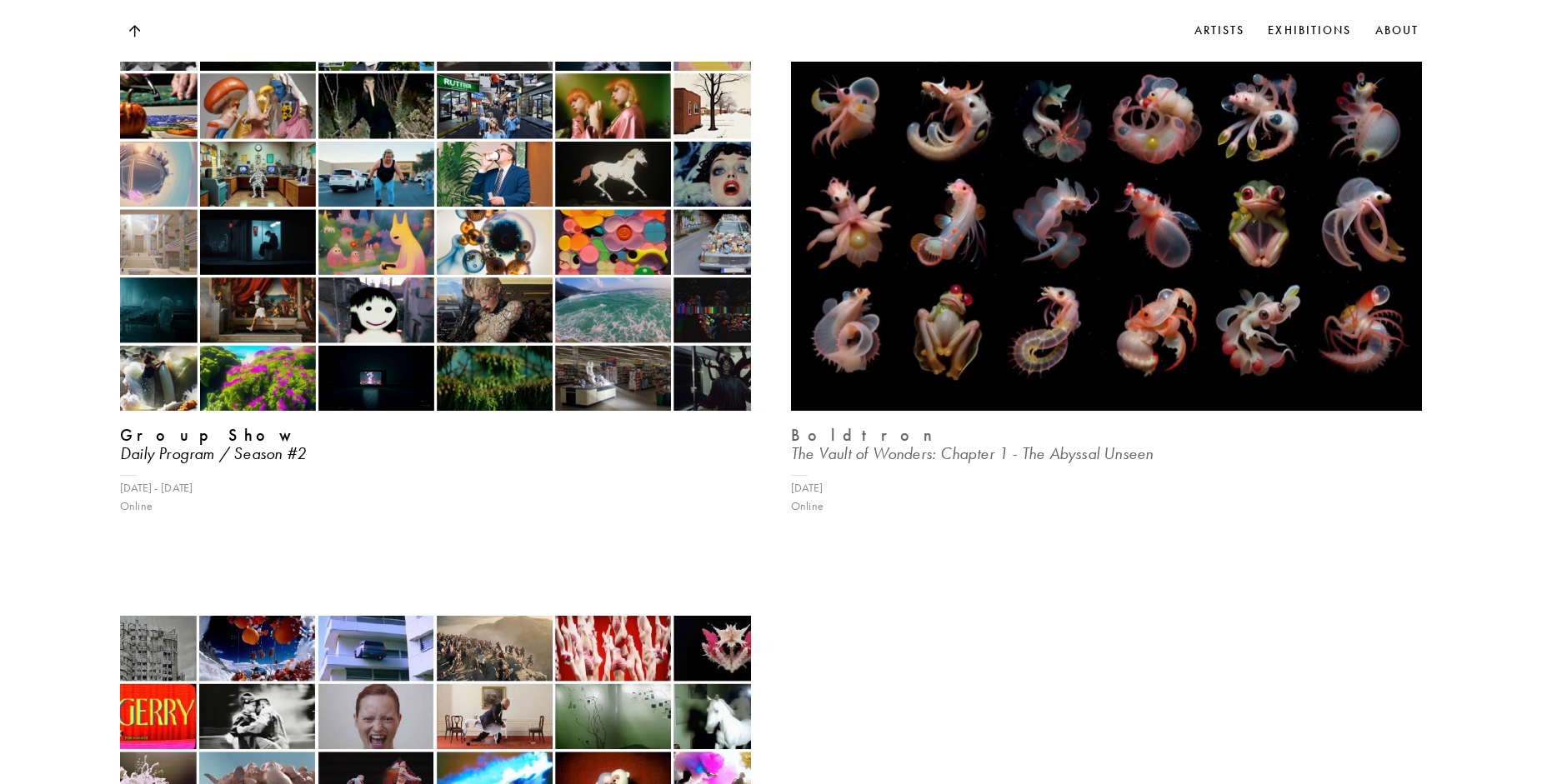
scroll to position [163624, 0]
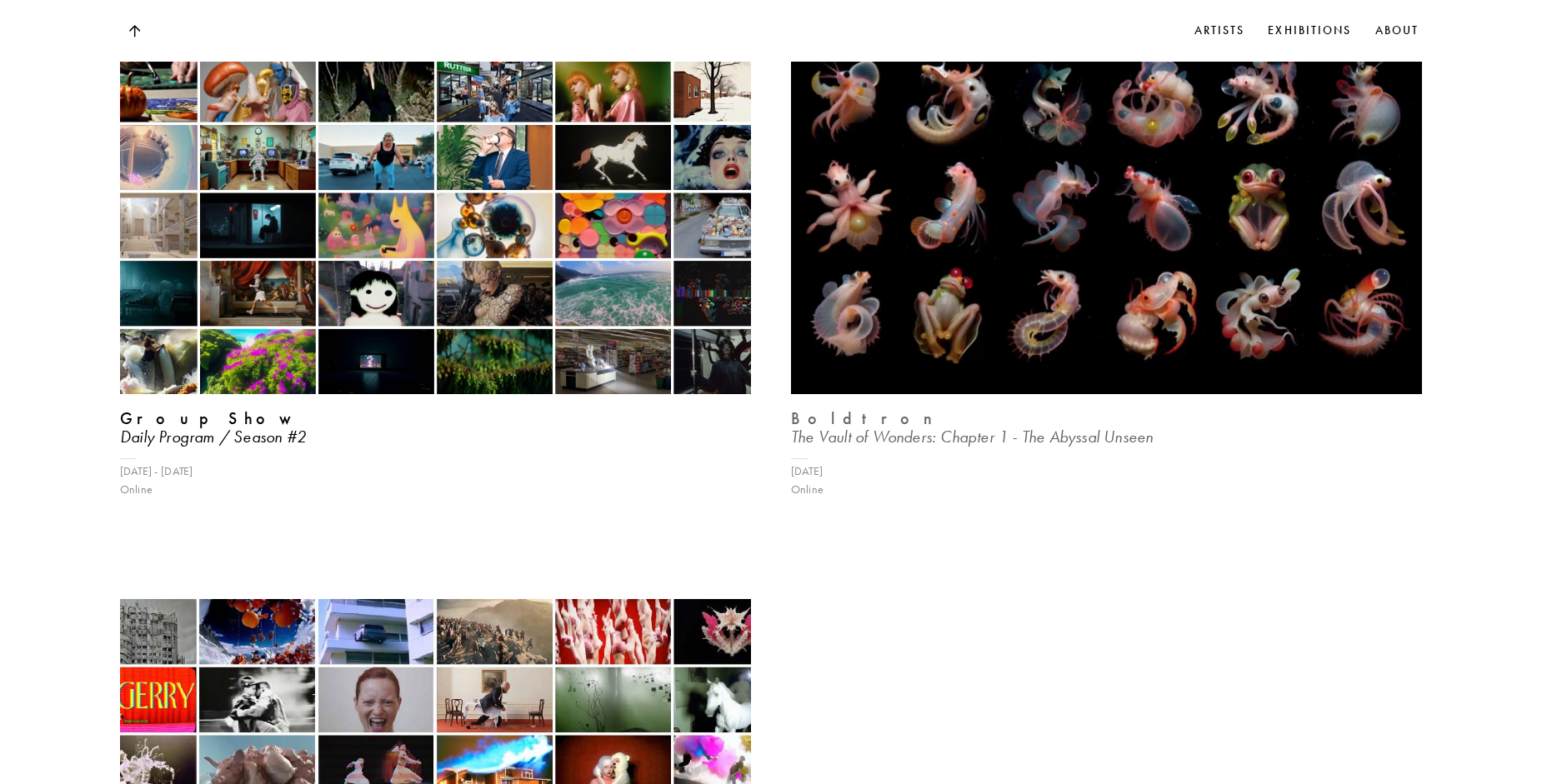
click at [1233, 265] on img at bounding box center [1107, 158] width 651 height 488
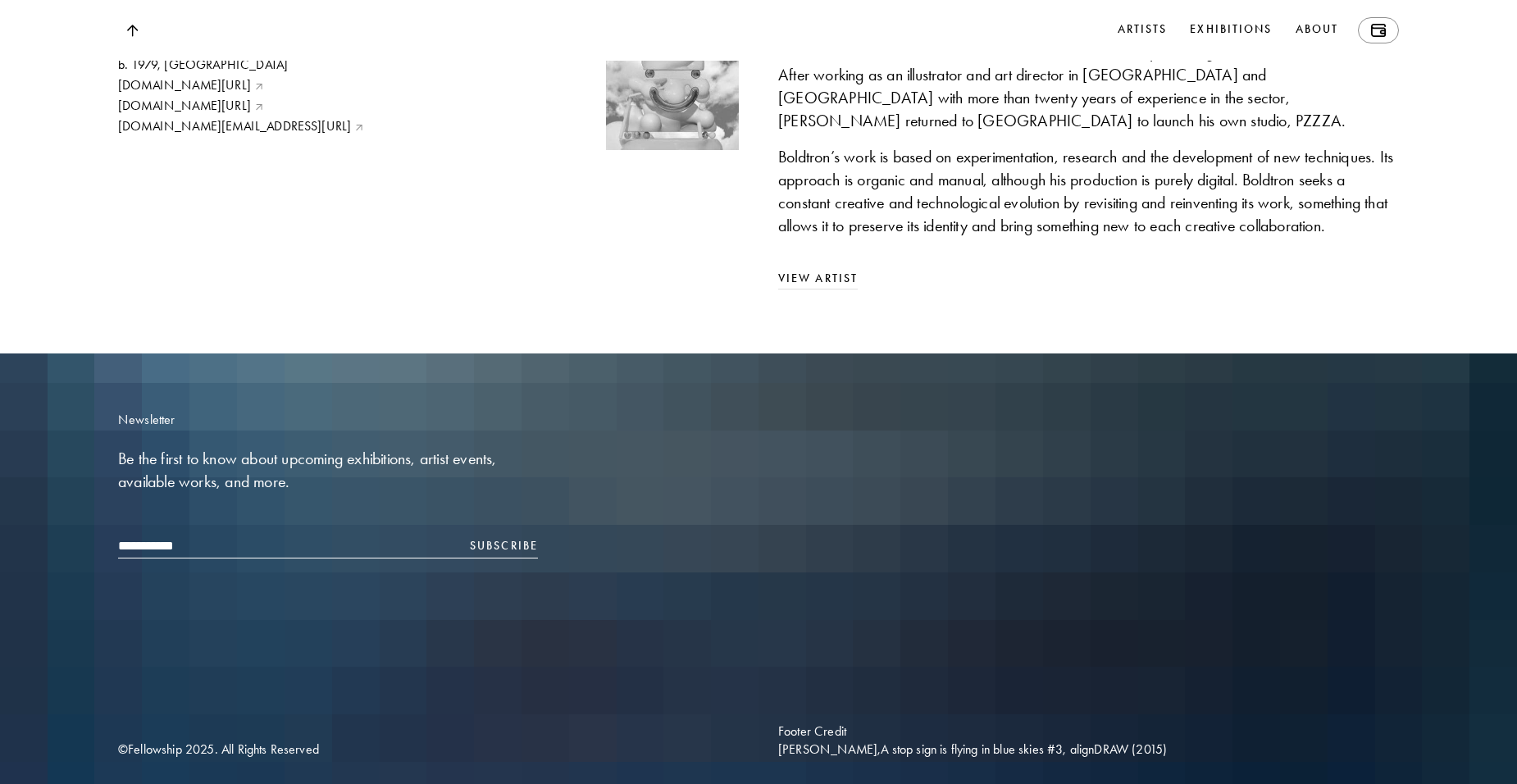
scroll to position [11924, 0]
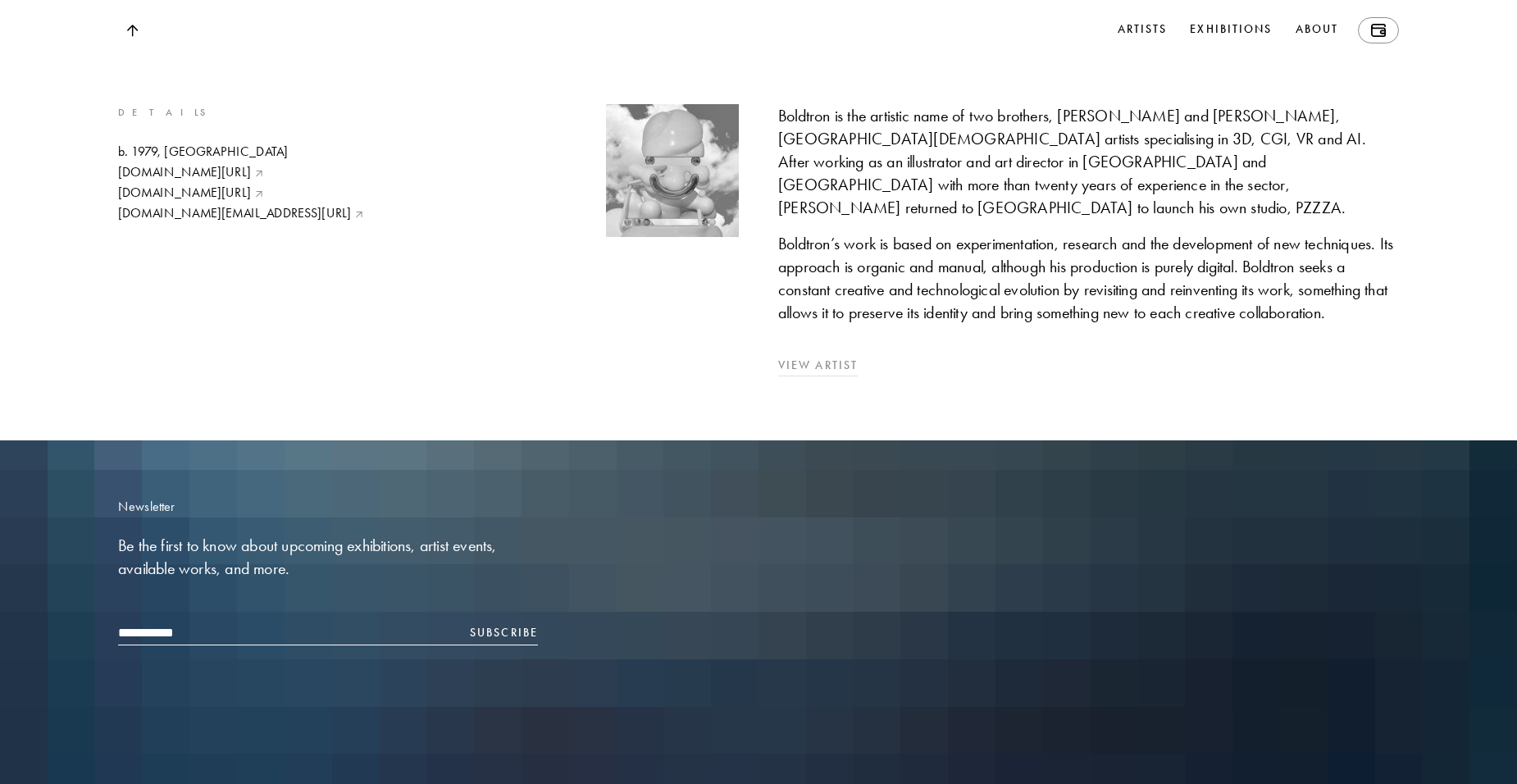
click at [848, 374] on link "View Artist" at bounding box center [1089, 365] width 621 height 18
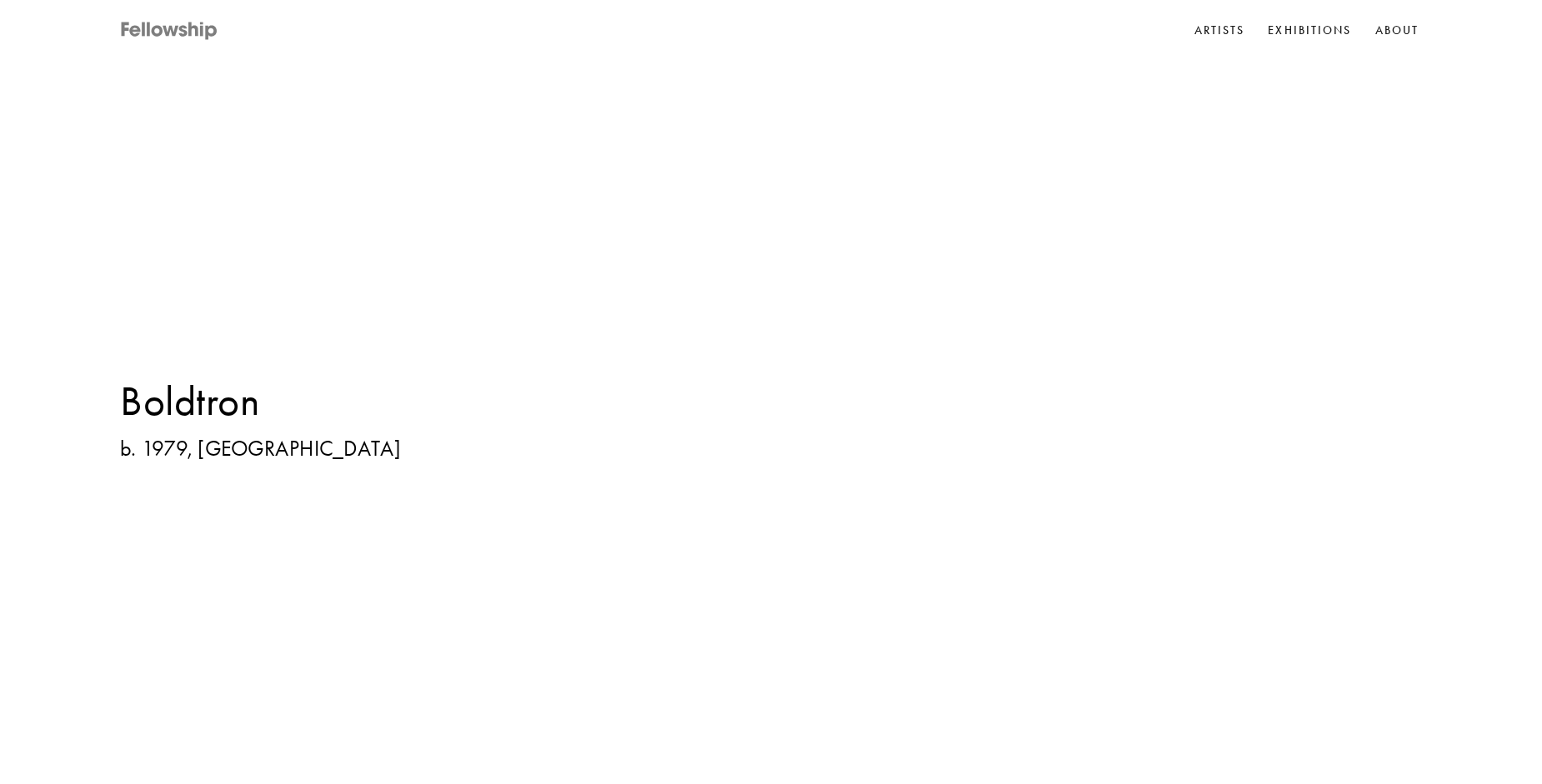
click at [153, 32] on icon at bounding box center [158, 31] width 12 height 12
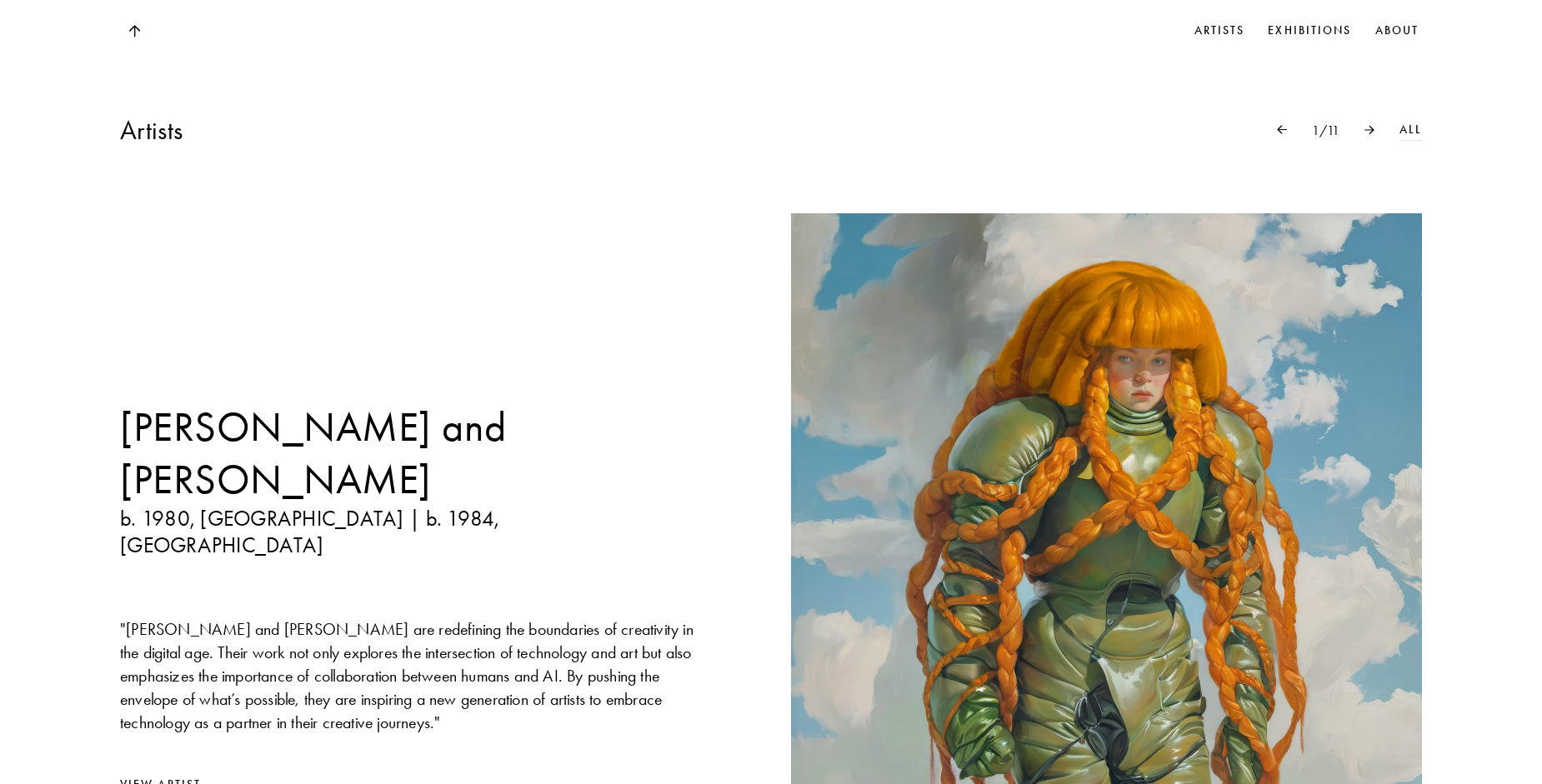
scroll to position [1500, 0]
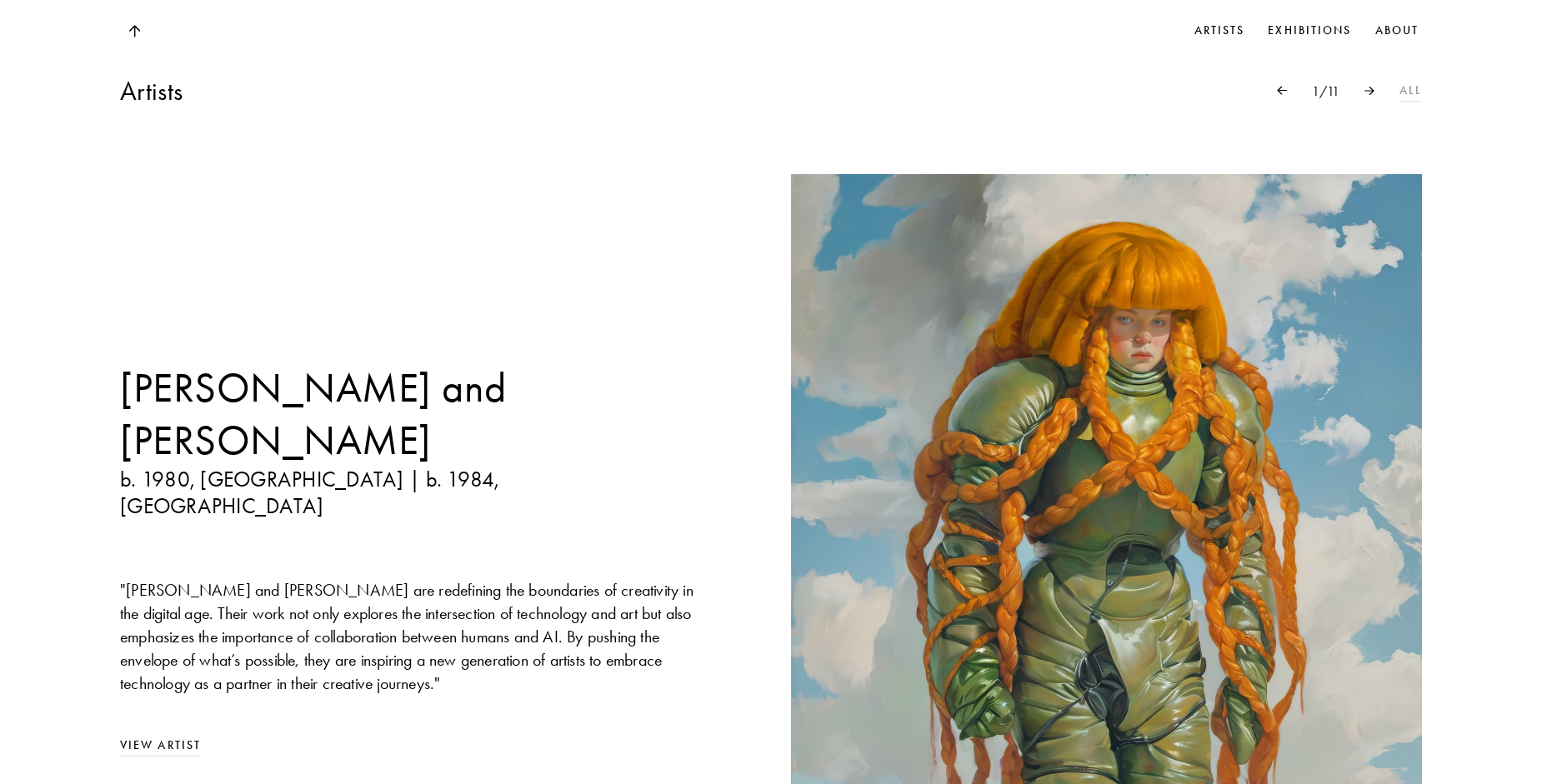
click at [1409, 92] on link "All" at bounding box center [1411, 90] width 22 height 18
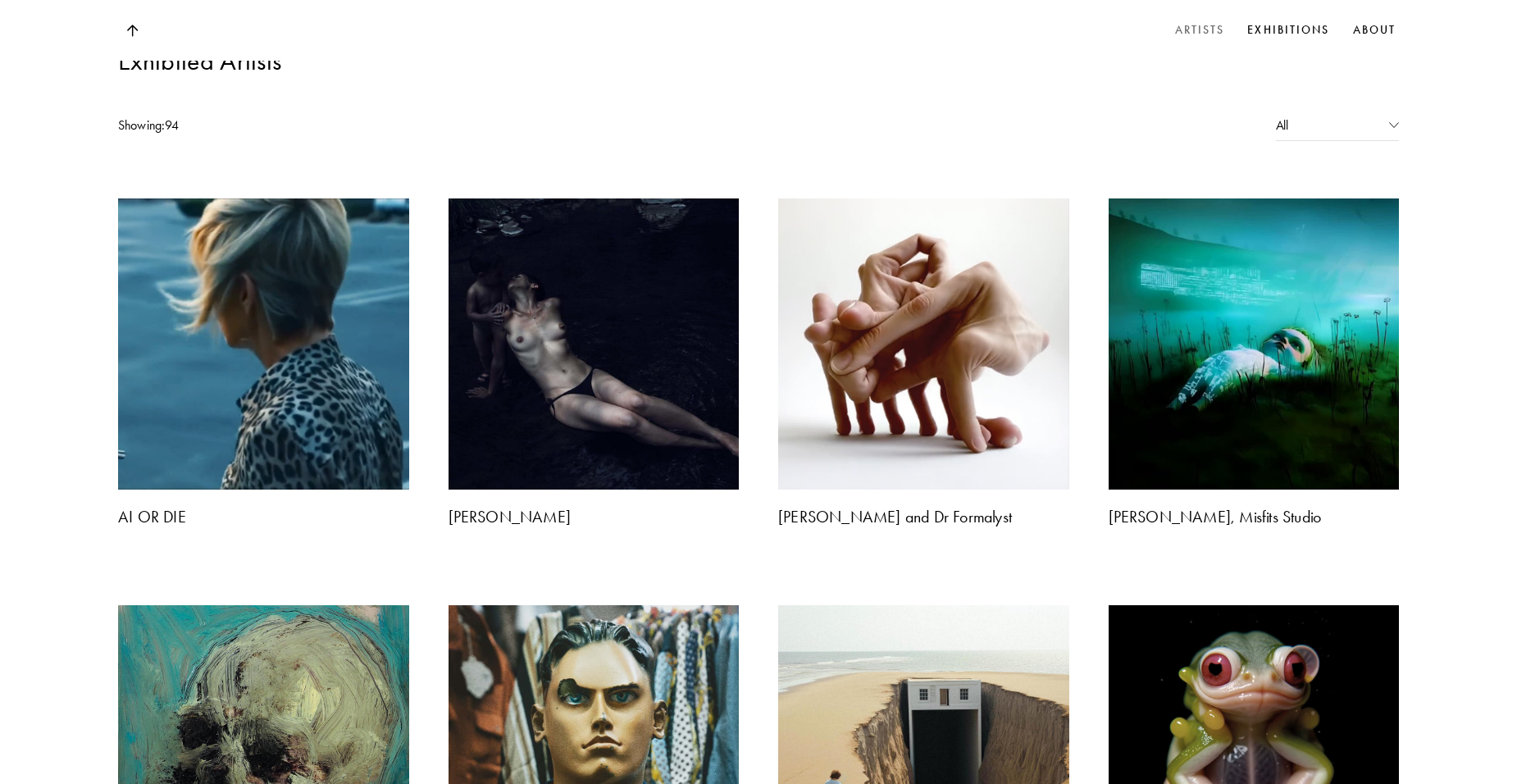
scroll to position [1640, 0]
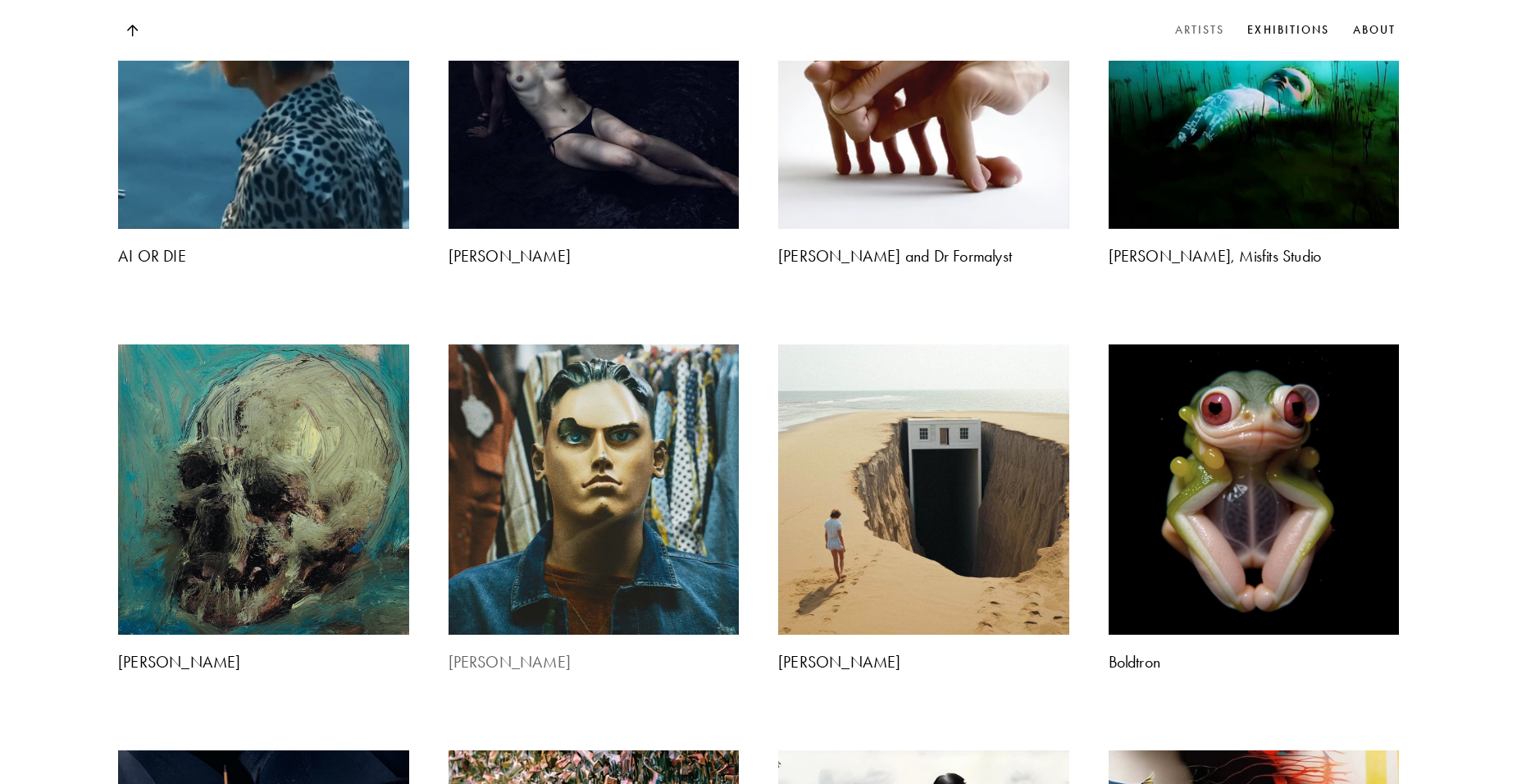
click at [550, 376] on img at bounding box center [594, 490] width 305 height 305
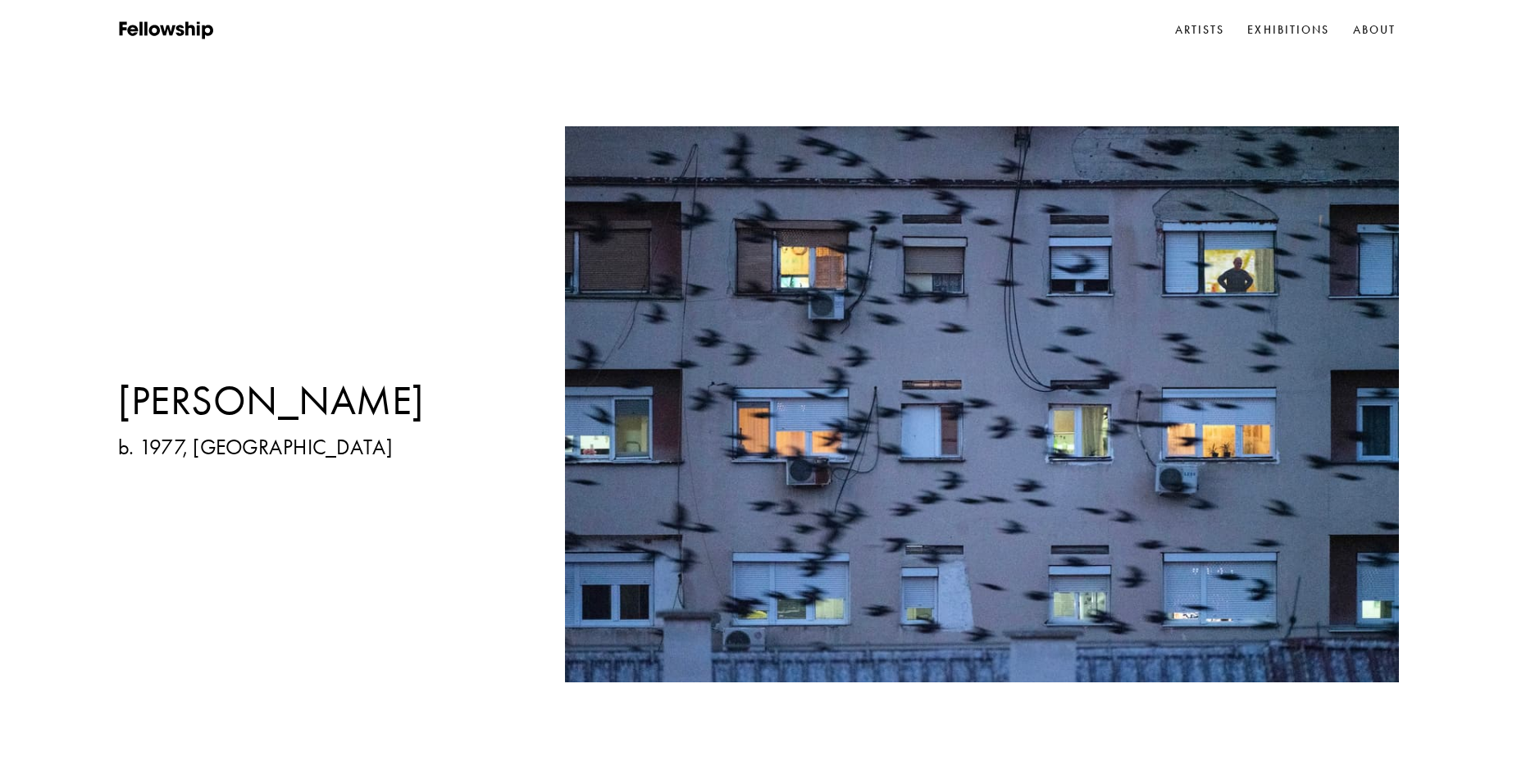
click at [1326, 415] on img at bounding box center [982, 405] width 835 height 610
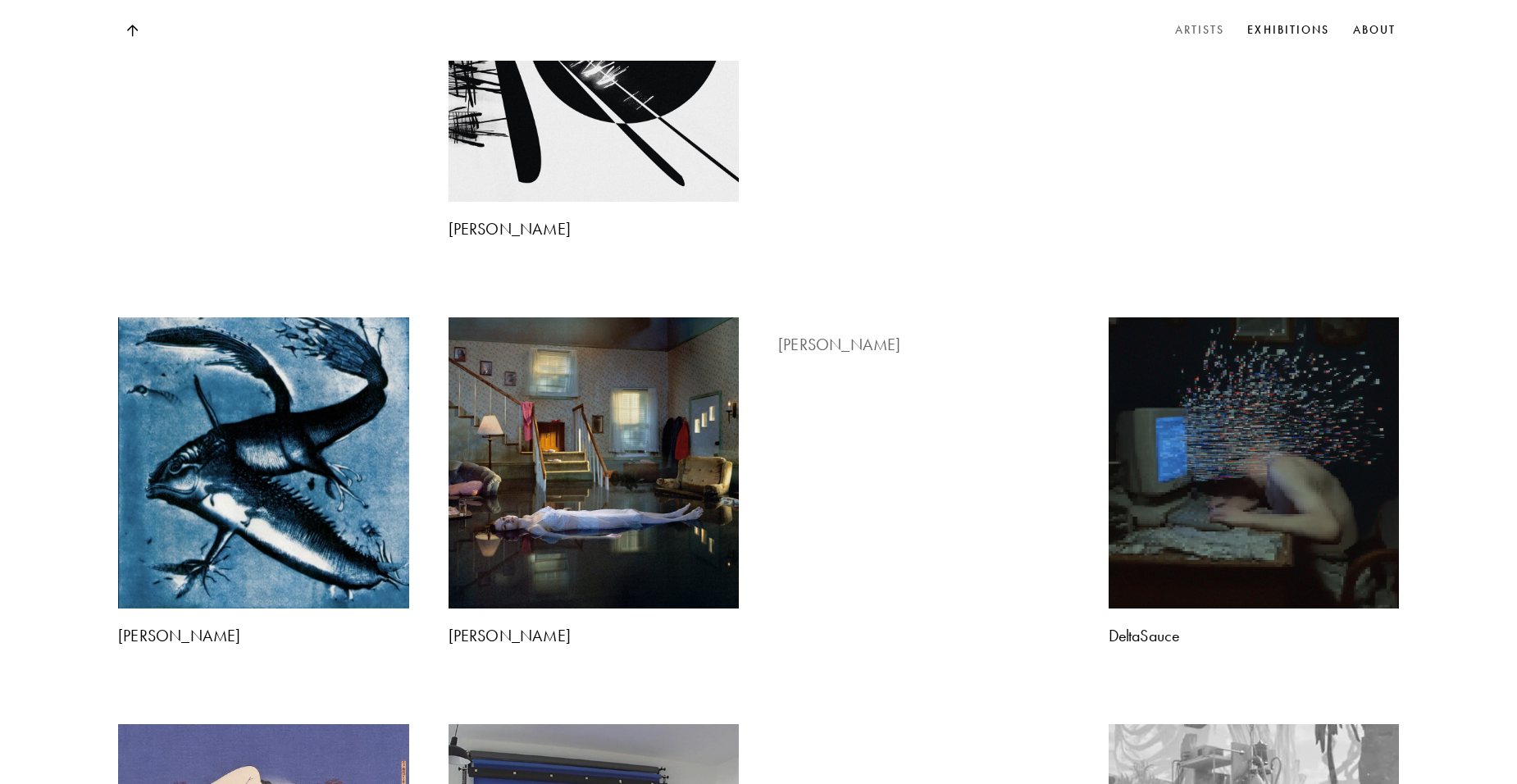
scroll to position [1930, 0]
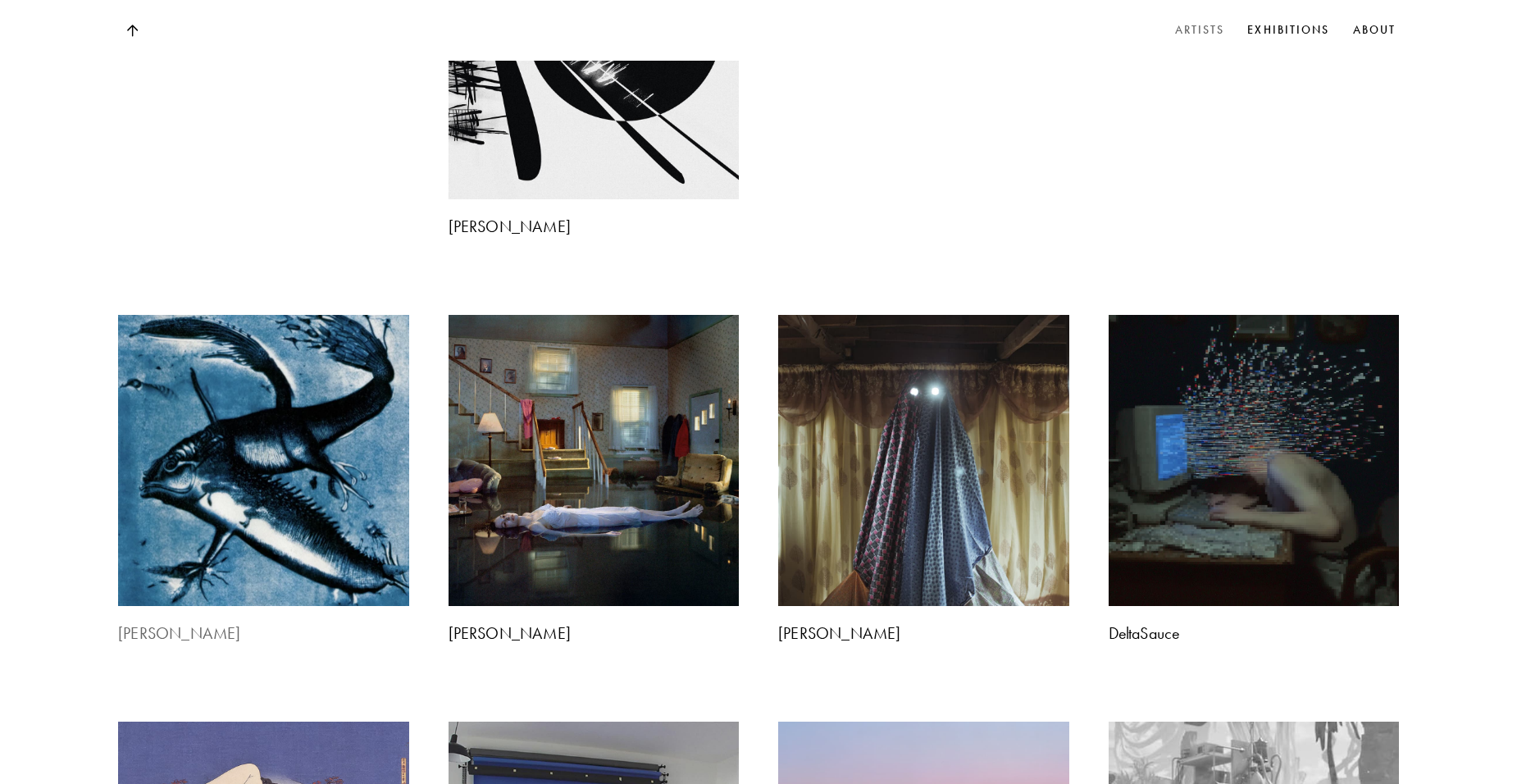
click at [313, 309] on img at bounding box center [263, 461] width 305 height 305
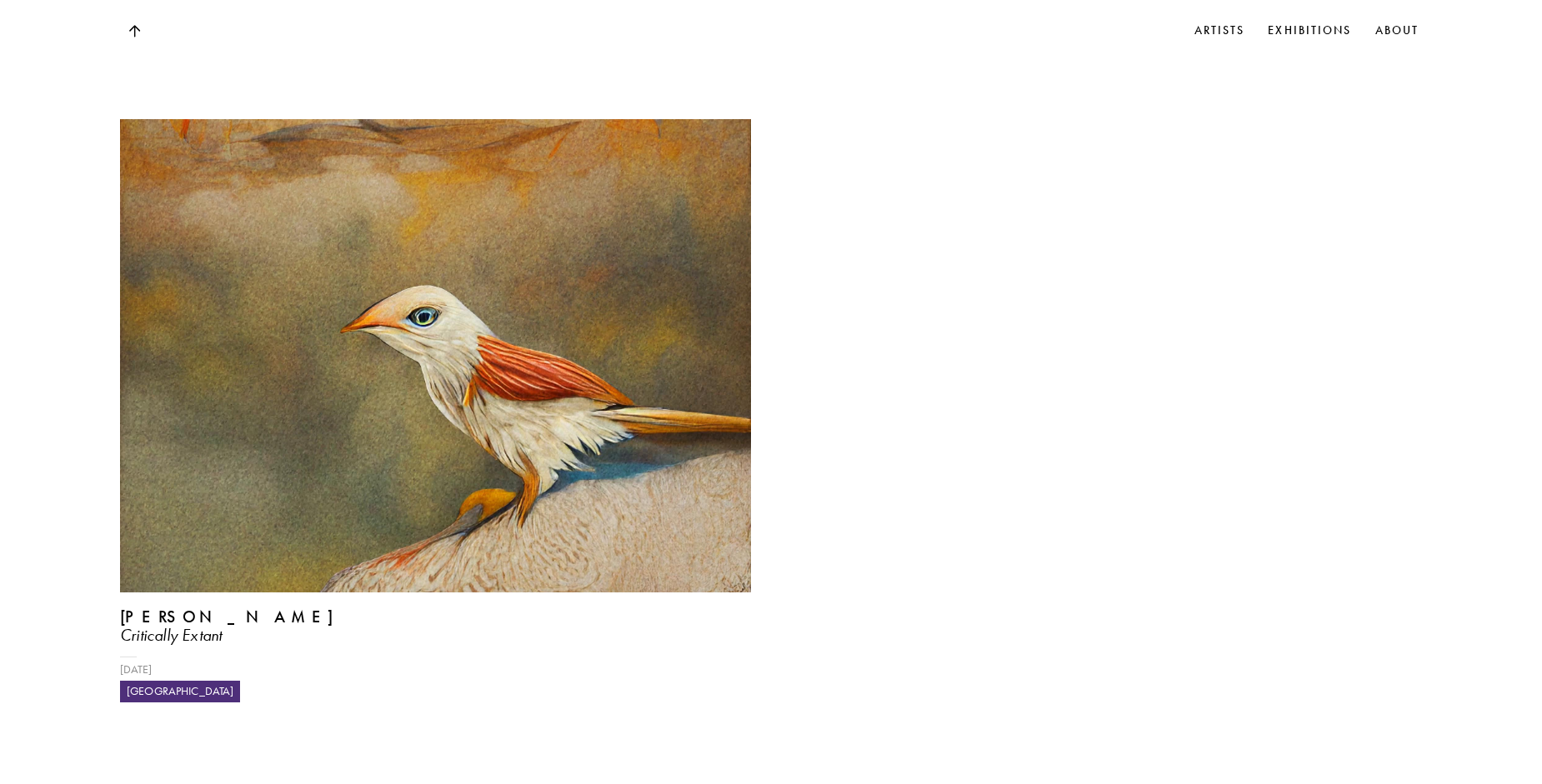
scroll to position [1416, 0]
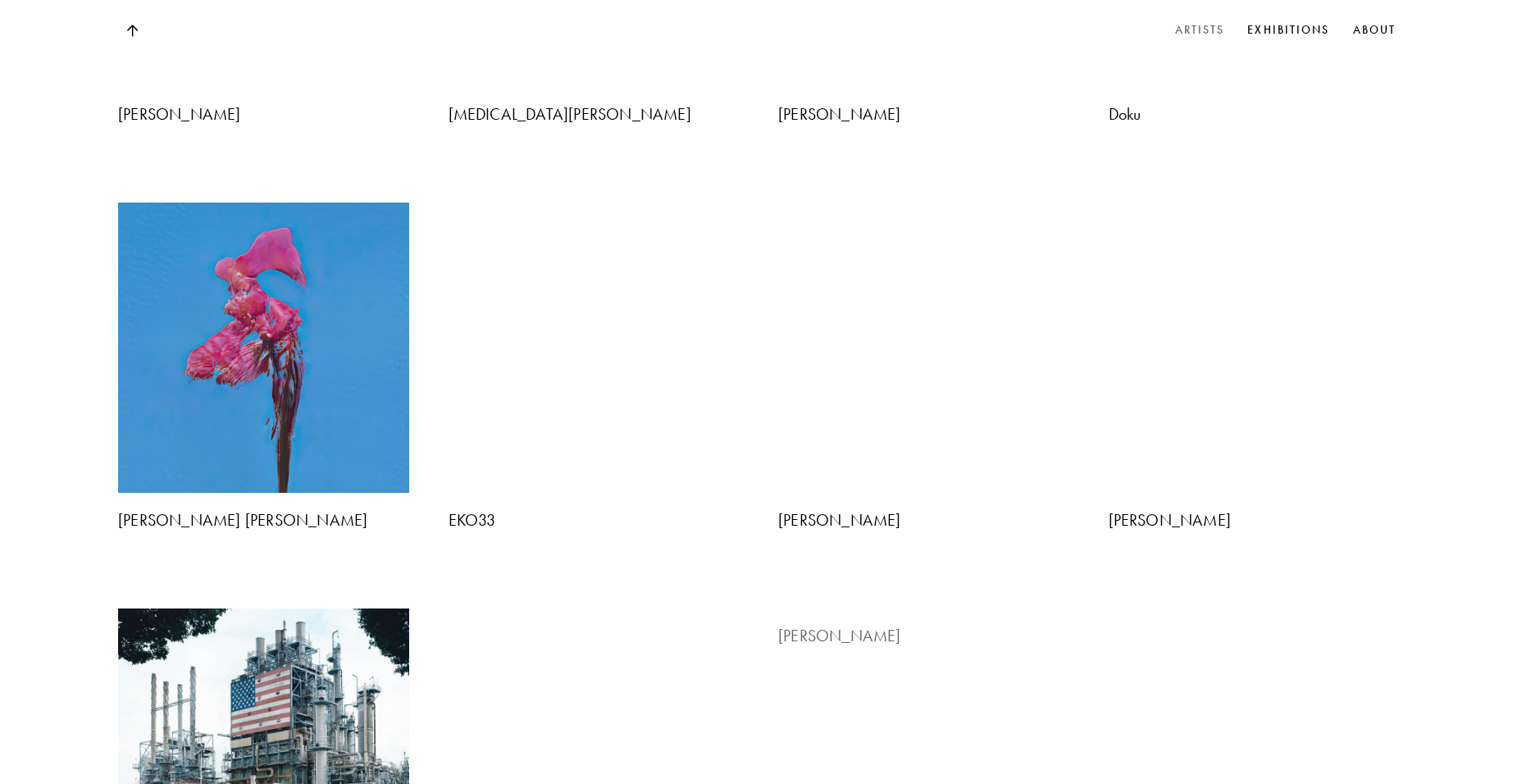
scroll to position [2013, 0]
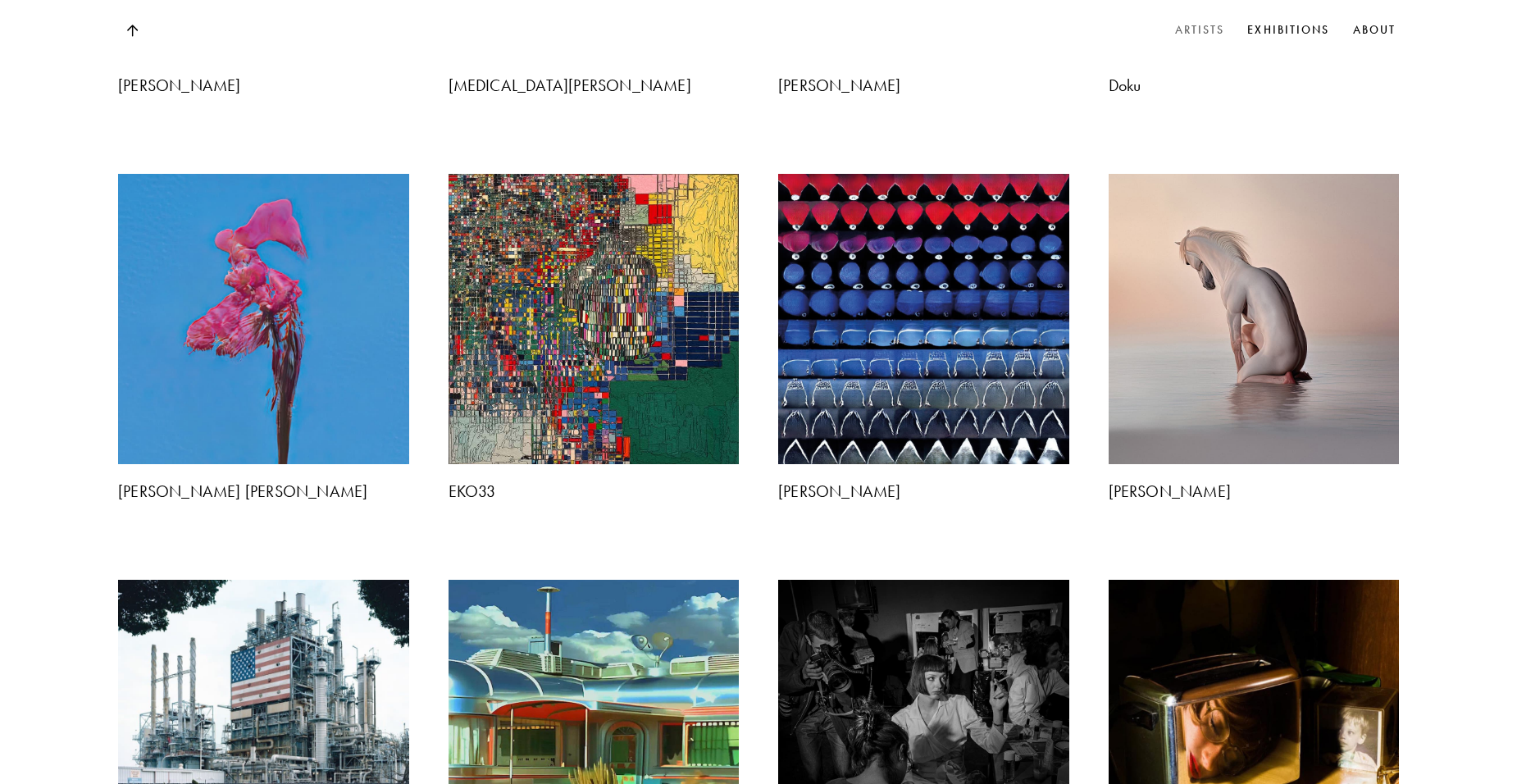
click at [655, 573] on img at bounding box center [594, 726] width 305 height 305
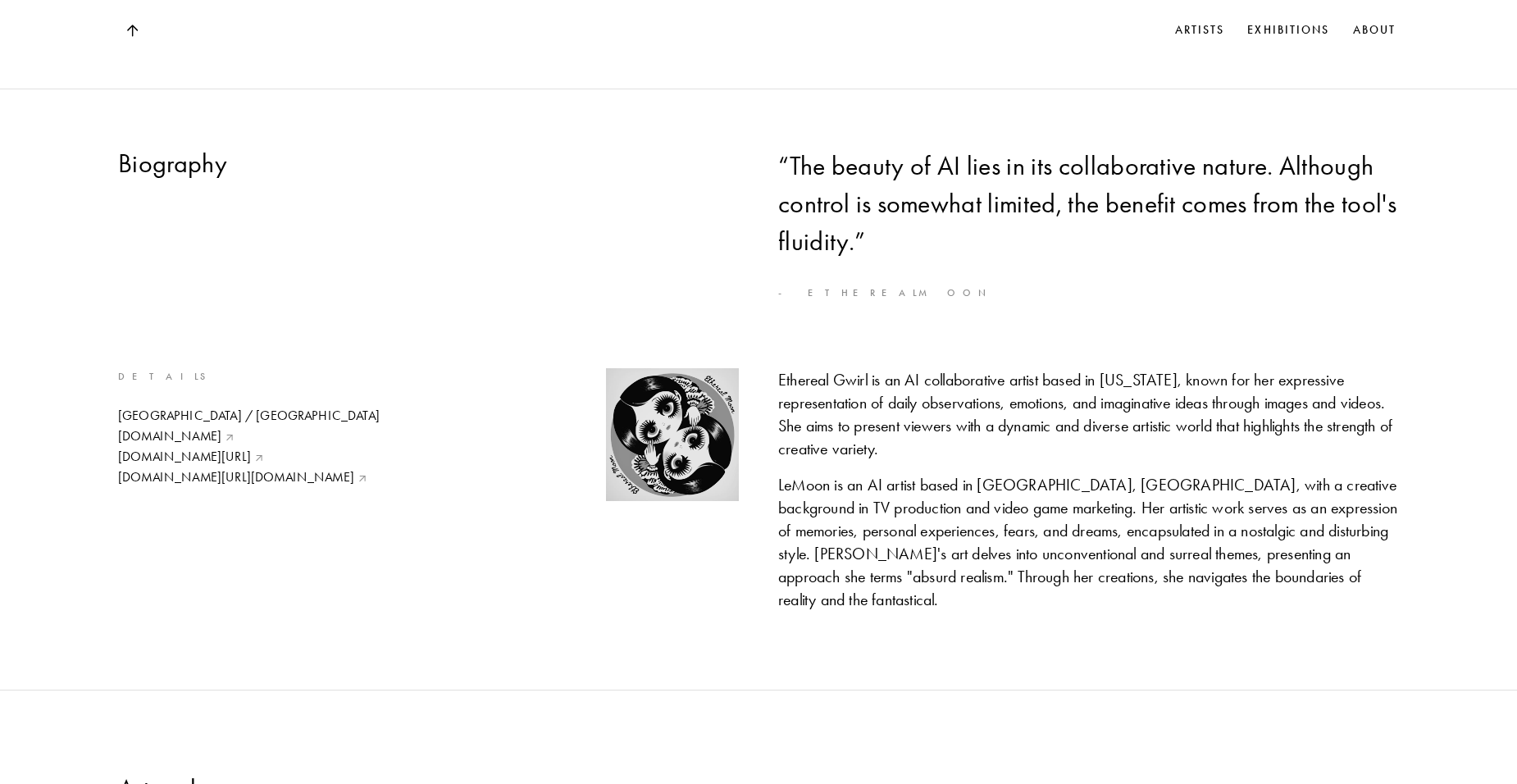
scroll to position [902, 0]
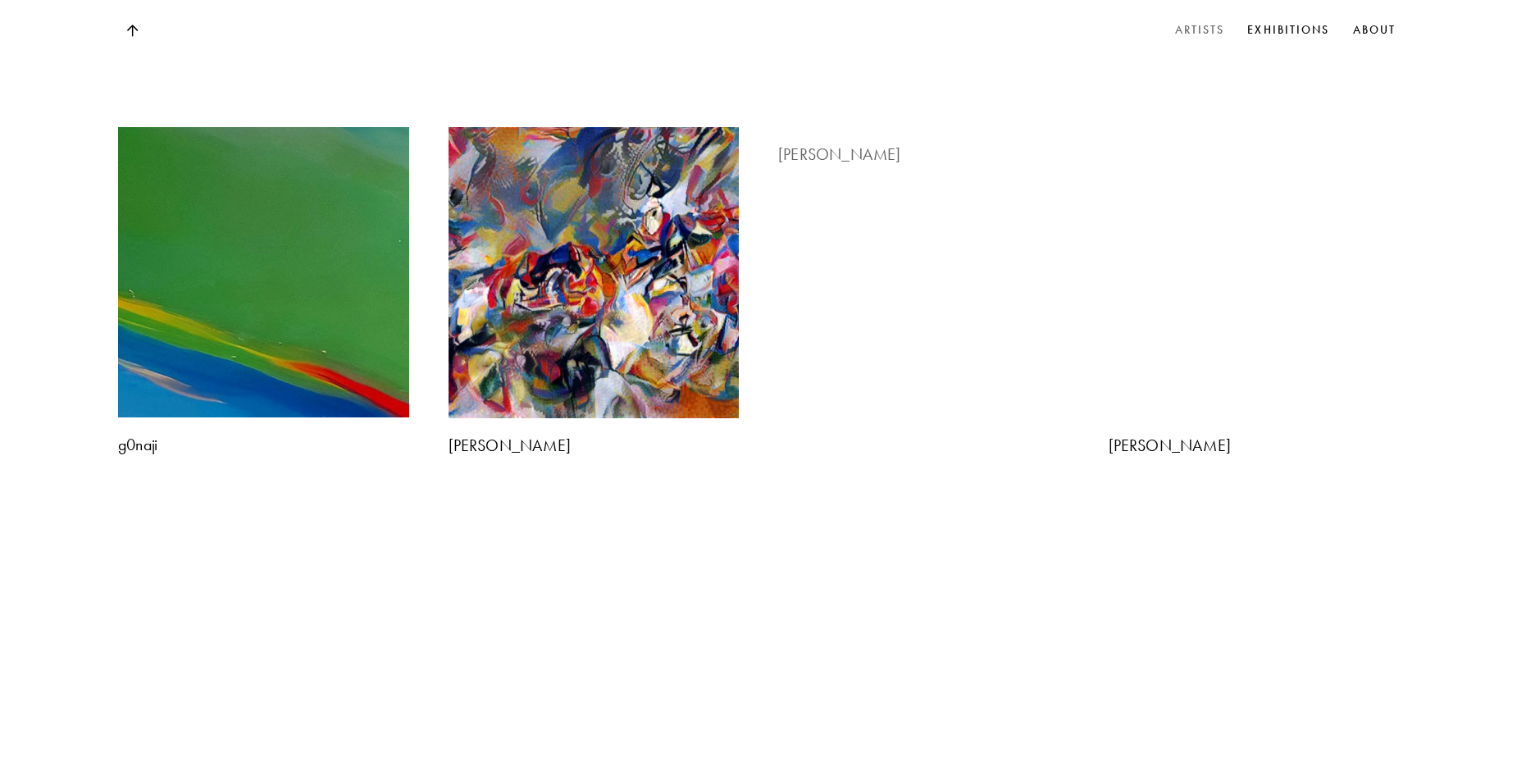
scroll to position [2587, 0]
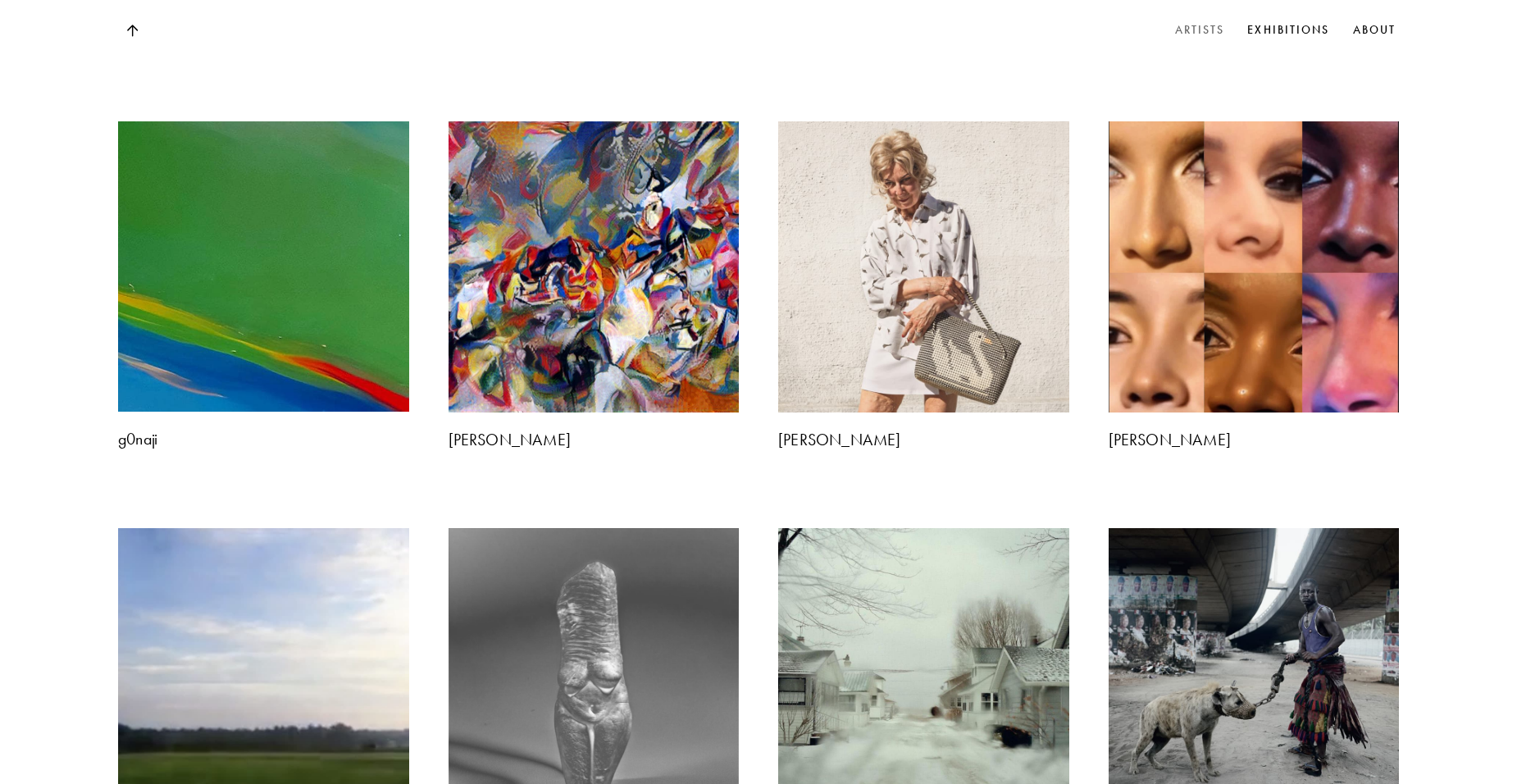
click at [885, 521] on img at bounding box center [923, 674] width 305 height 305
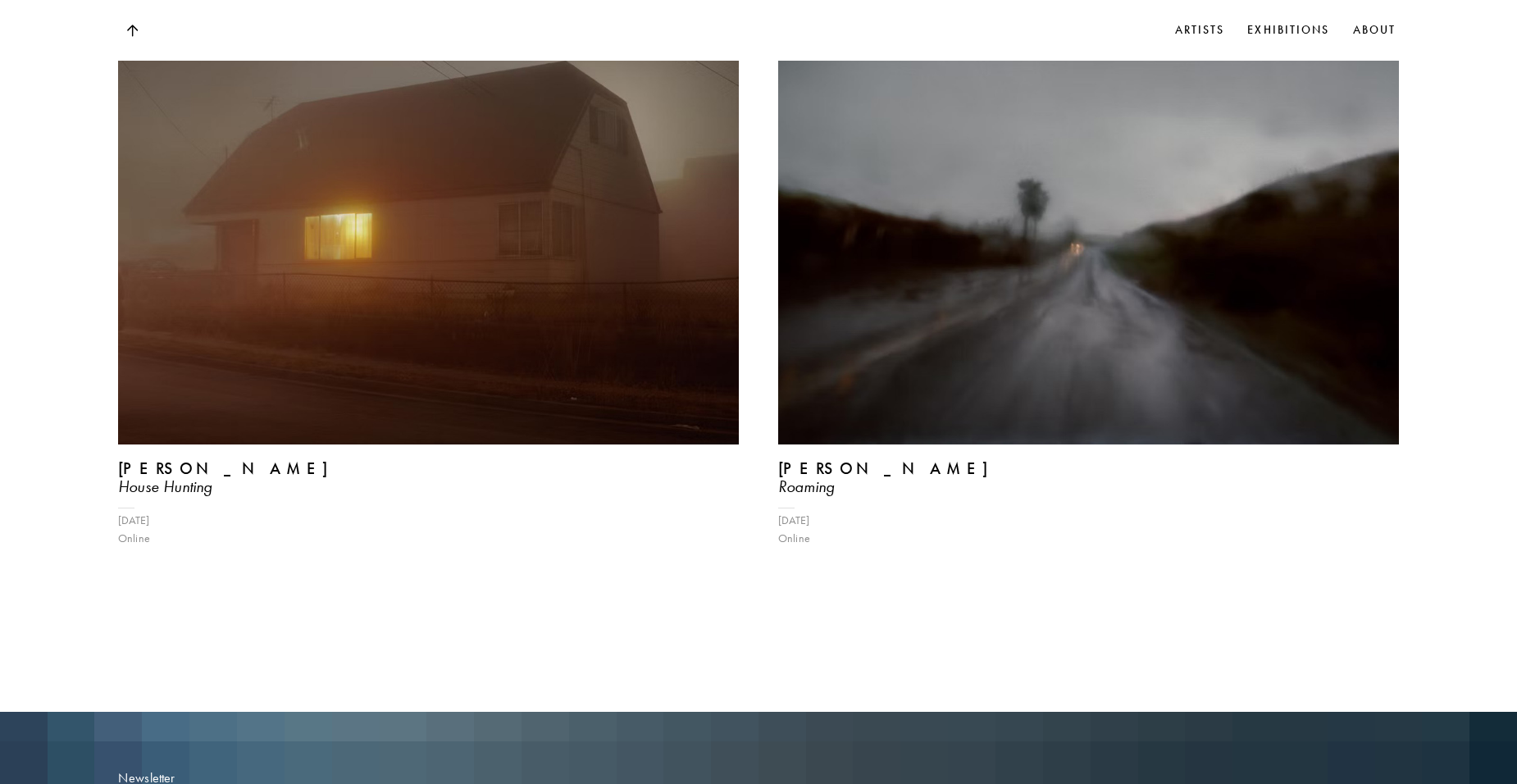
scroll to position [1886, 0]
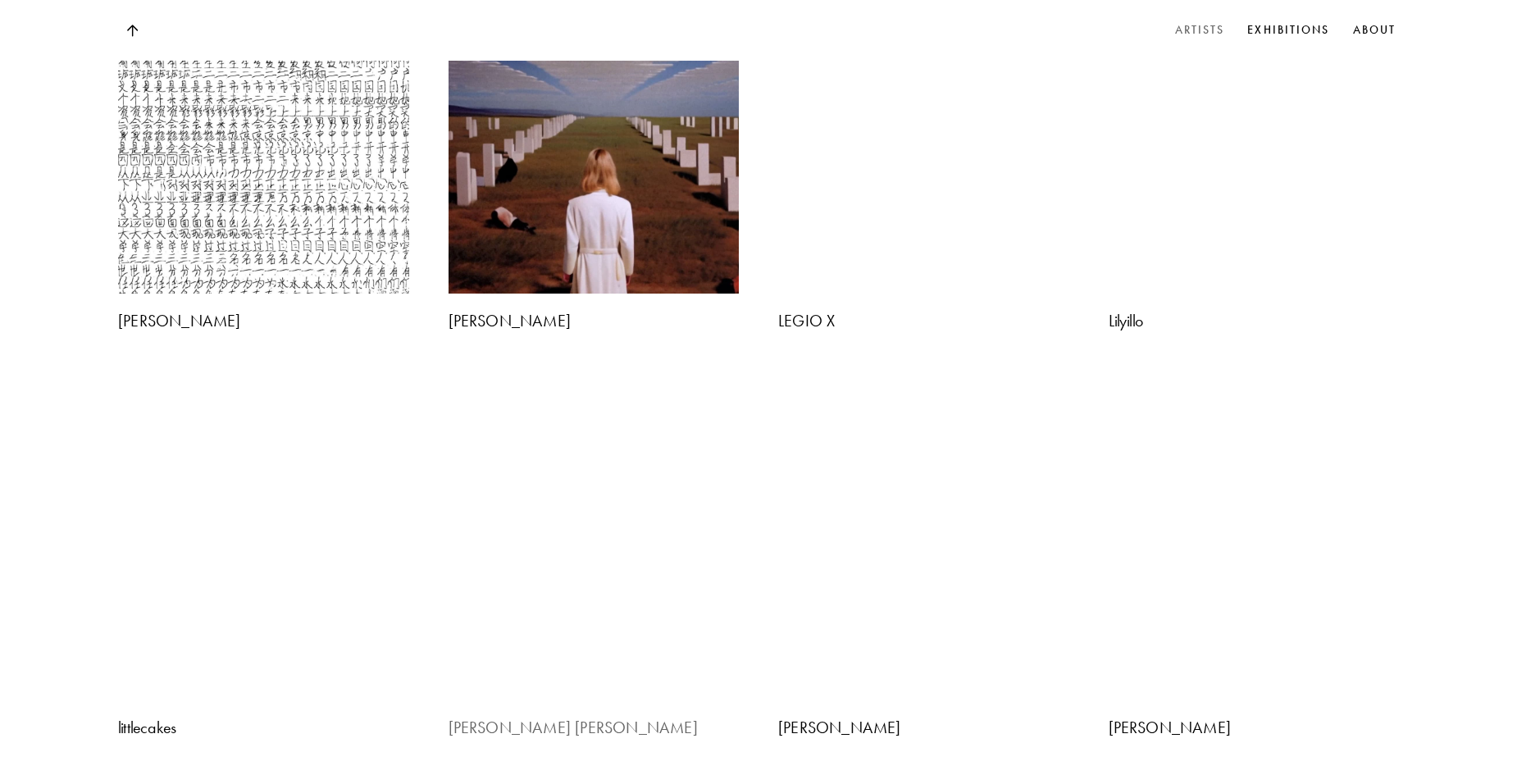
scroll to position [2714, 0]
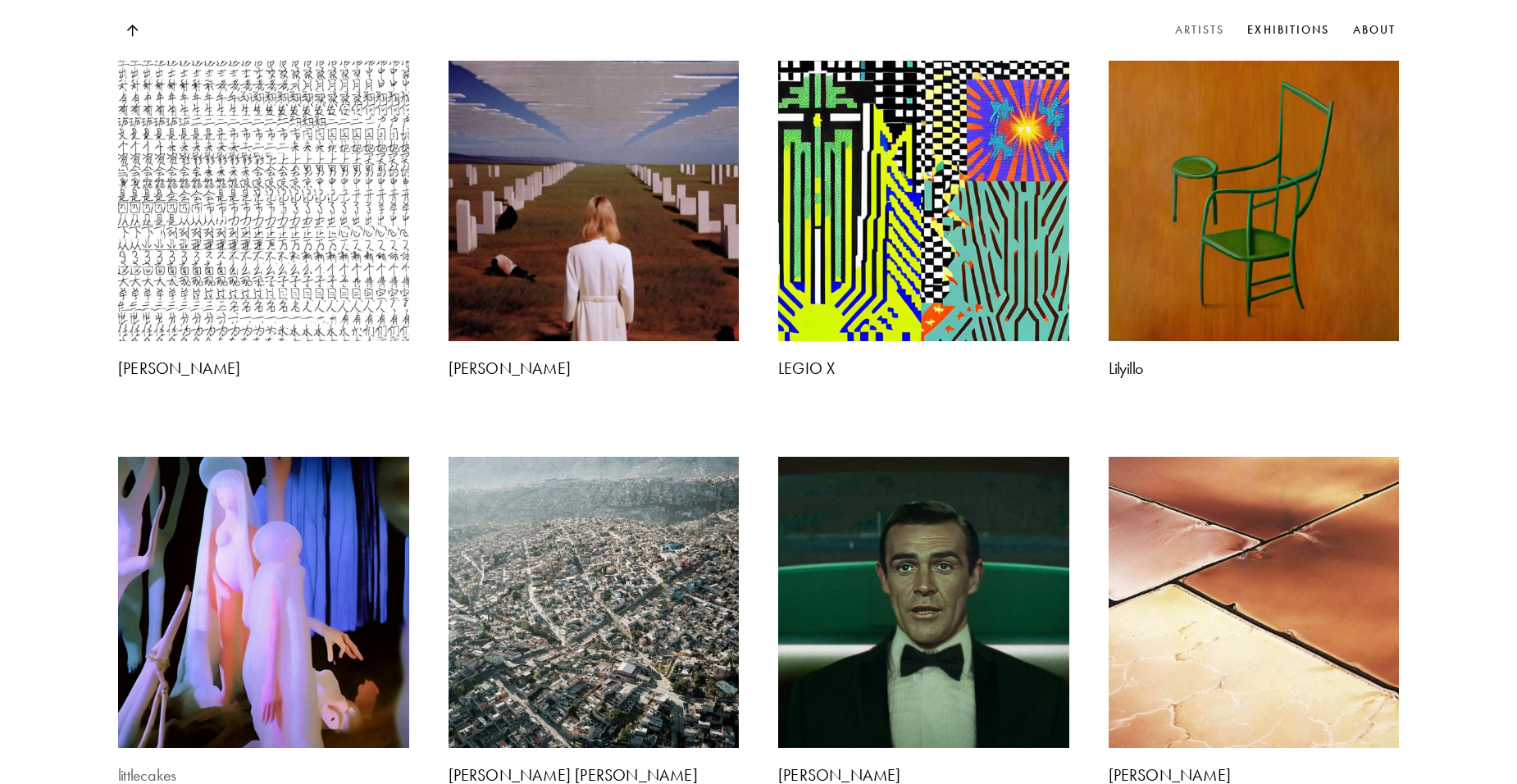
click at [308, 450] on img at bounding box center [263, 603] width 305 height 305
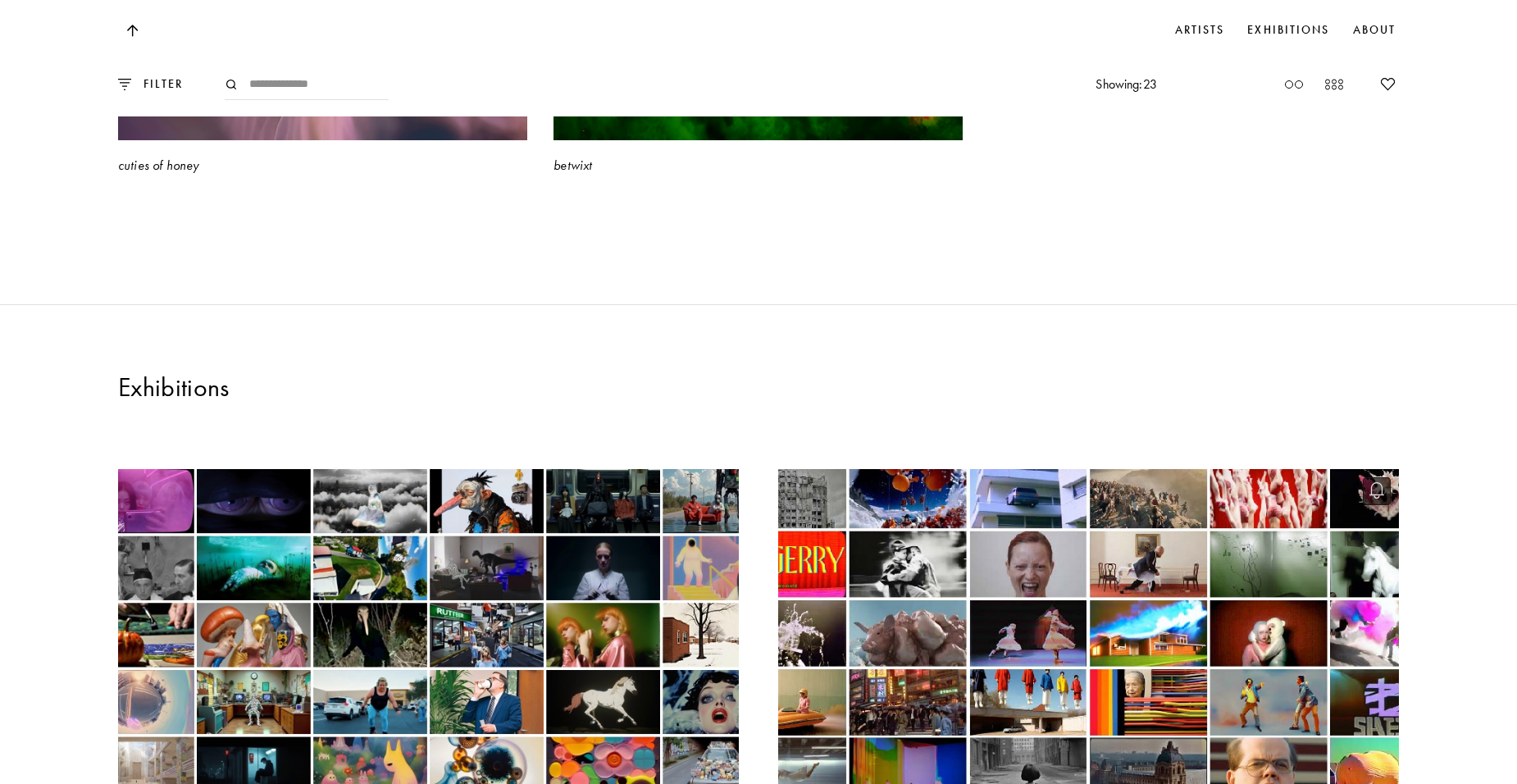
scroll to position [5083, 0]
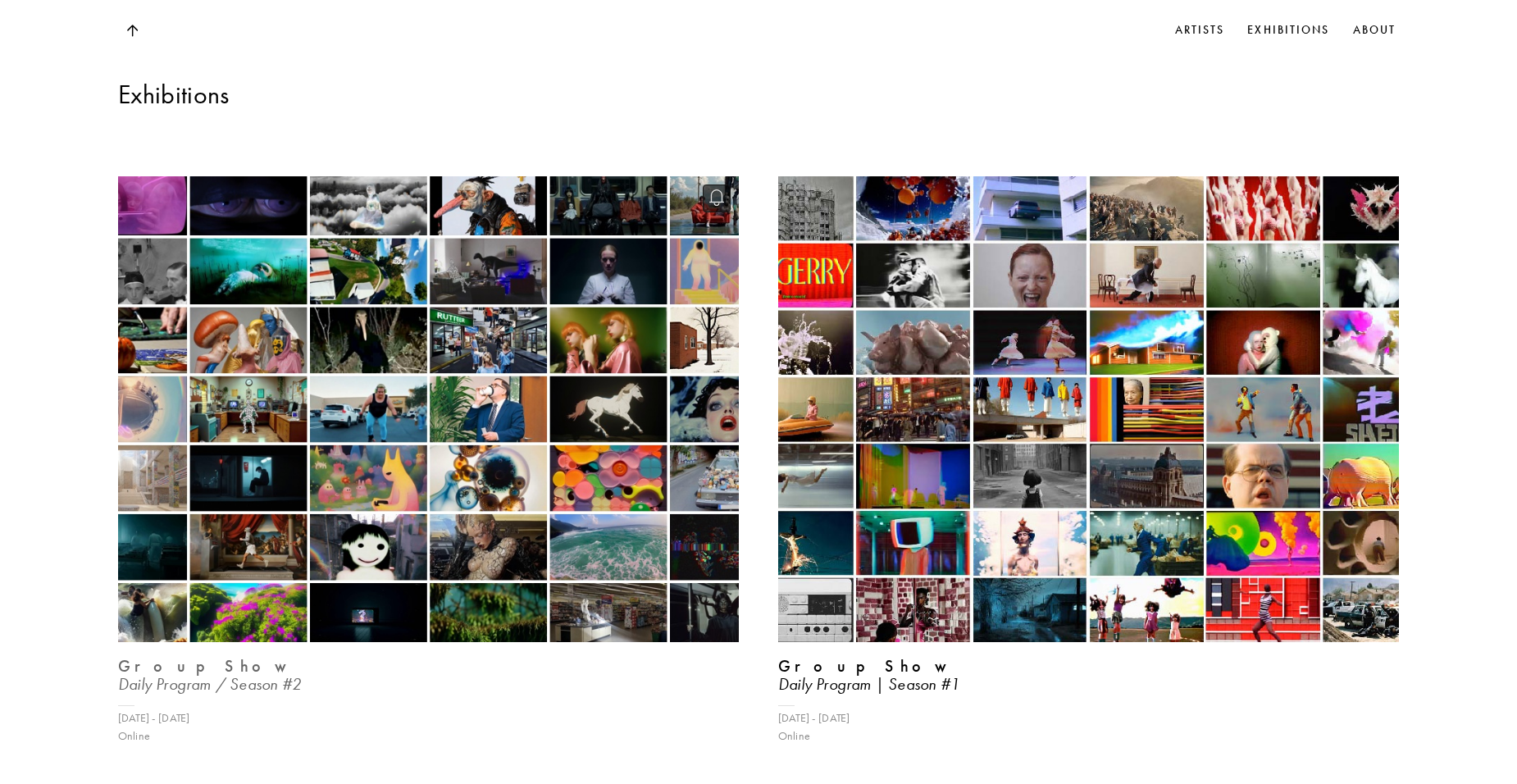
click at [288, 517] on img at bounding box center [428, 408] width 640 height 480
click at [407, 404] on img at bounding box center [428, 408] width 640 height 480
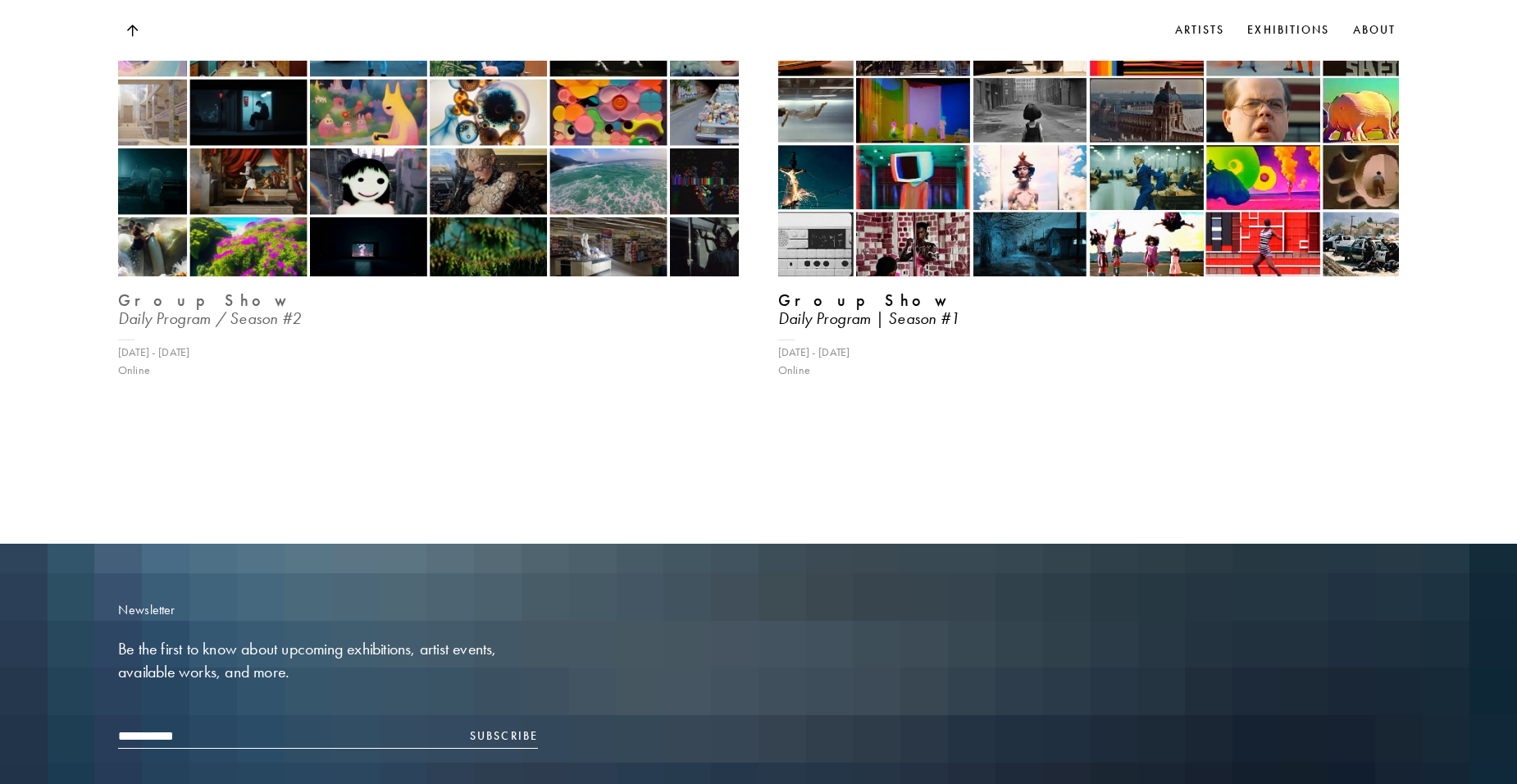
scroll to position [5576, 0]
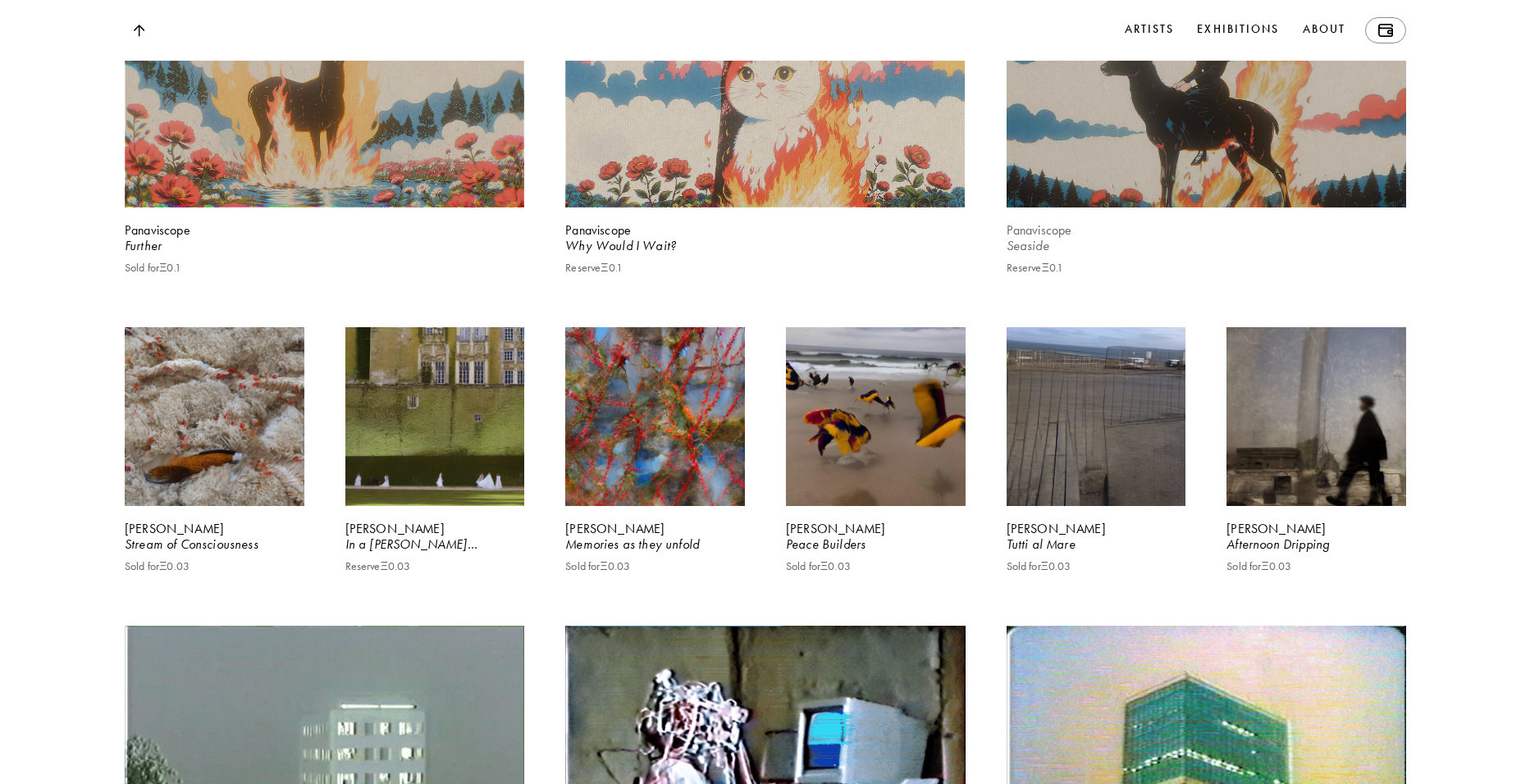
scroll to position [1804, 0]
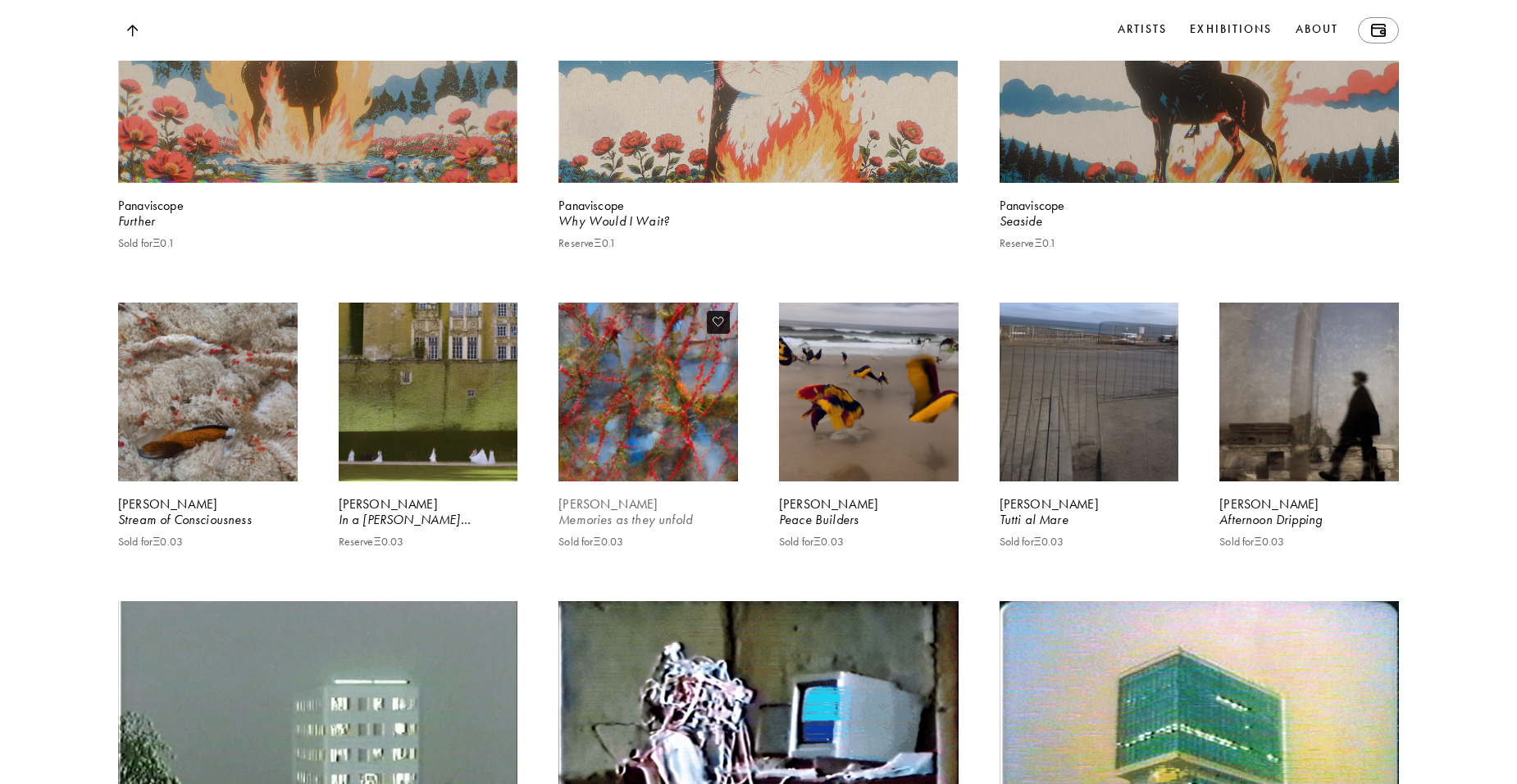
click at [672, 475] on video at bounding box center [648, 391] width 185 height 185
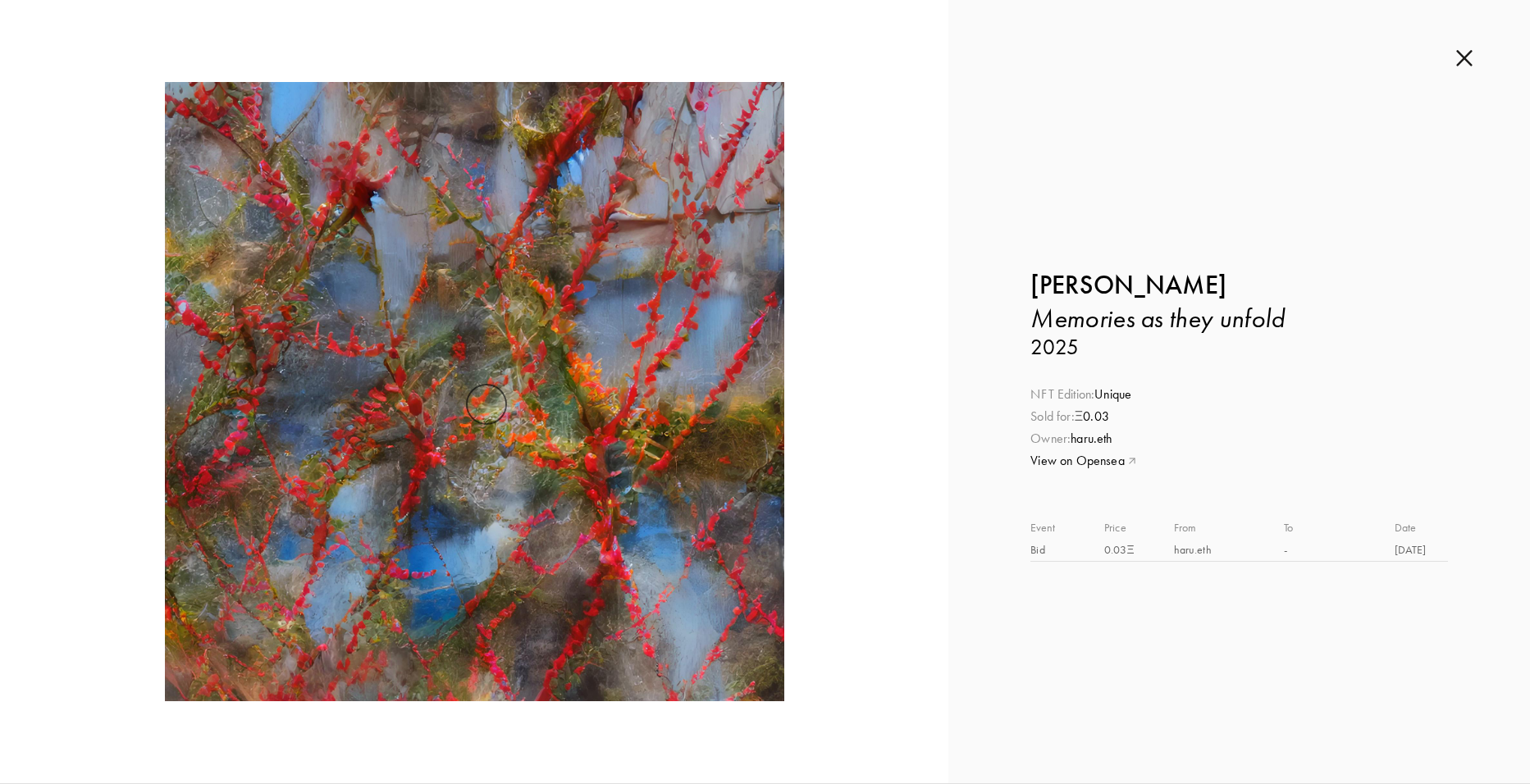
click at [469, 380] on video at bounding box center [474, 391] width 784 height 619
click at [881, 281] on div at bounding box center [474, 391] width 948 height 783
click at [838, 310] on video at bounding box center [474, 391] width 784 height 619
click at [1324, 337] on h3 "2025" at bounding box center [1239, 347] width 418 height 26
click at [850, 339] on video at bounding box center [474, 391] width 784 height 619
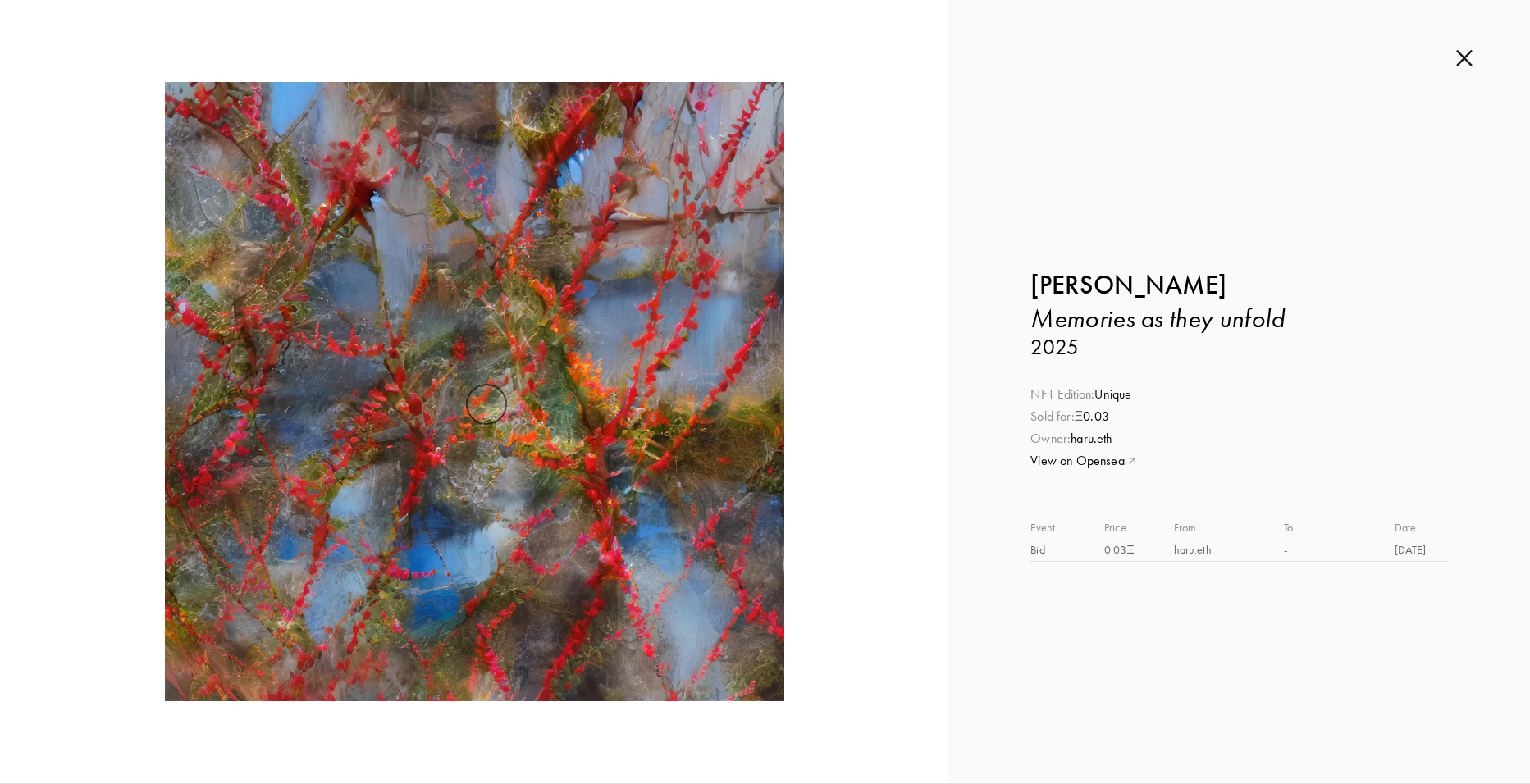
drag, startPoint x: 1018, startPoint y: 273, endPoint x: 1209, endPoint y: 272, distance: 191.0
click at [1209, 272] on div "Inquire about Memories as they unfold by [PERSON_NAME] Submit Inquiry Back [PER…" at bounding box center [1239, 391] width 582 height 783
copy b "[PERSON_NAME]"
click at [989, 163] on div "Inquire about Memories as they unfold by [PERSON_NAME] Submit Inquiry Back [PER…" at bounding box center [1239, 391] width 582 height 783
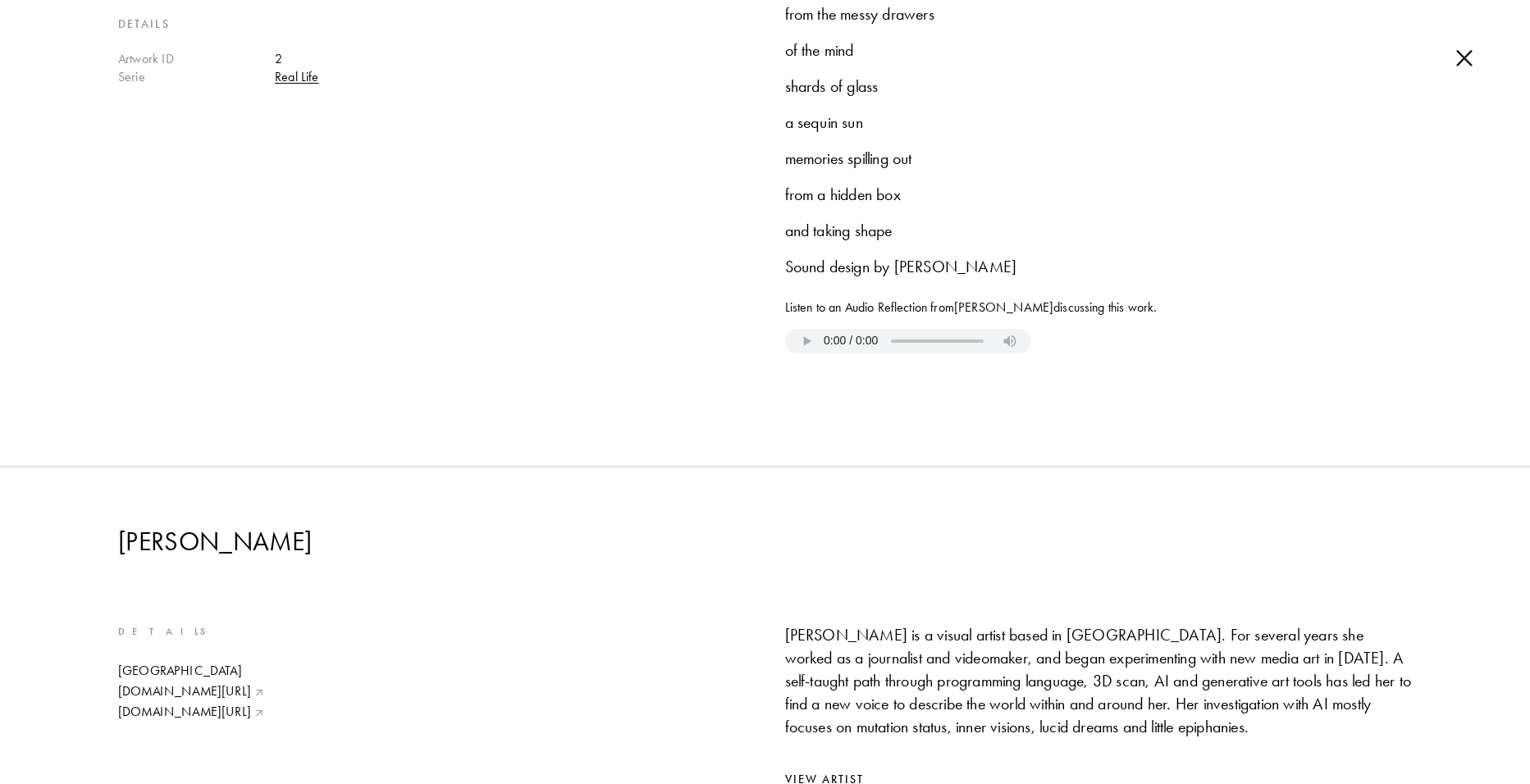
scroll to position [1031, 0]
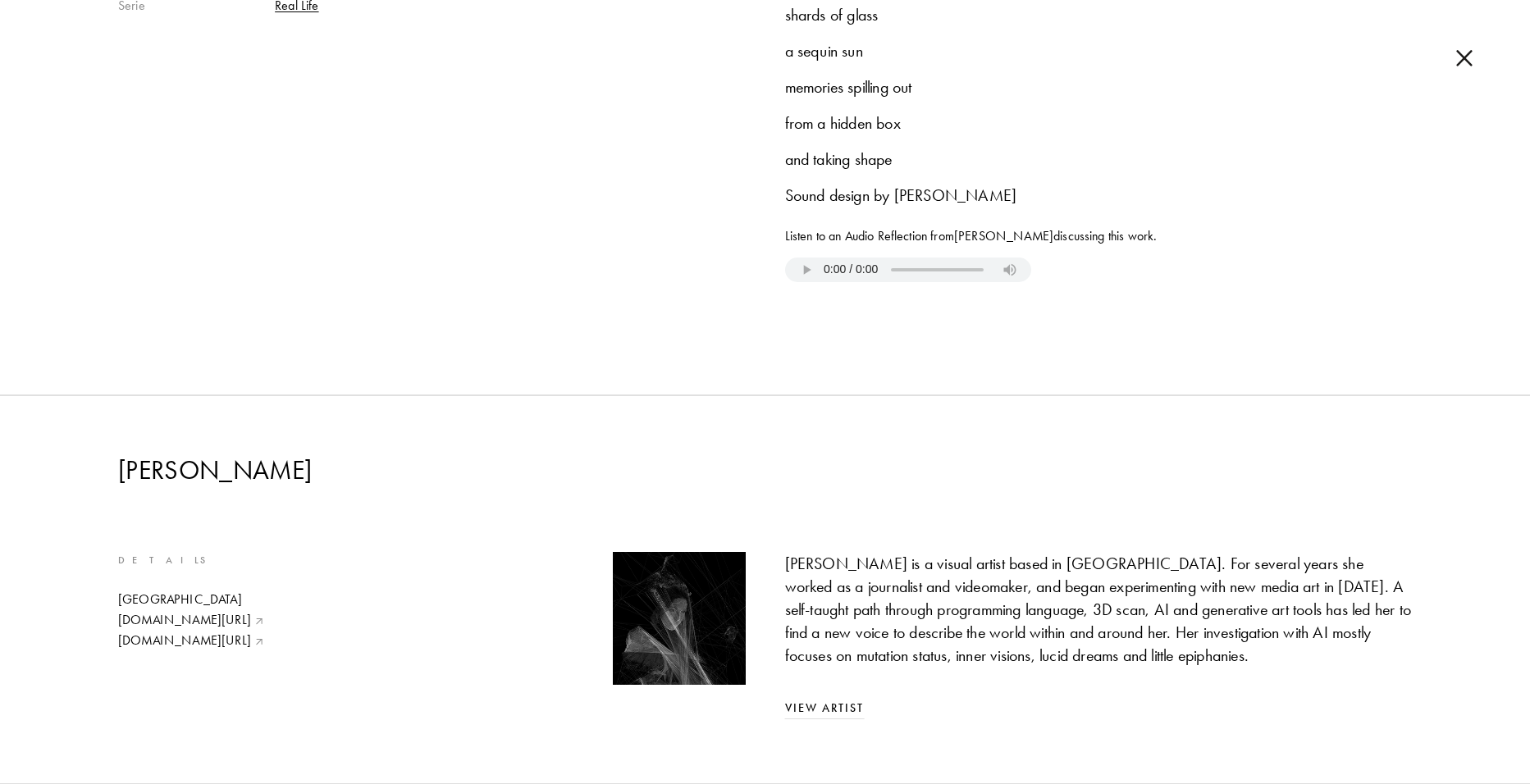
click at [1061, 437] on div "[PERSON_NAME] Details [GEOGRAPHIC_DATA] [DOMAIN_NAME][URL] [DOMAIN_NAME][URL] […" at bounding box center [765, 589] width 1530 height 389
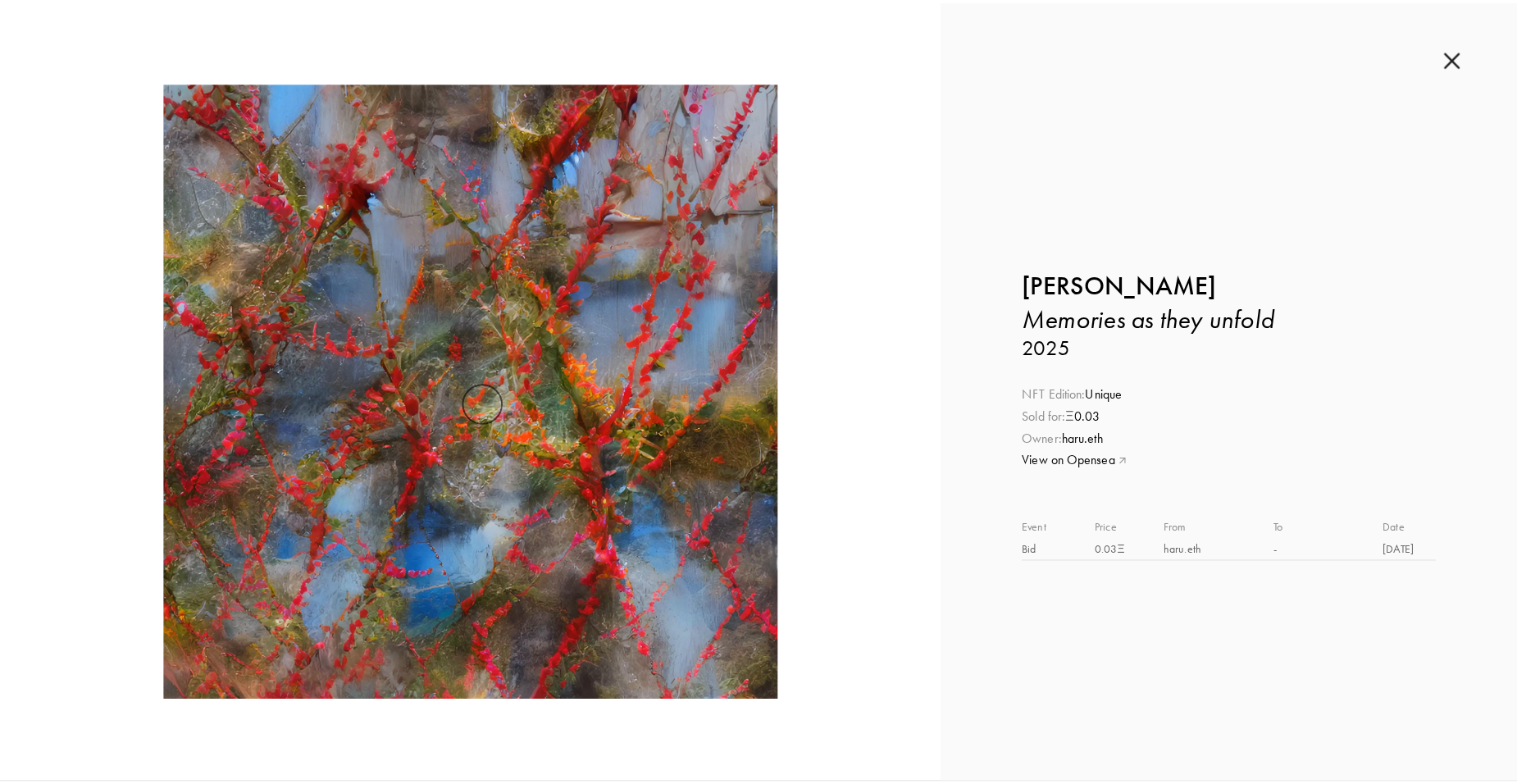
scroll to position [0, 0]
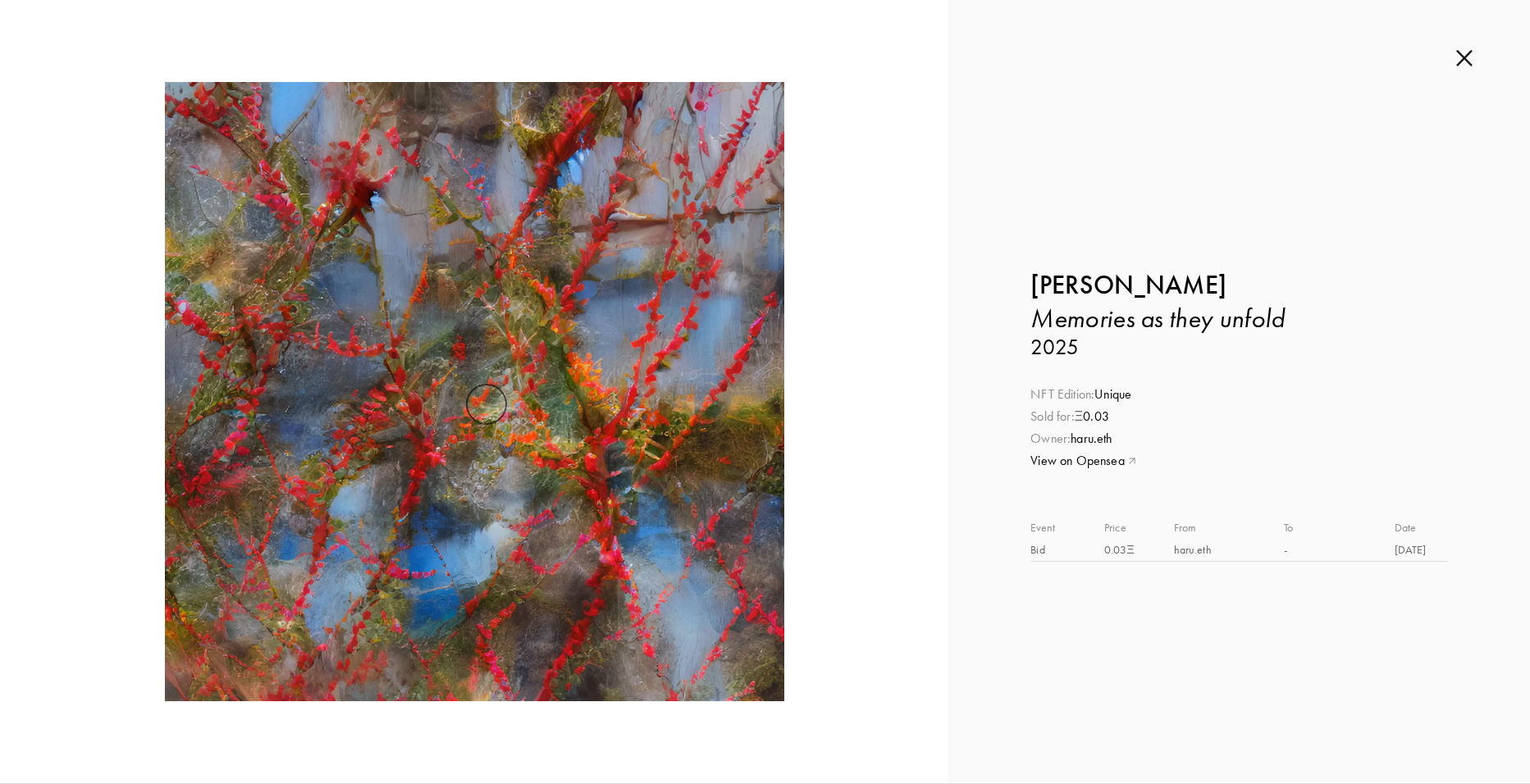
click at [1463, 58] on img at bounding box center [1463, 57] width 16 height 18
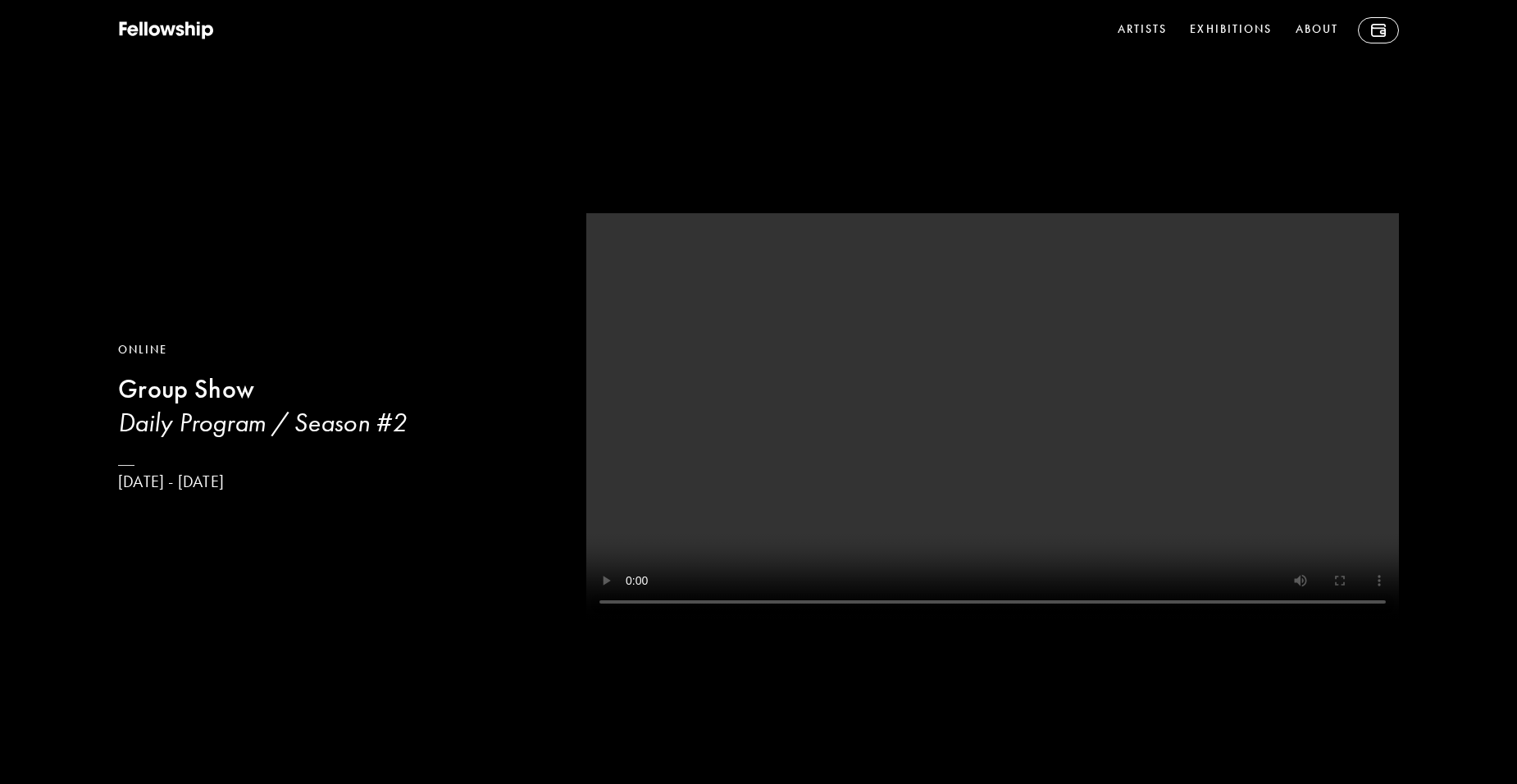
click at [847, 275] on div "Online Group Show Daily Program / Season #[DATE] - [DATE]" at bounding box center [758, 396] width 1517 height 792
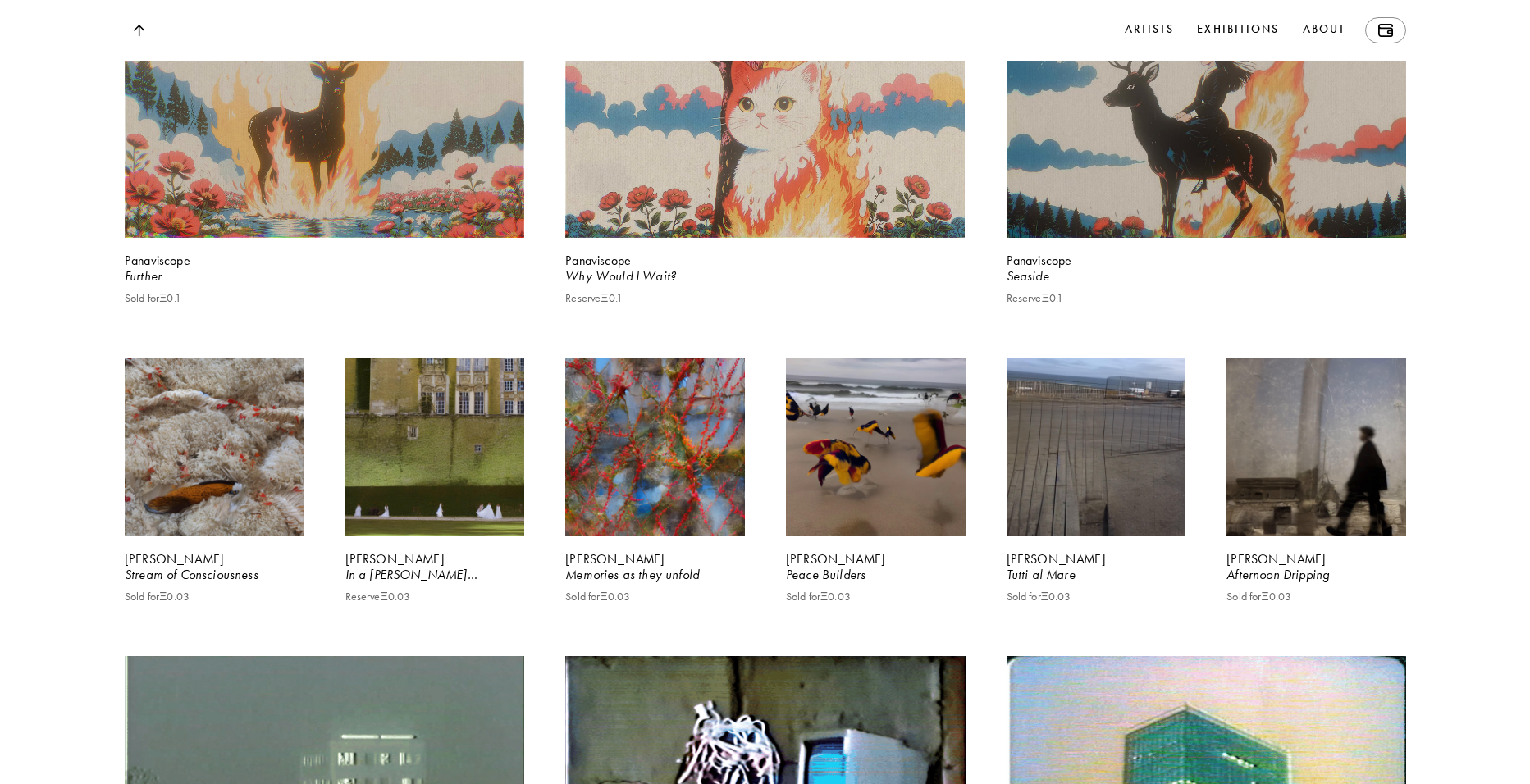
scroll to position [1968, 0]
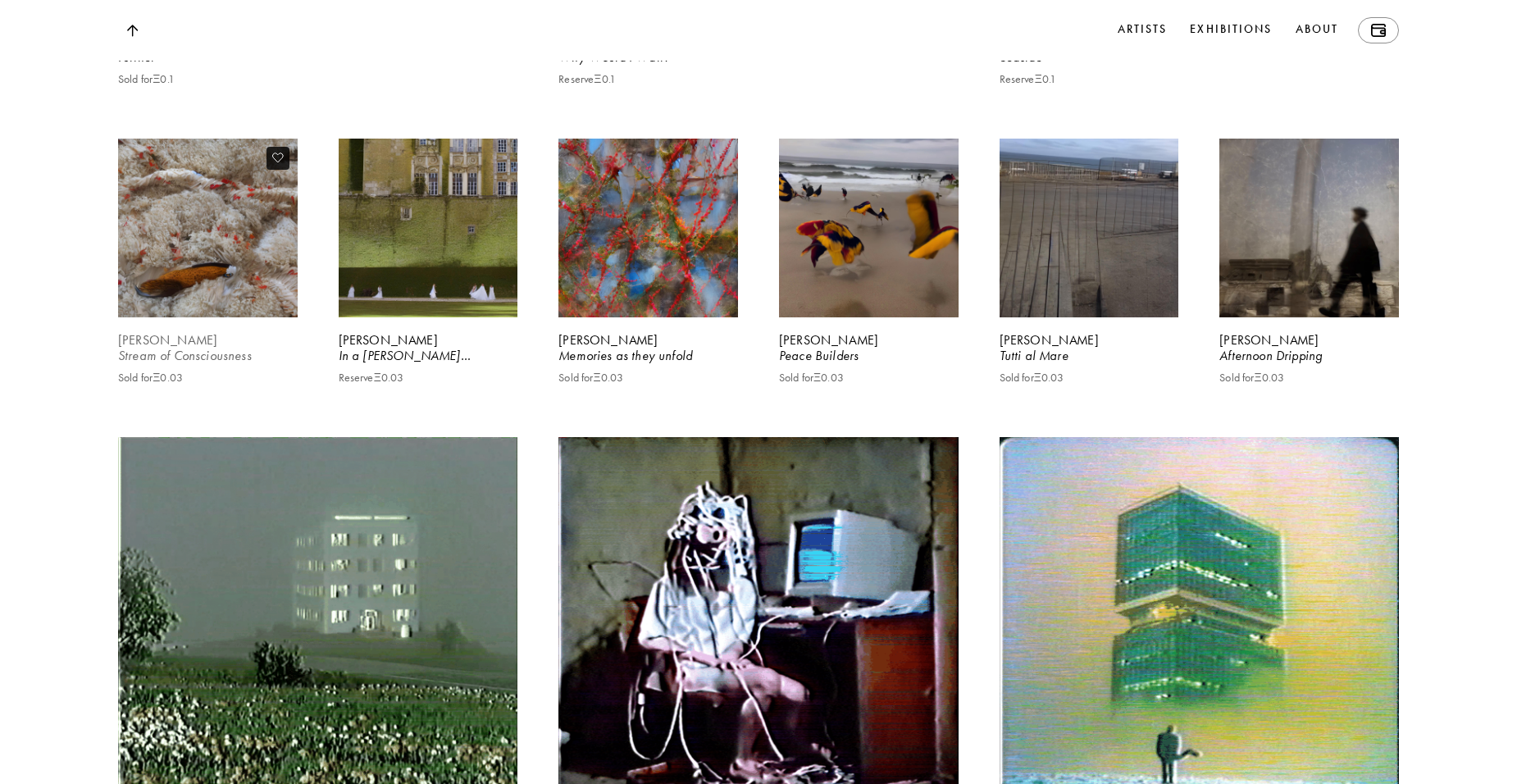
click at [205, 320] on video at bounding box center [207, 227] width 185 height 185
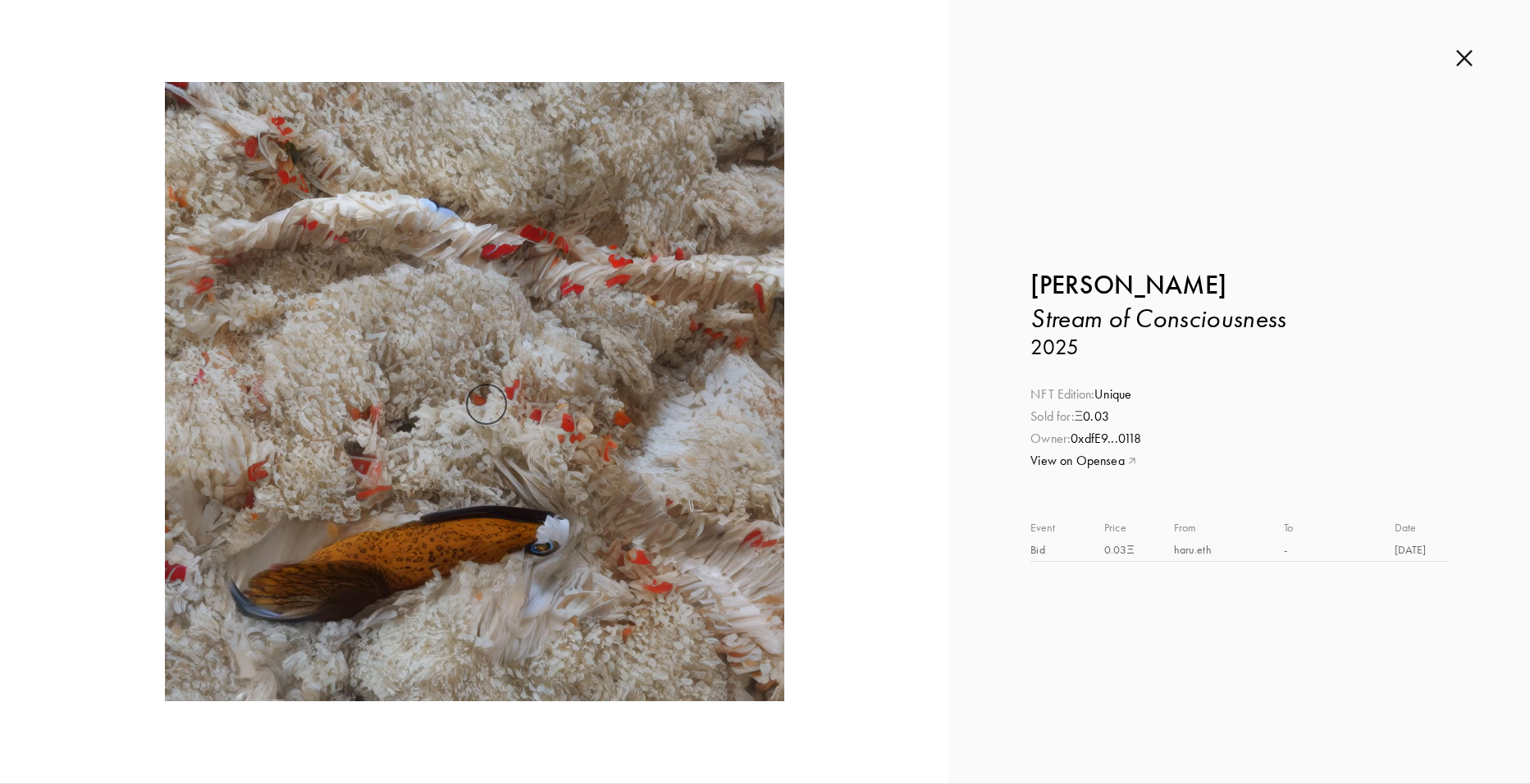
drag, startPoint x: 1012, startPoint y: 282, endPoint x: 1225, endPoint y: 284, distance: 213.0
click at [1225, 284] on div "Inquire about Stream of Consciousness by [PERSON_NAME] Submit Inquiry Back [PER…" at bounding box center [1239, 391] width 582 height 783
copy b "[PERSON_NAME]"
click at [1060, 126] on div at bounding box center [1080, 123] width 99 height 99
click at [1481, 46] on div "Inquire about Stream of Consciousness by [PERSON_NAME] Submit Inquiry Back [PER…" at bounding box center [1239, 391] width 582 height 783
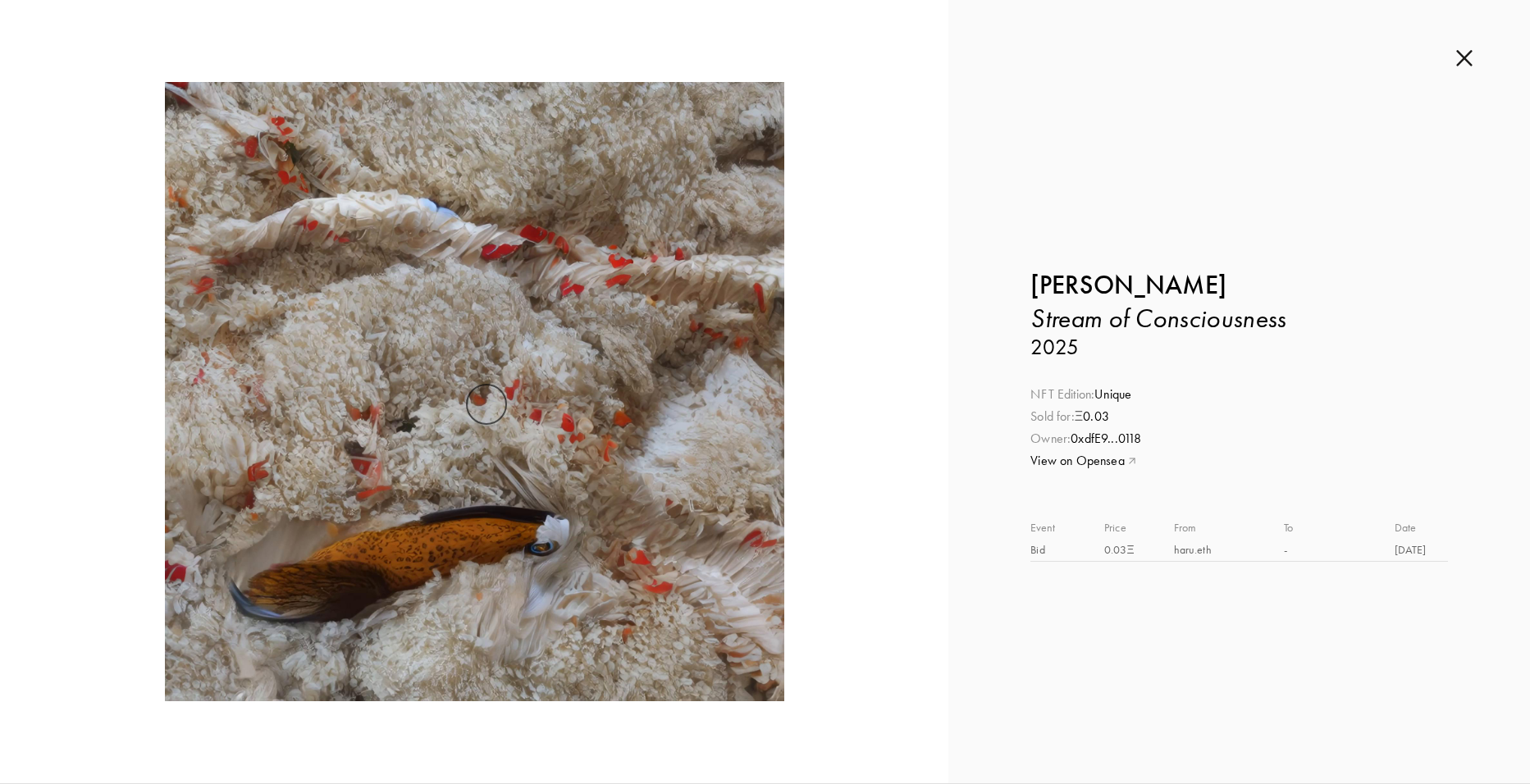
click at [1453, 64] on div "Inquire about Stream of Consciousness by [PERSON_NAME] Submit Inquiry Back [PER…" at bounding box center [1239, 391] width 582 height 783
click at [1464, 55] on img at bounding box center [1463, 57] width 16 height 18
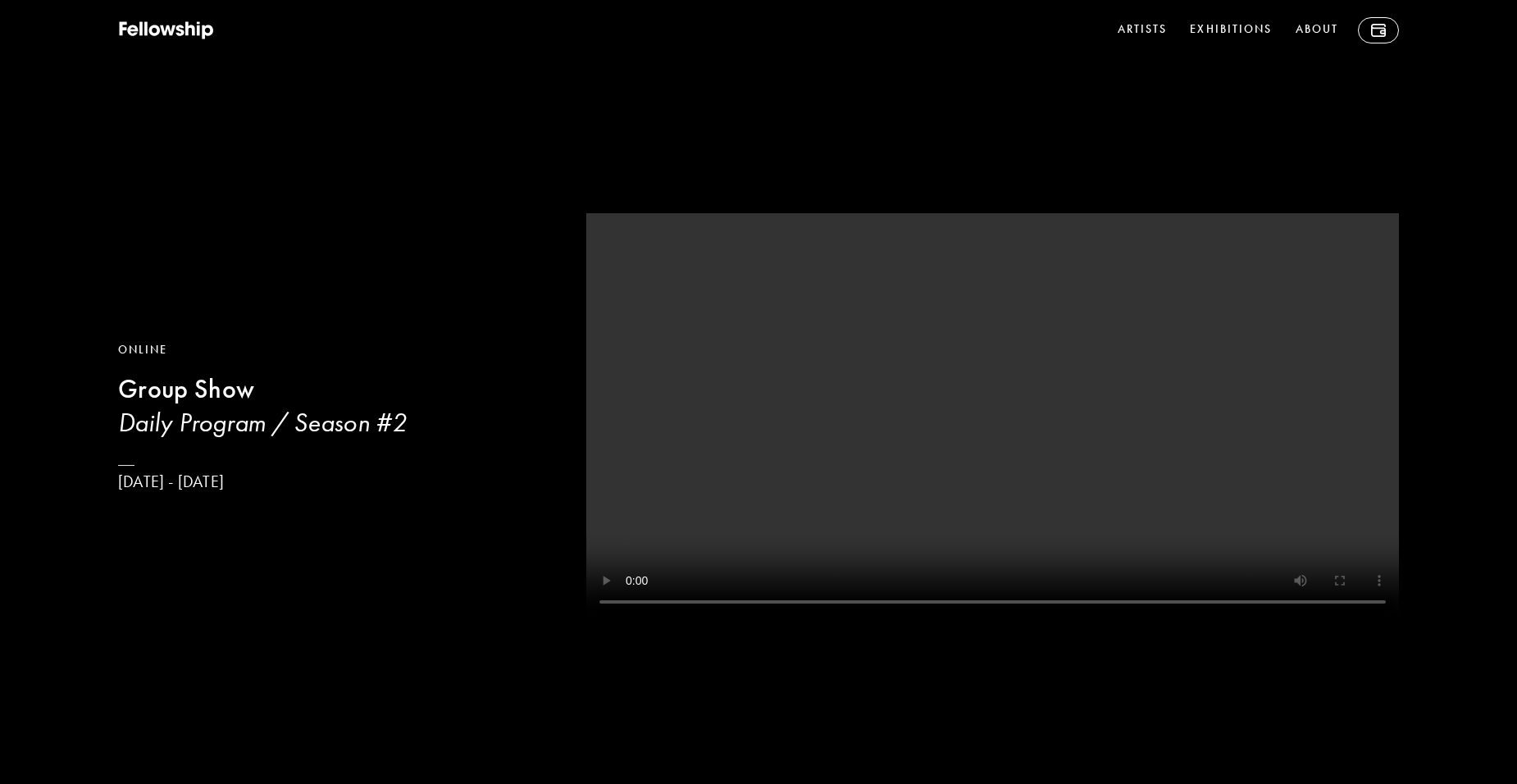
drag, startPoint x: 1332, startPoint y: 545, endPoint x: 1401, endPoint y: 156, distance: 395.1
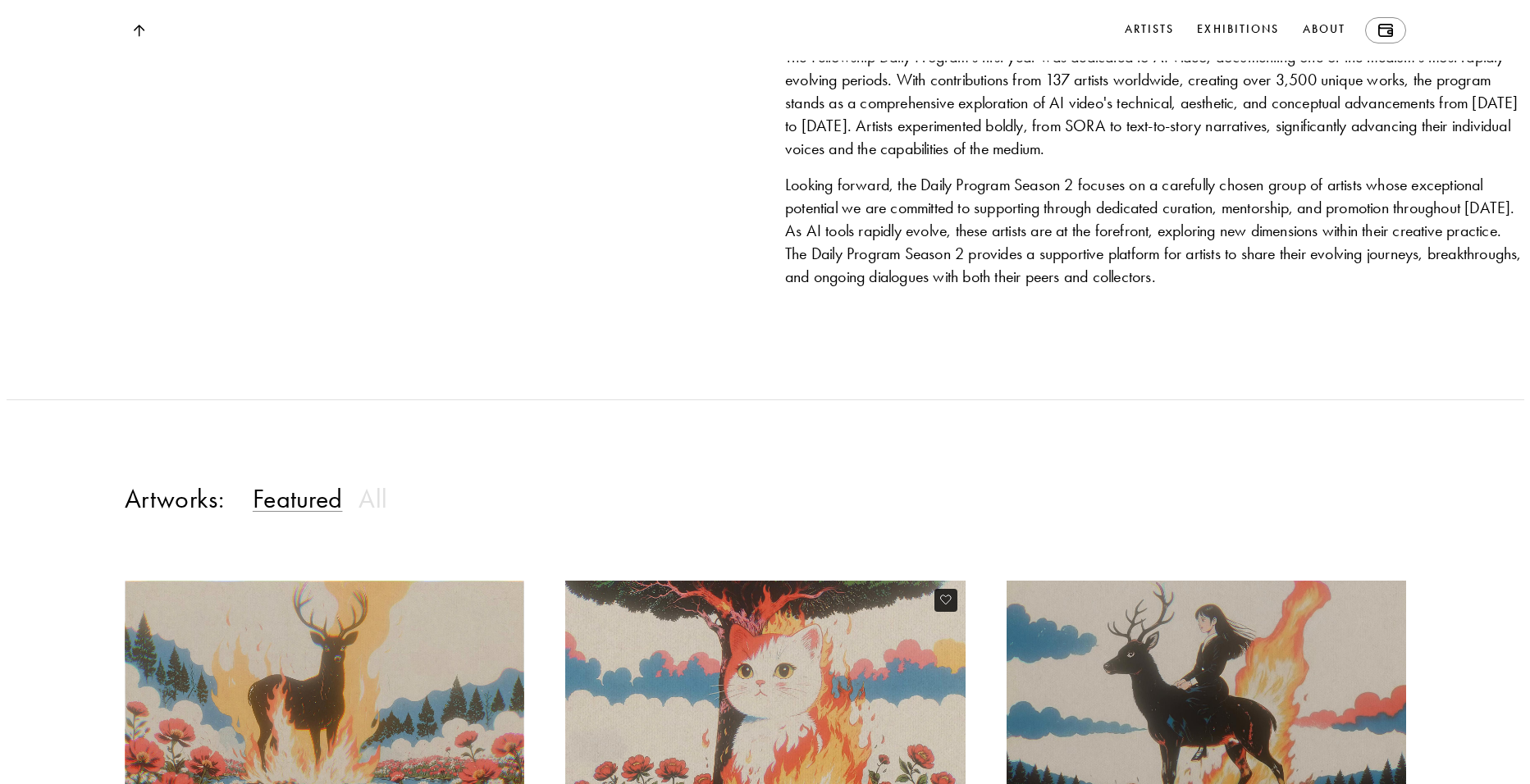
scroll to position [1804, 0]
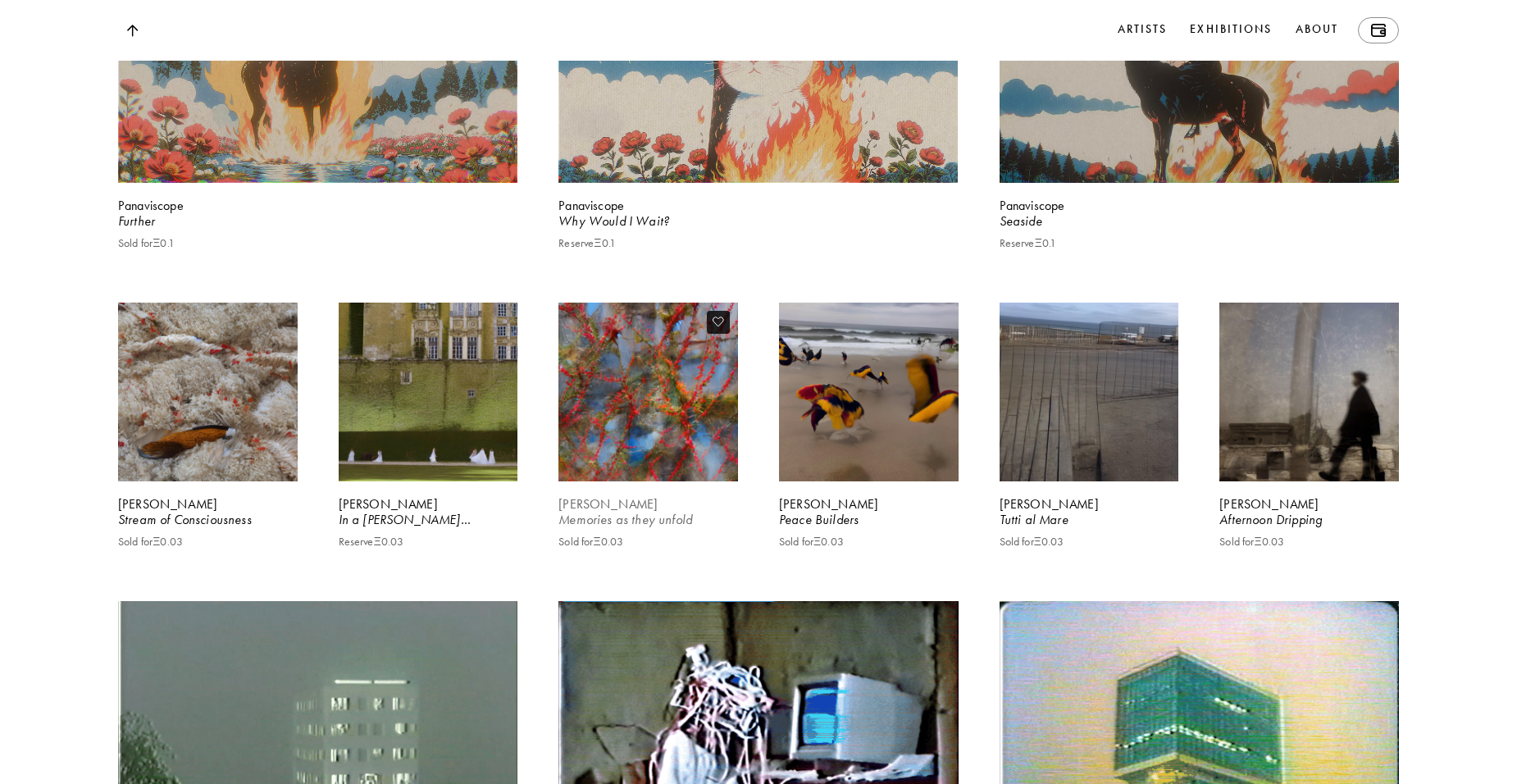
click at [609, 484] on video at bounding box center [648, 391] width 185 height 185
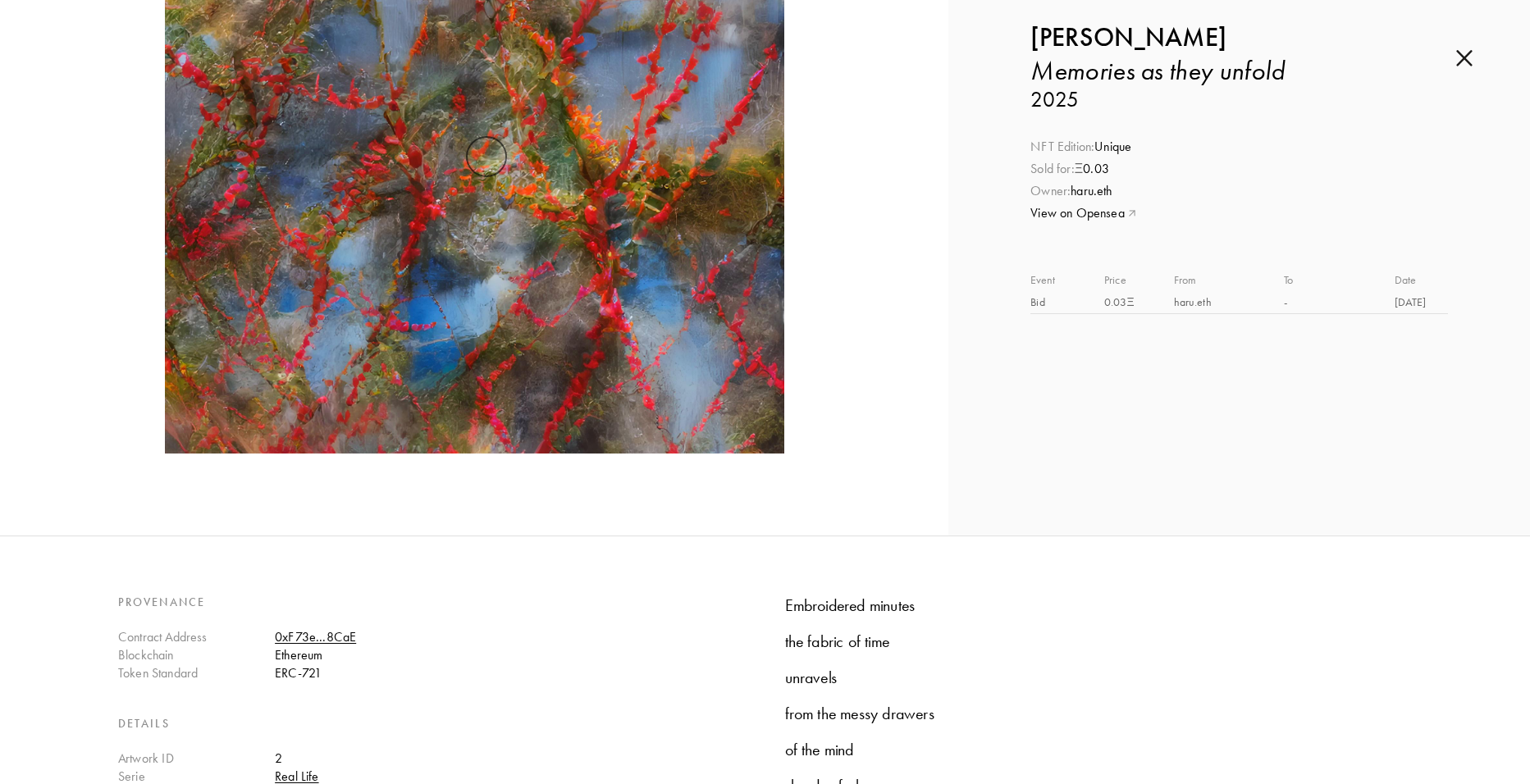
scroll to position [410, 0]
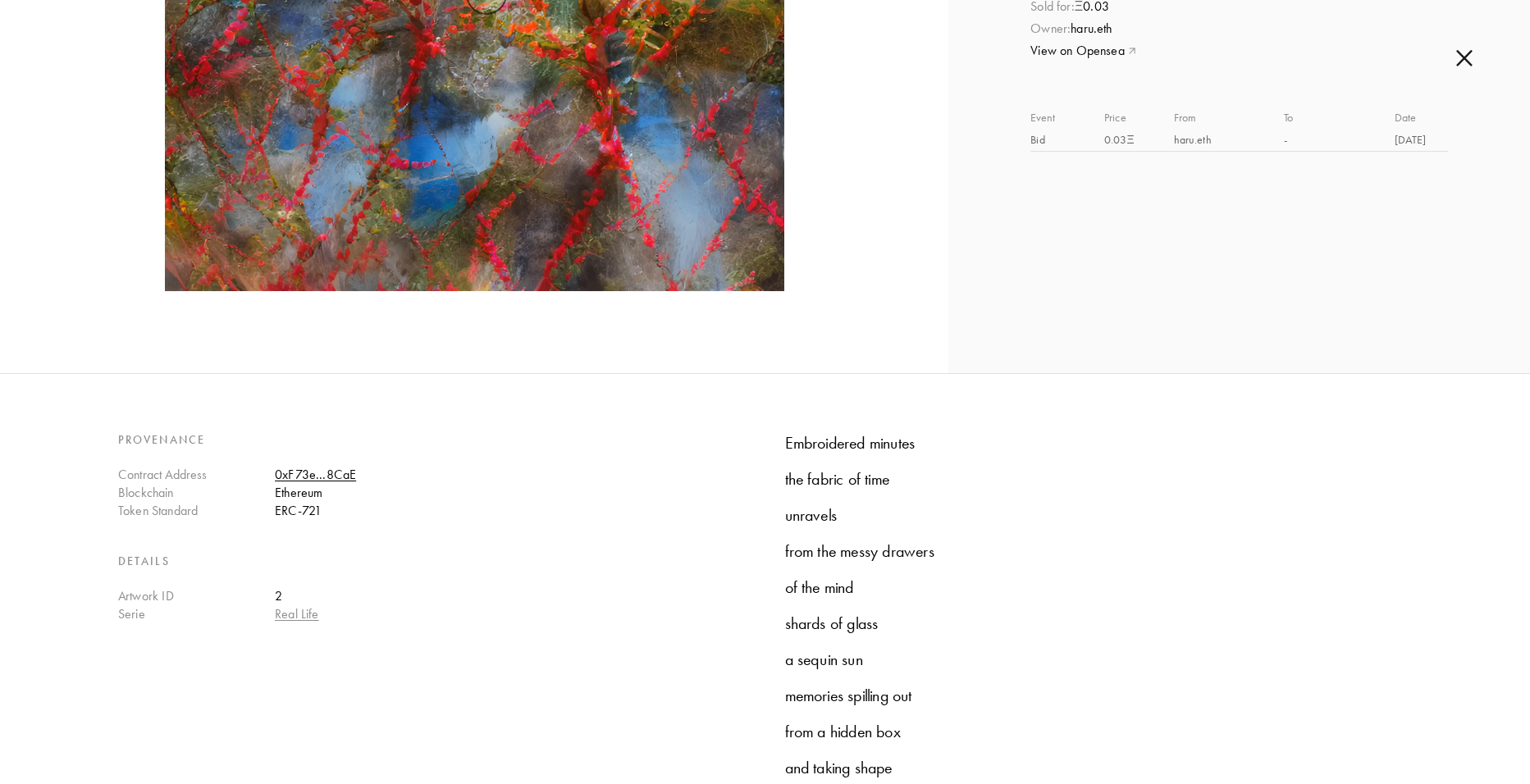
click at [311, 611] on link "Real Life" at bounding box center [297, 614] width 44 height 15
